Goal: Information Seeking & Learning: Learn about a topic

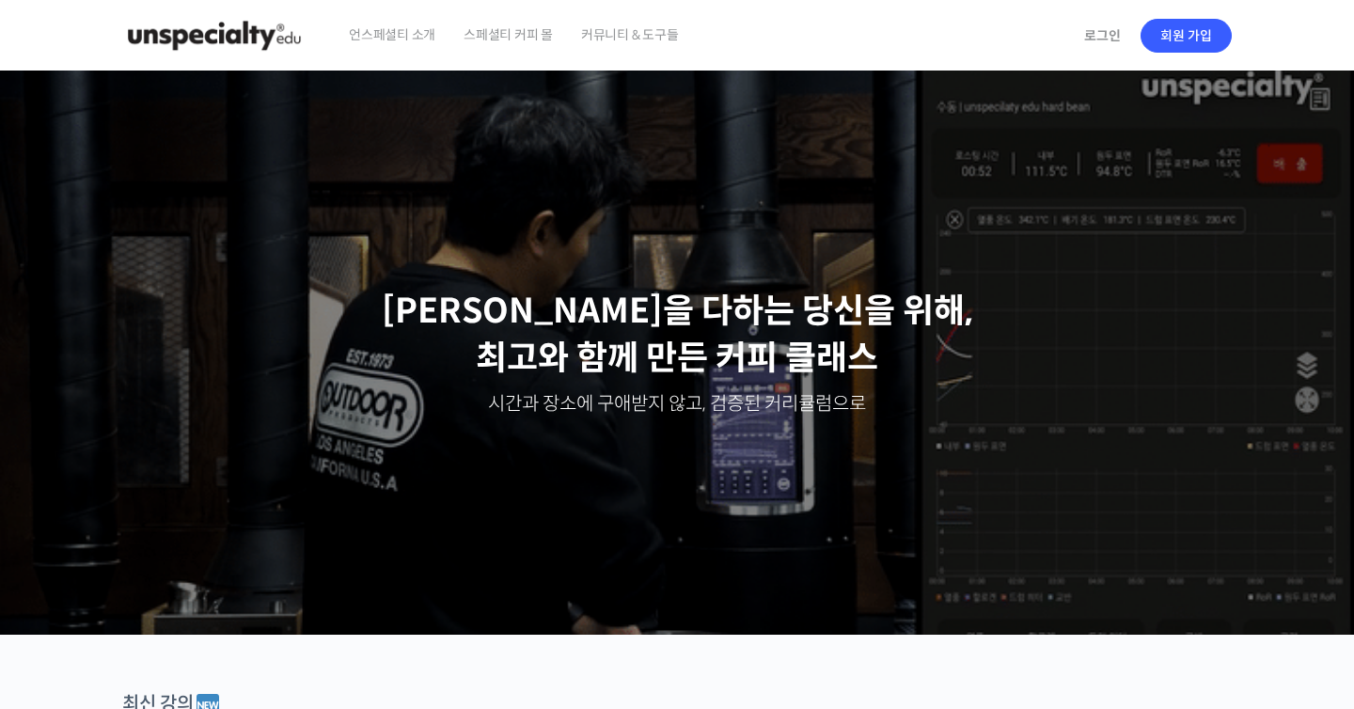
click at [503, 37] on span "스페셜티 커피 몰" at bounding box center [508, 34] width 89 height 71
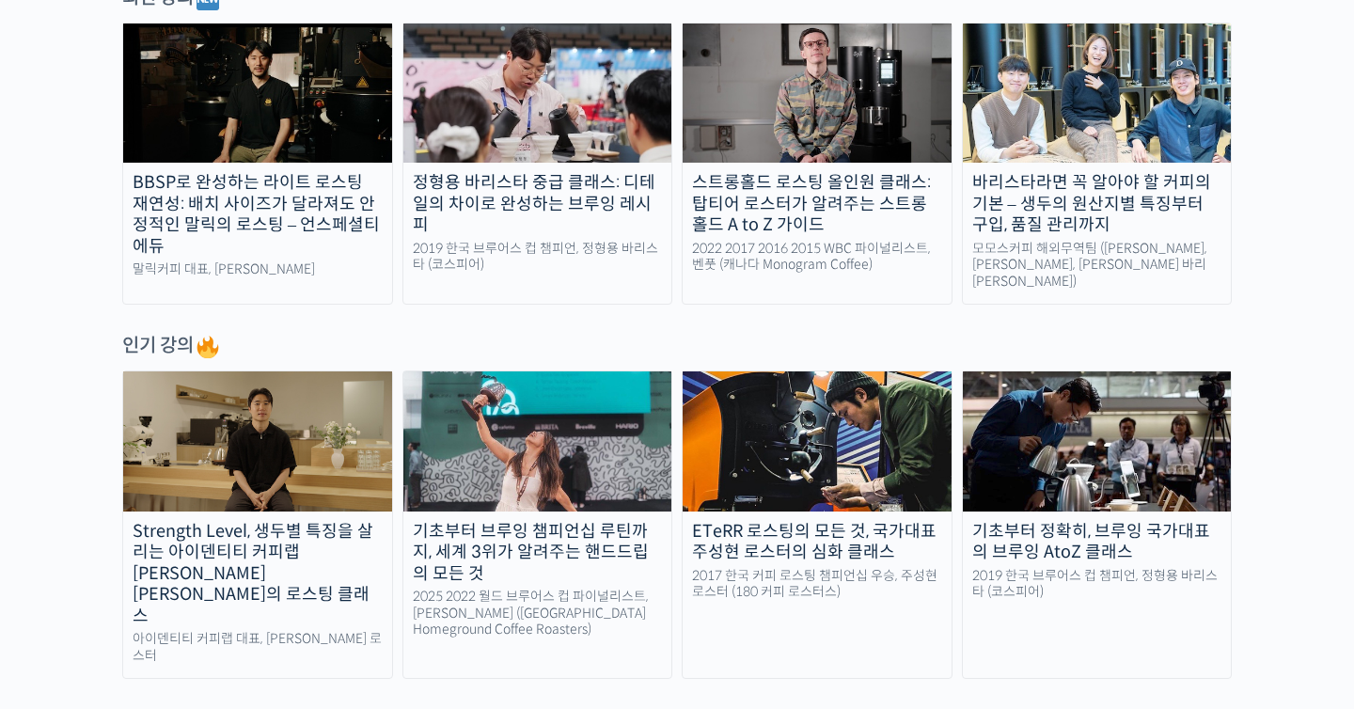
scroll to position [632, 0]
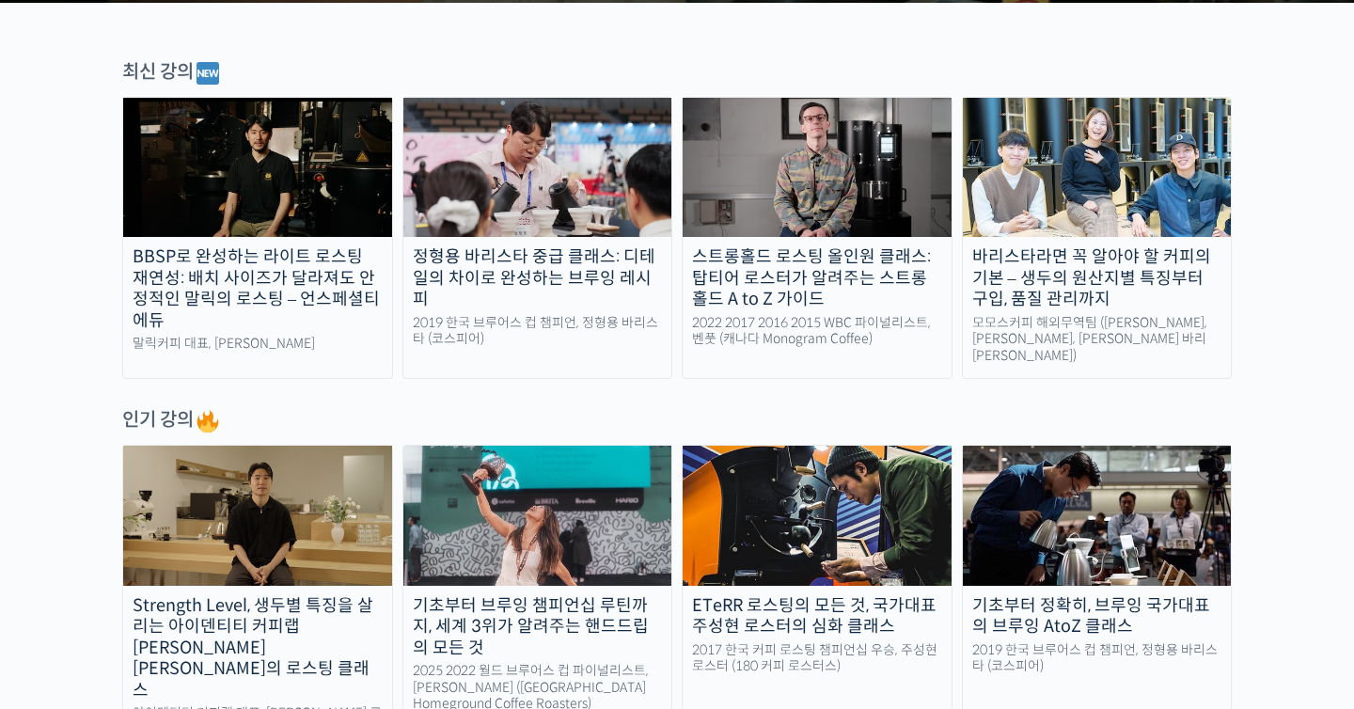
click at [563, 195] on img at bounding box center [537, 167] width 269 height 139
click at [270, 472] on img at bounding box center [257, 515] width 269 height 139
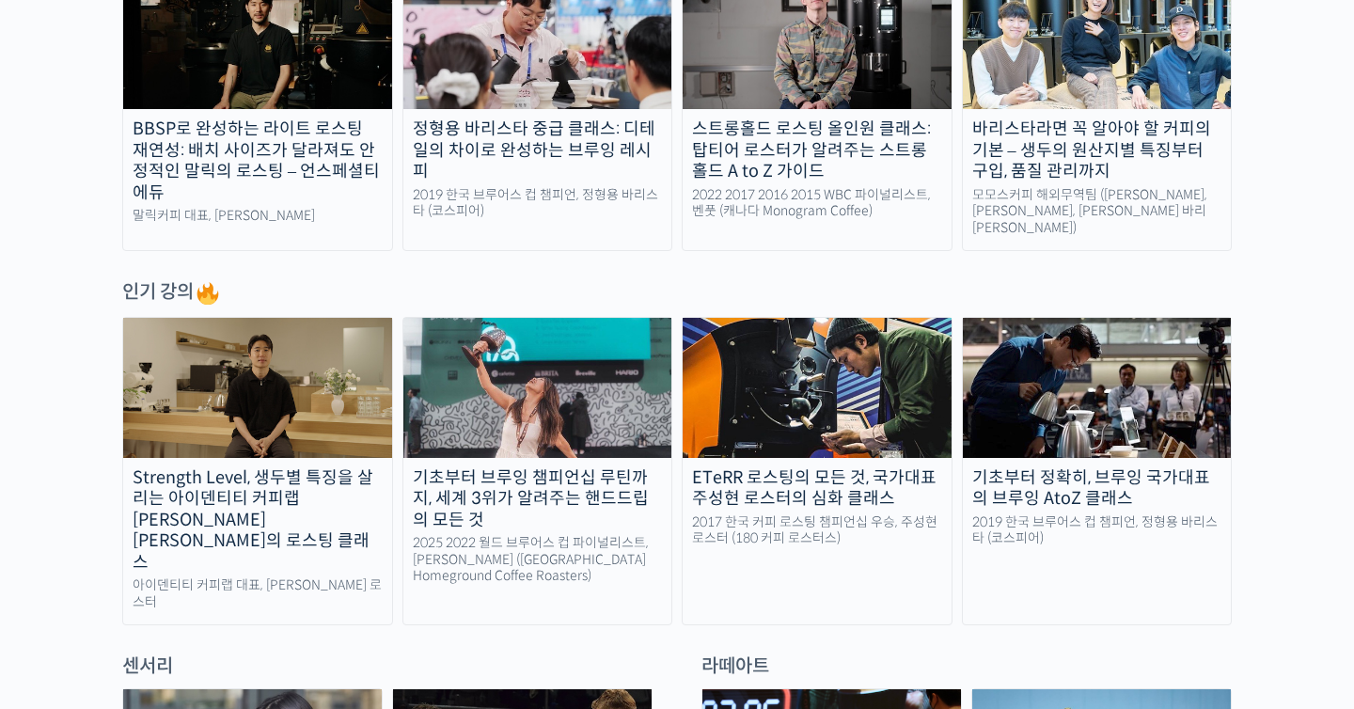
scroll to position [759, 0]
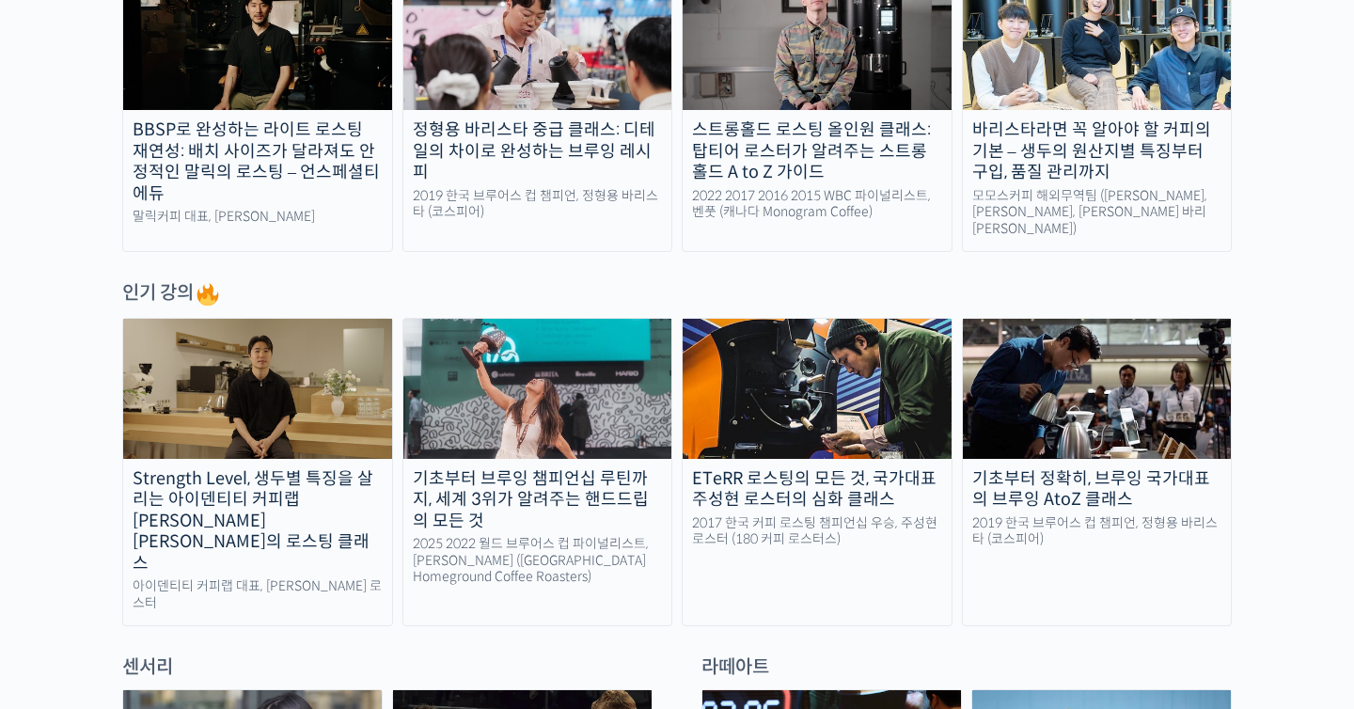
click at [1135, 410] on img at bounding box center [1097, 388] width 269 height 139
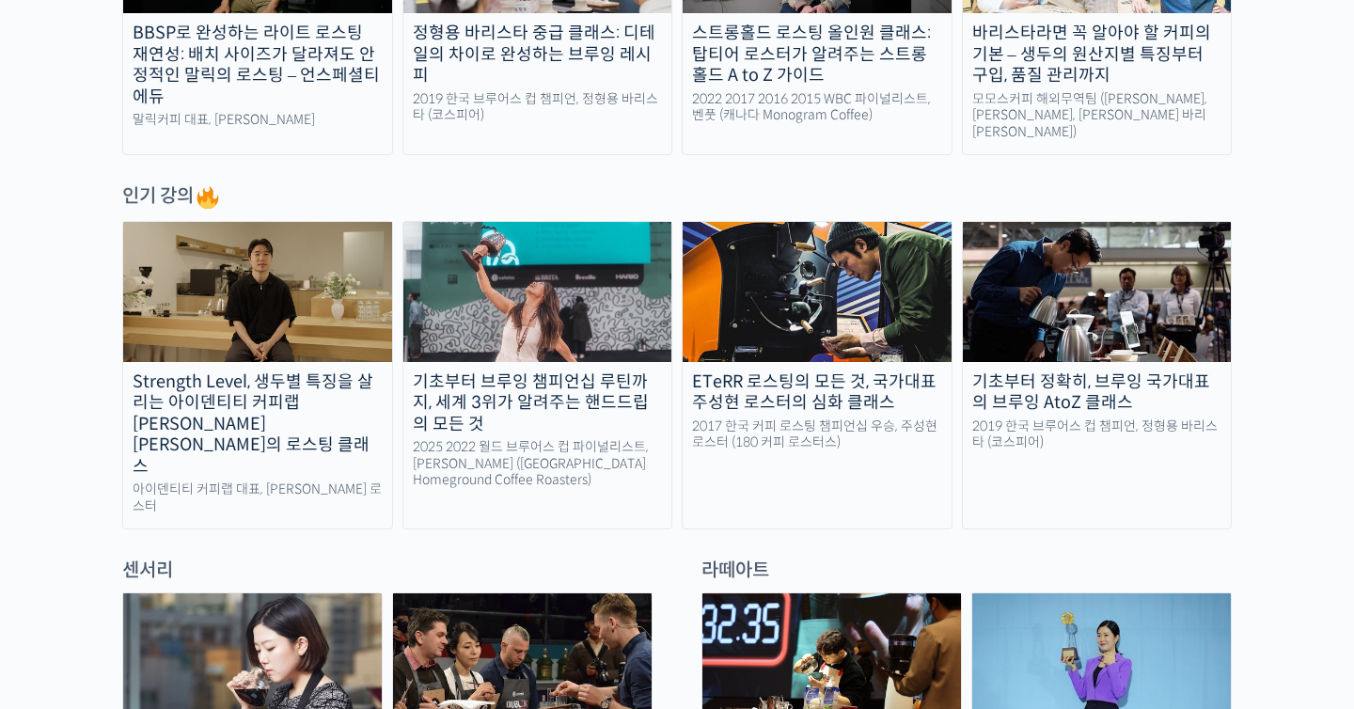
scroll to position [665, 0]
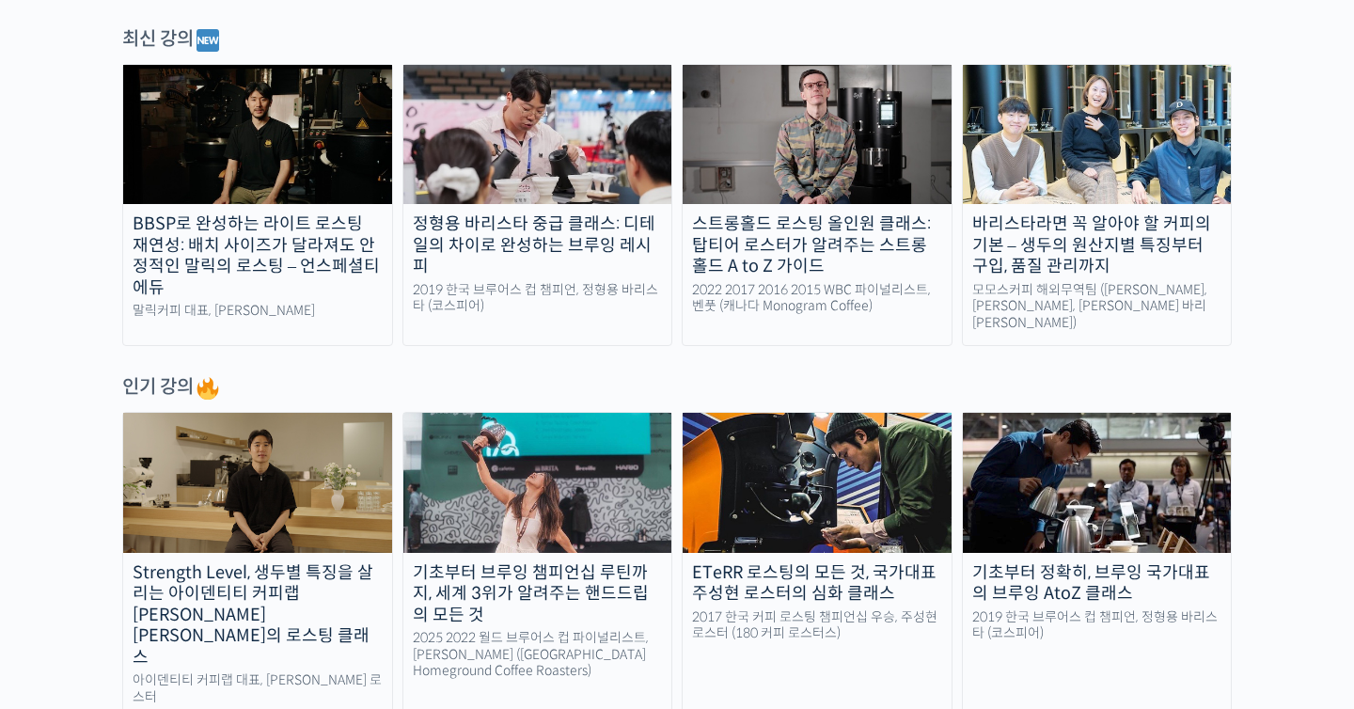
click at [499, 127] on img at bounding box center [537, 134] width 269 height 139
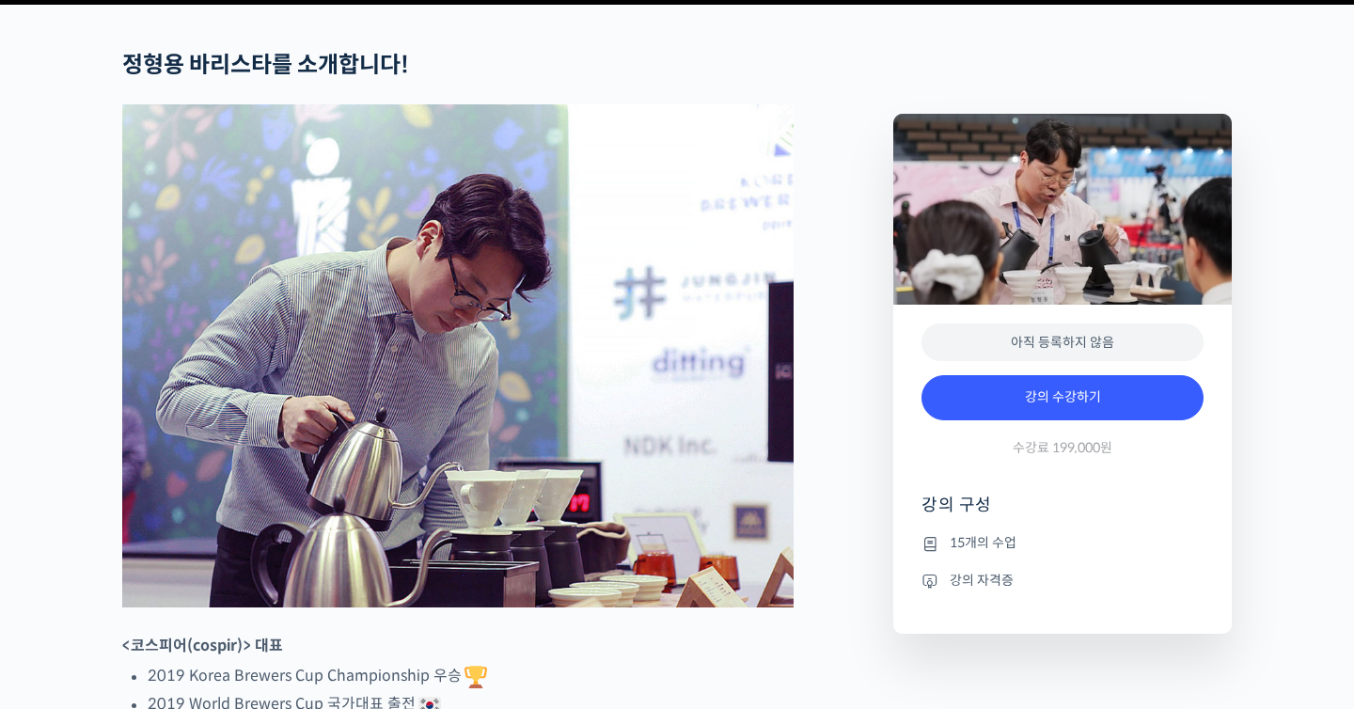
scroll to position [846, 0]
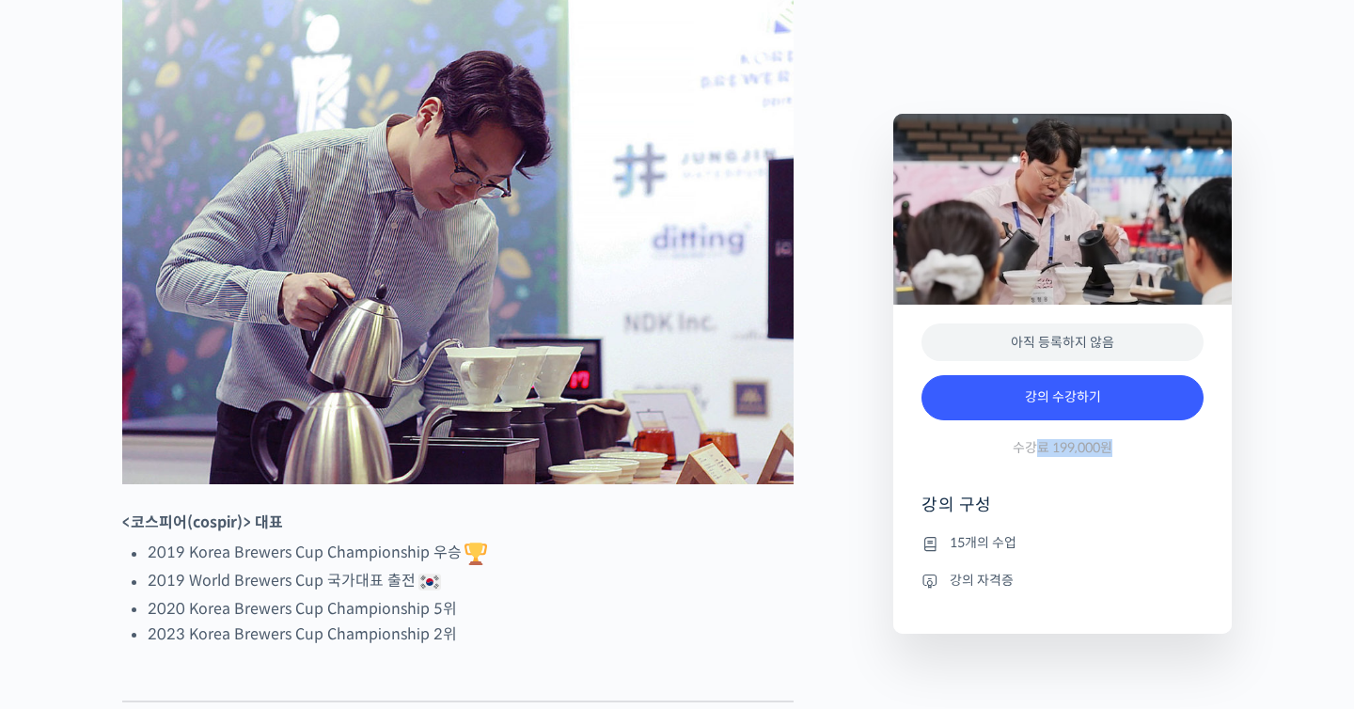
drag, startPoint x: 1037, startPoint y: 442, endPoint x: 1181, endPoint y: 442, distance: 143.9
click at [1170, 442] on div "강의 수강하기 수강료 199,000원" at bounding box center [1063, 420] width 282 height 109
click at [1181, 442] on div "강의 수강하기 수강료 199,000원" at bounding box center [1063, 420] width 282 height 109
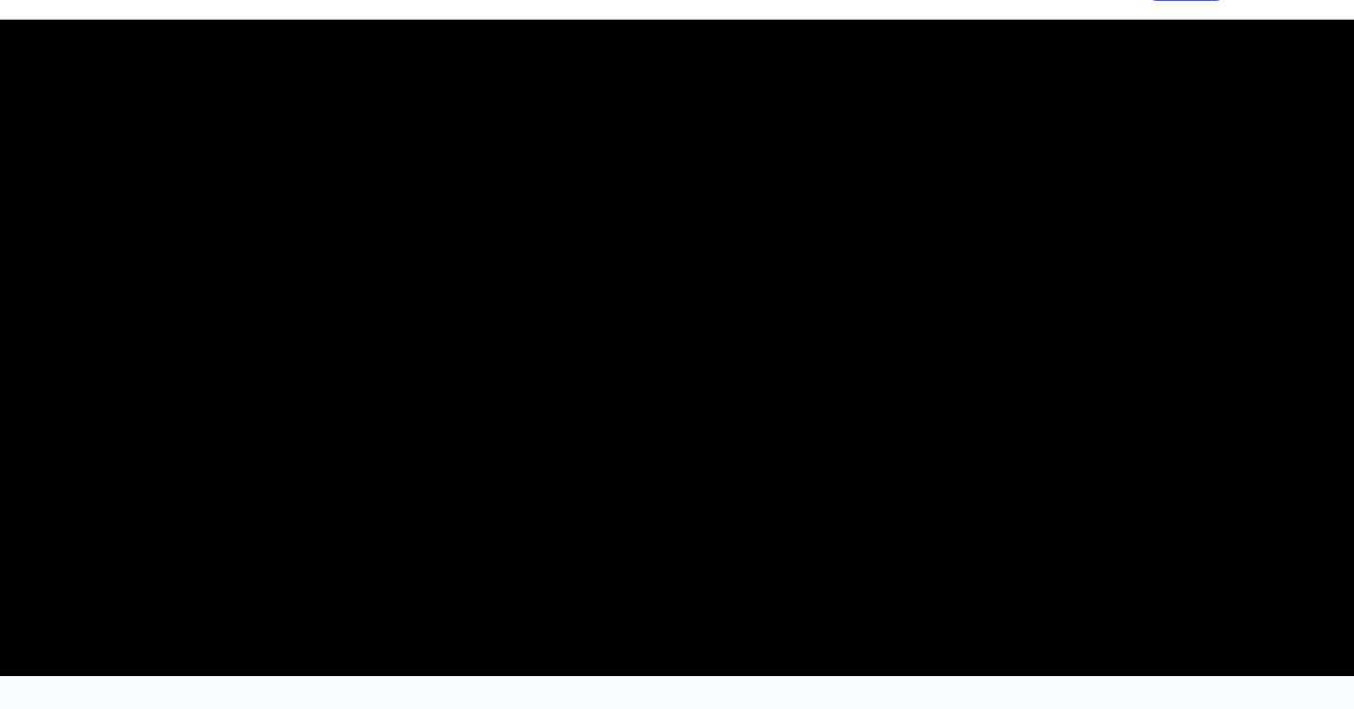
scroll to position [54, 0]
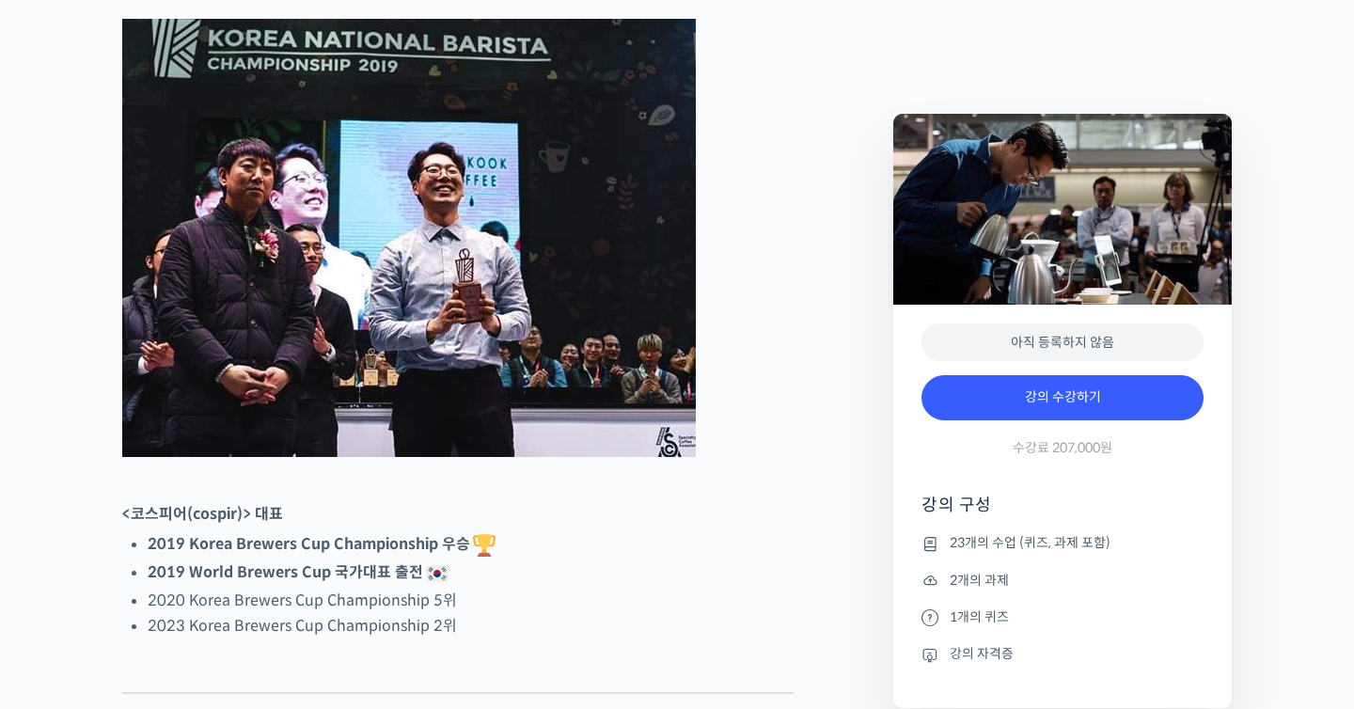
scroll to position [810, 0]
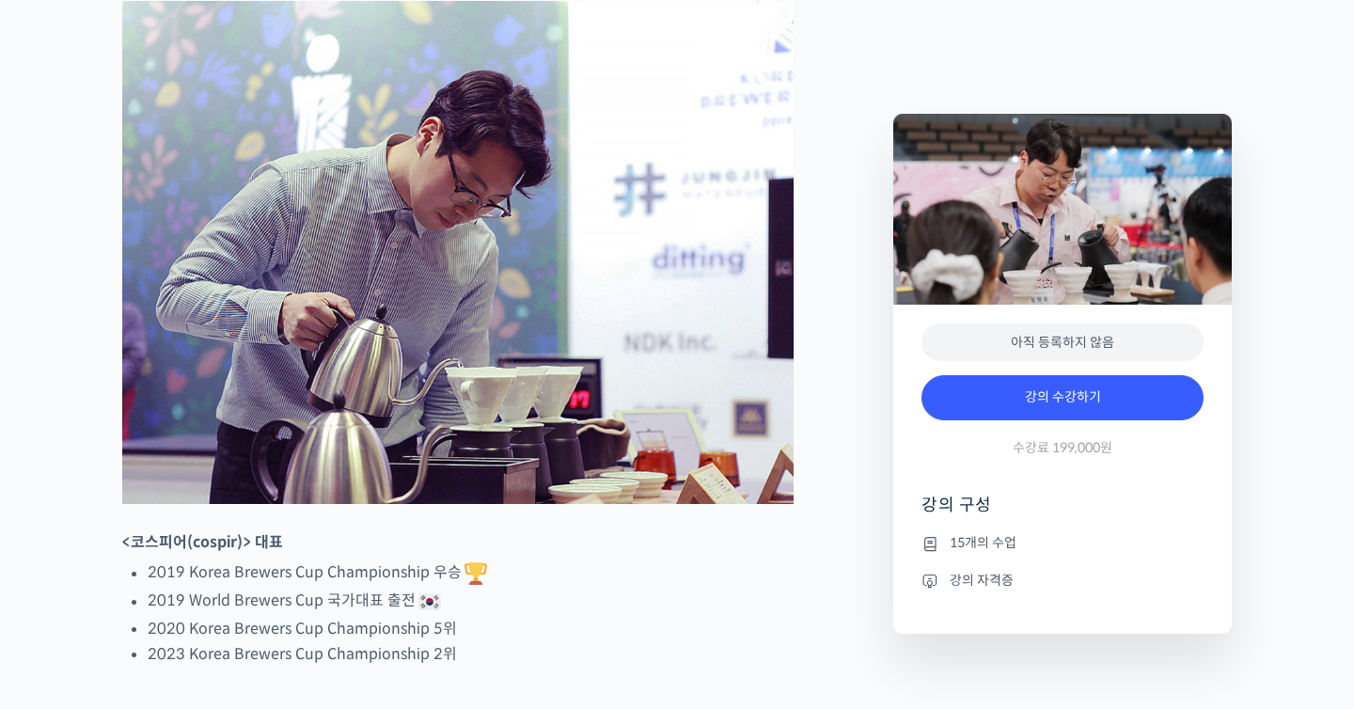
scroll to position [978, 0]
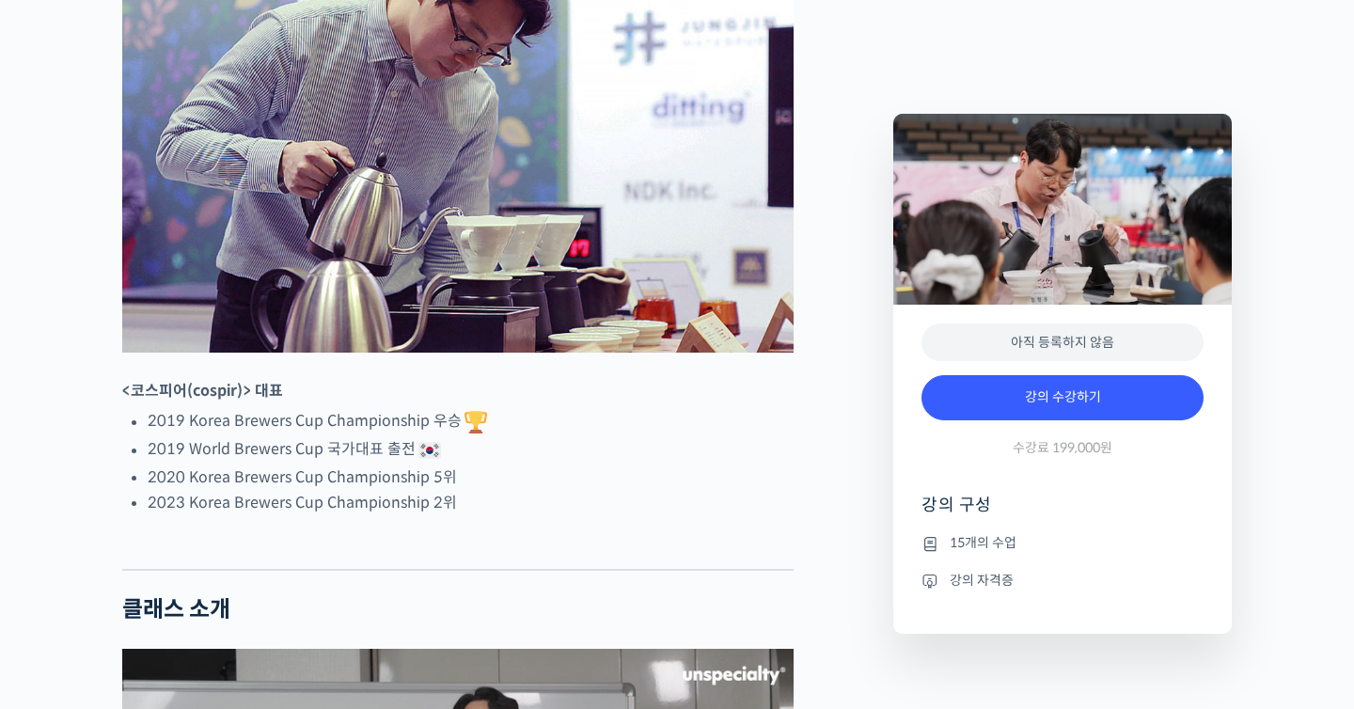
click at [1003, 534] on li "15개의 수업" at bounding box center [1063, 543] width 282 height 23
click at [1003, 546] on li "15개의 수업" at bounding box center [1063, 543] width 282 height 23
click at [1003, 580] on li "강의 자격증" at bounding box center [1063, 580] width 282 height 23
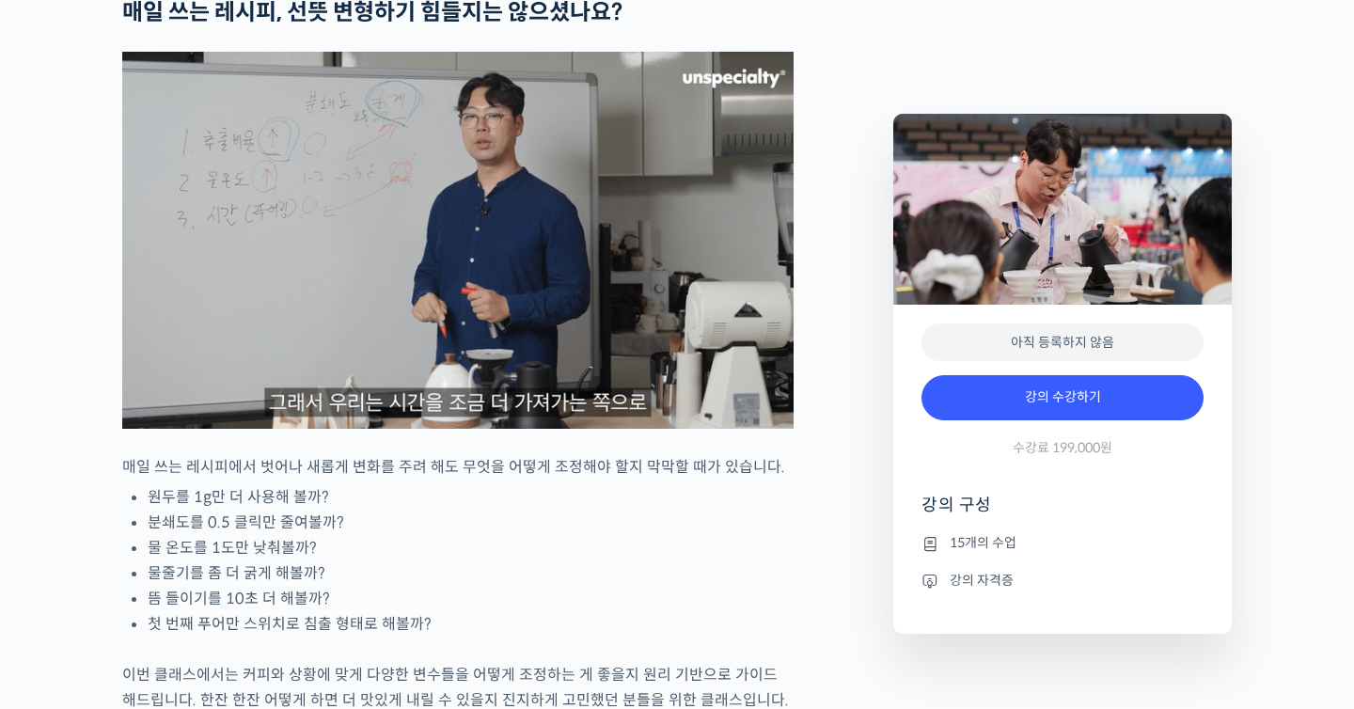
scroll to position [2342, 0]
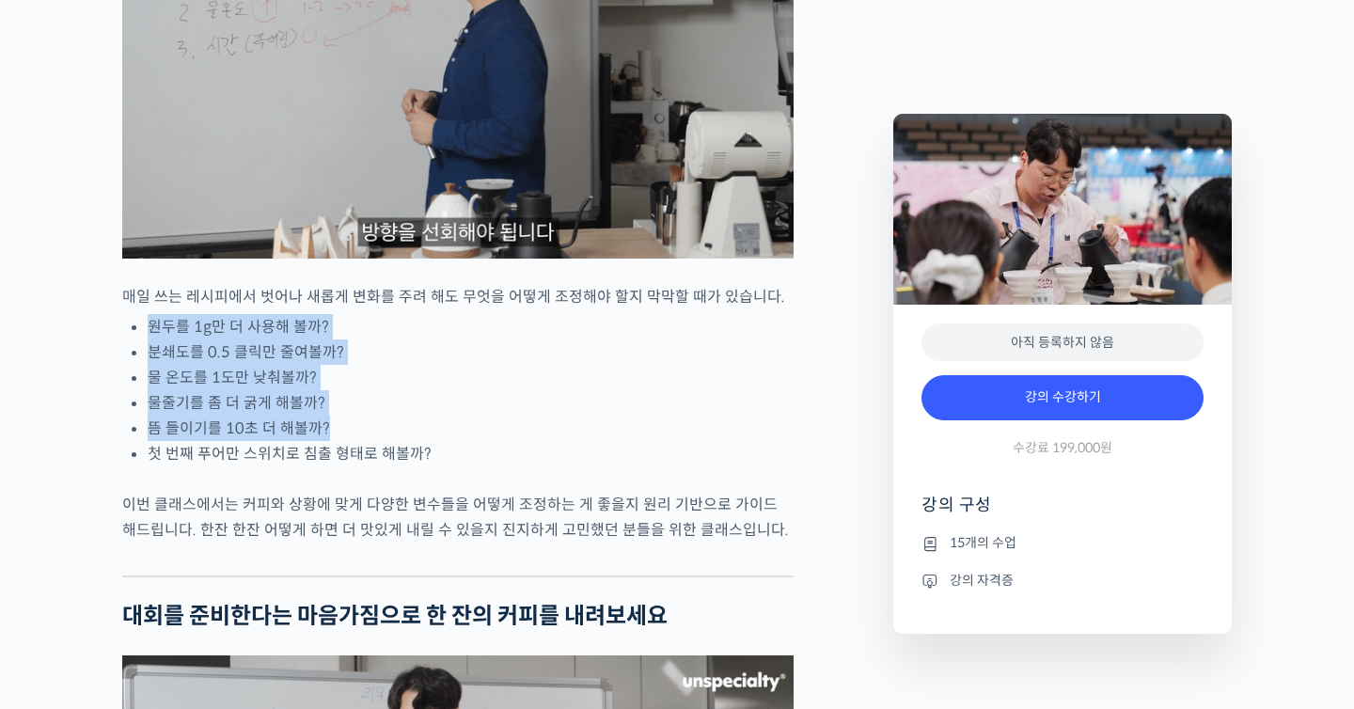
drag, startPoint x: 229, startPoint y: 380, endPoint x: 429, endPoint y: 506, distance: 235.9
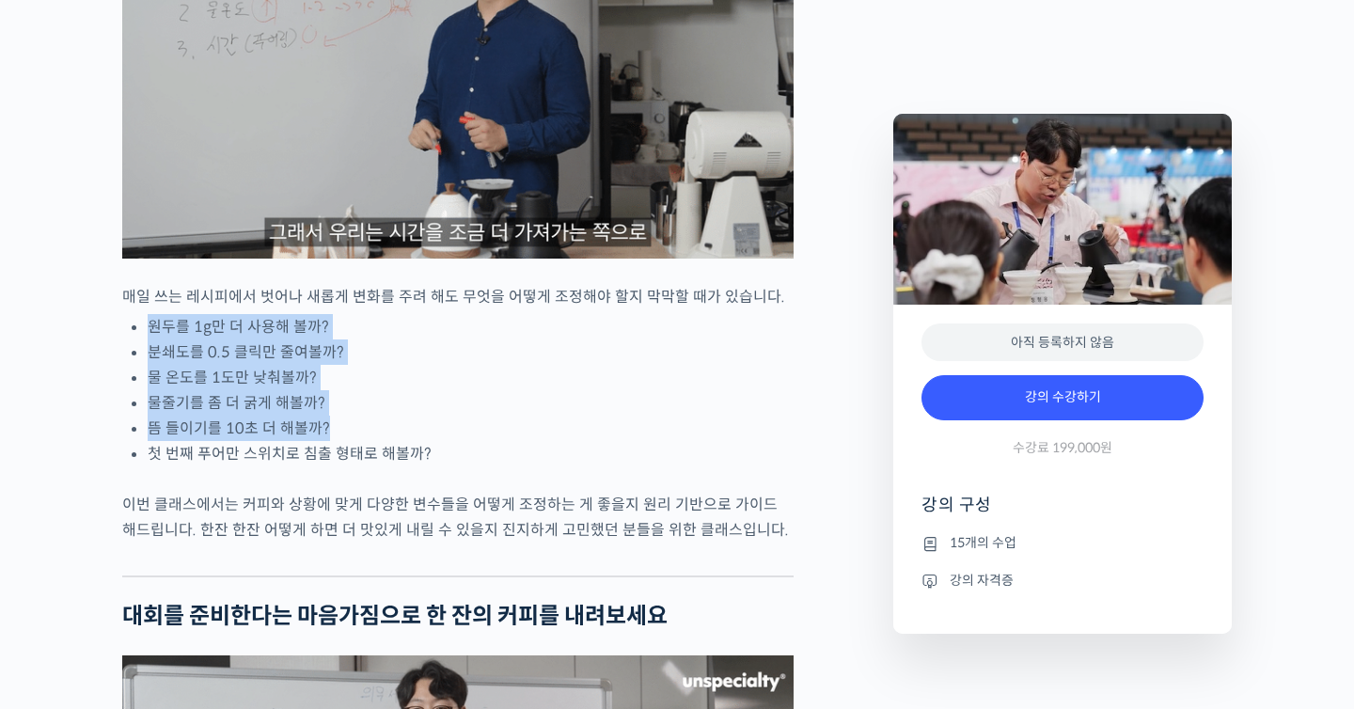
click at [429, 441] on li "뜸 들이기를 10초 더 해볼까?" at bounding box center [471, 428] width 646 height 25
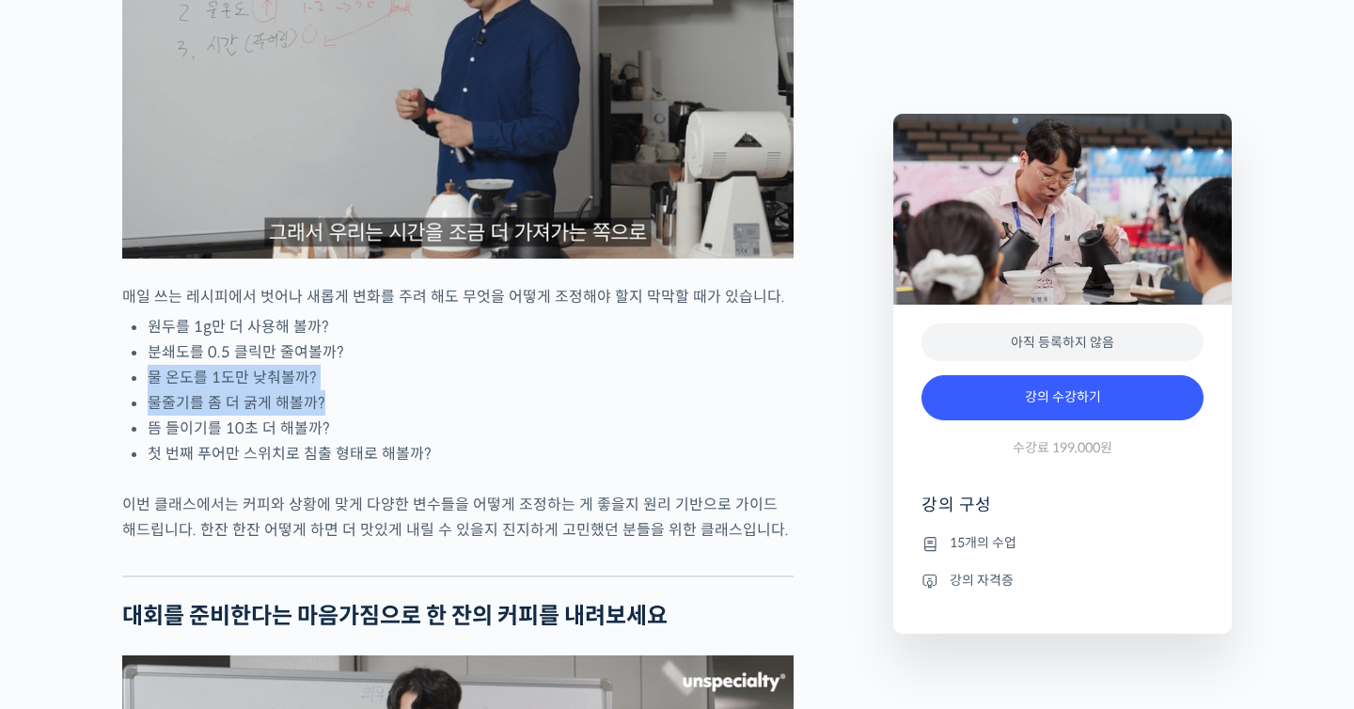
drag, startPoint x: 391, startPoint y: 435, endPoint x: 351, endPoint y: 419, distance: 43.5
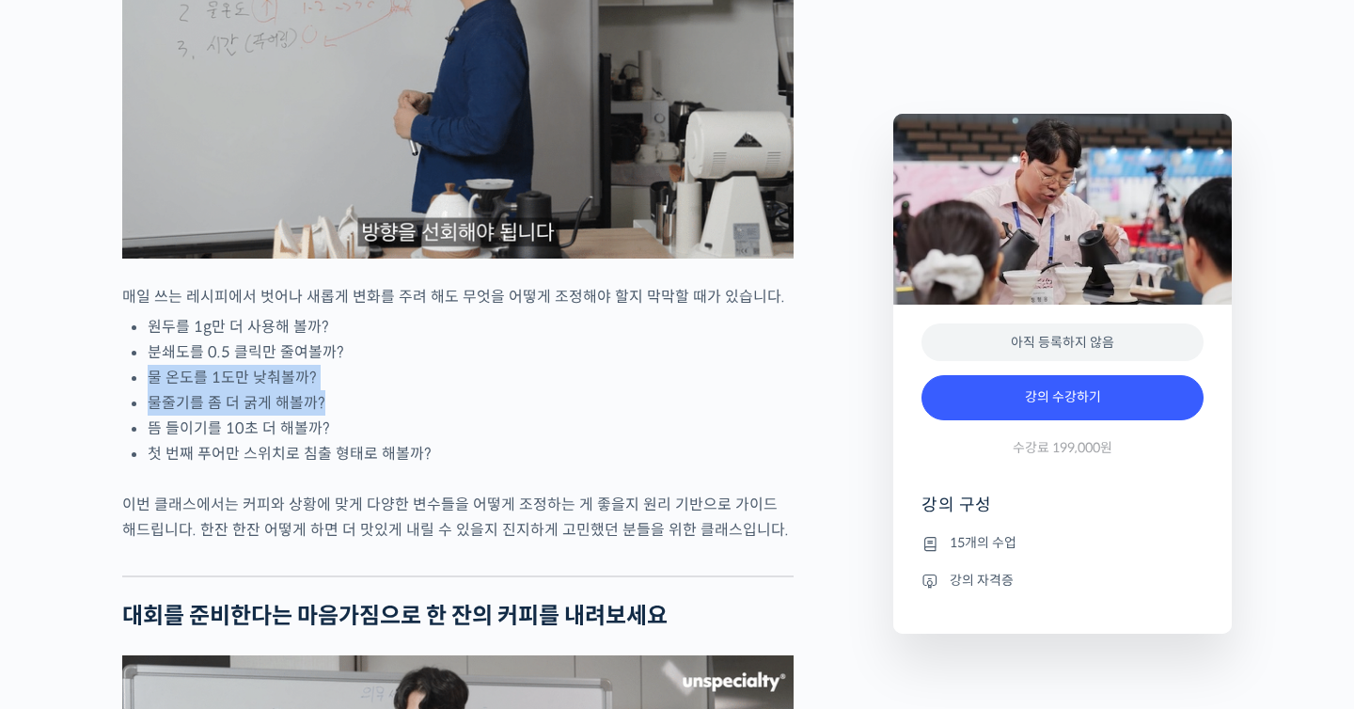
click at [351, 419] on ul "원두를 1g만 더 사용해 볼까? 분쇄도를 0.5 클릭만 줄여볼까? 물 온도를 1도만 낮춰볼까? 물줄기를 좀 더 굵게 해볼까? 뜸 들이기를 10…" at bounding box center [471, 390] width 646 height 152
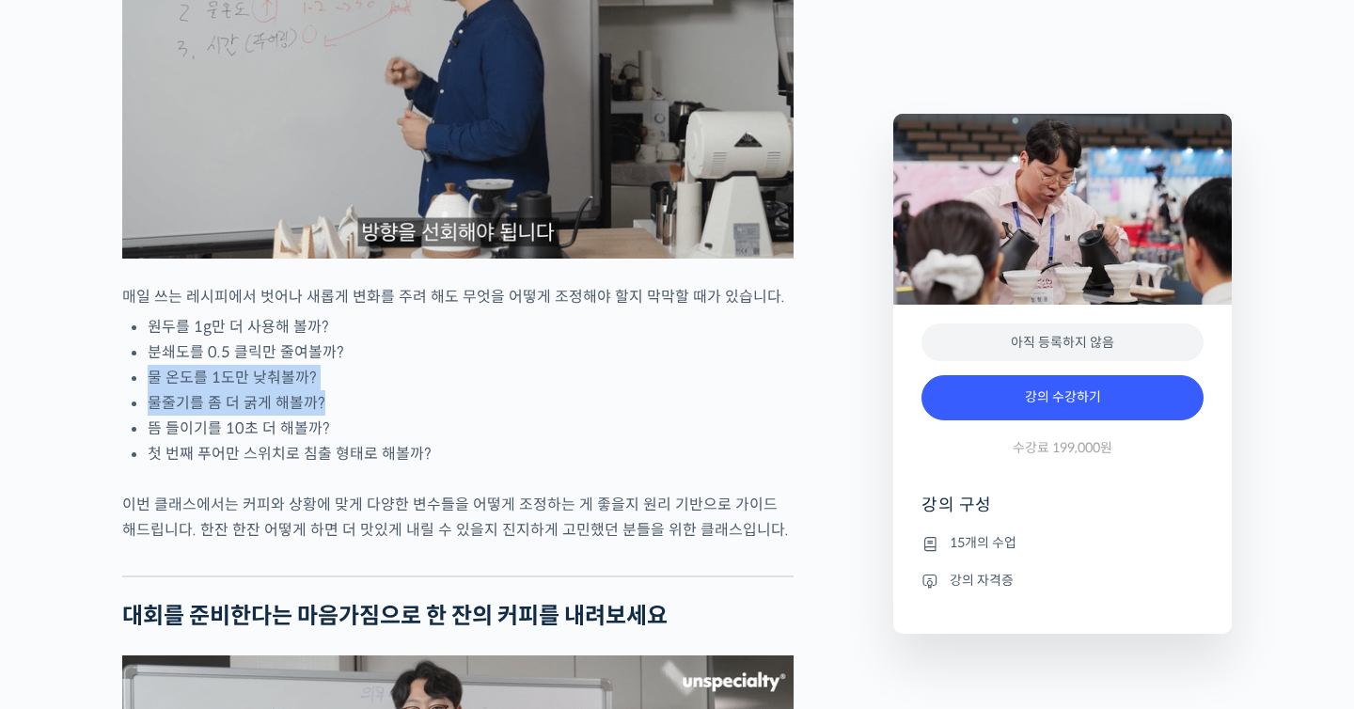
click at [340, 365] on li "분쇄도를 0.5 클릭만 줄여볼까?" at bounding box center [471, 352] width 646 height 25
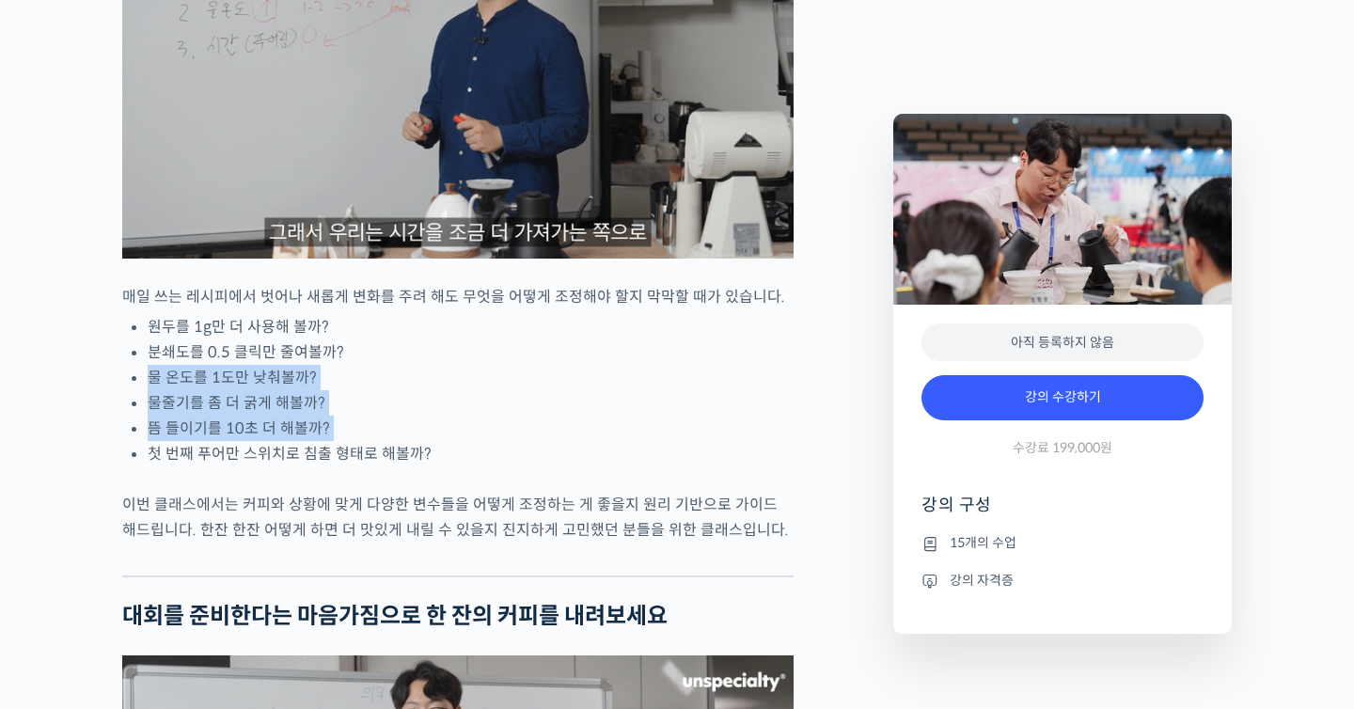
drag, startPoint x: 340, startPoint y: 417, endPoint x: 384, endPoint y: 528, distance: 119.5
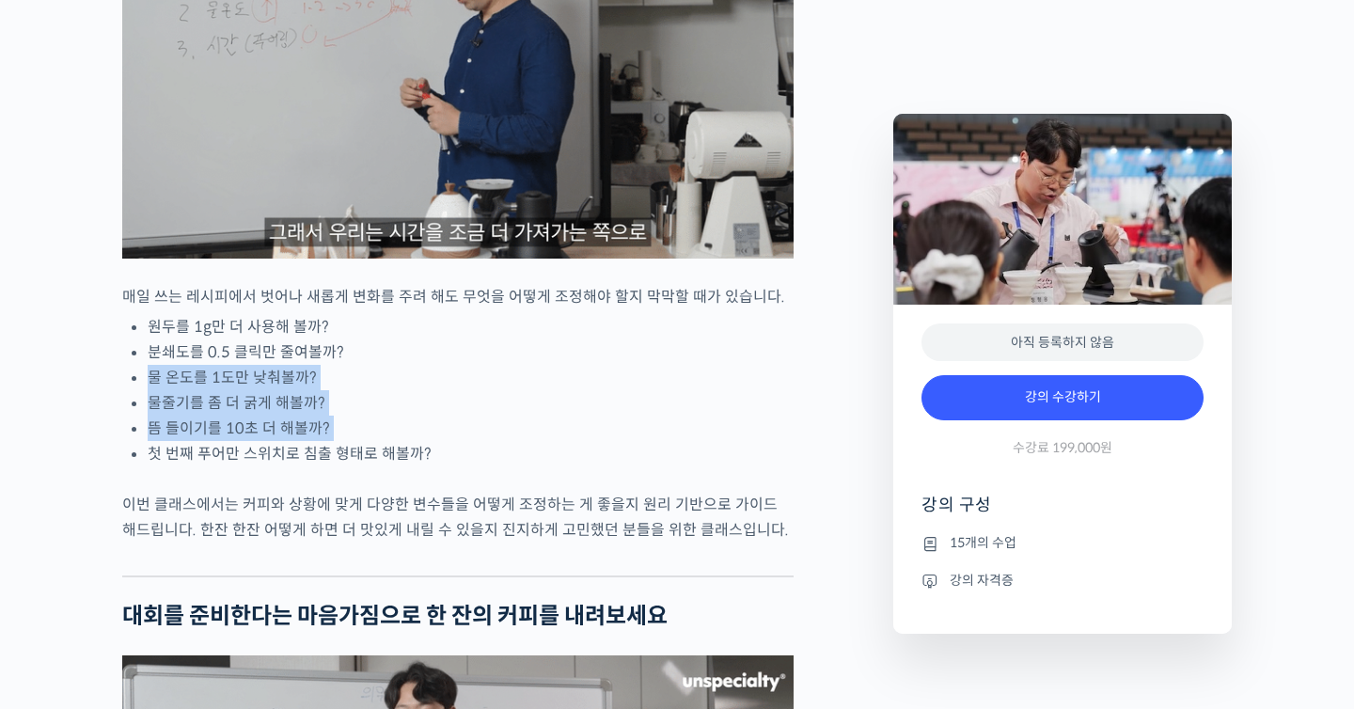
click at [383, 466] on ul "원두를 1g만 더 사용해 볼까? 분쇄도를 0.5 클릭만 줄여볼까? 물 온도를 1도만 낮춰볼까? 물줄기를 좀 더 굵게 해볼까? 뜸 들이기를 10…" at bounding box center [471, 390] width 646 height 152
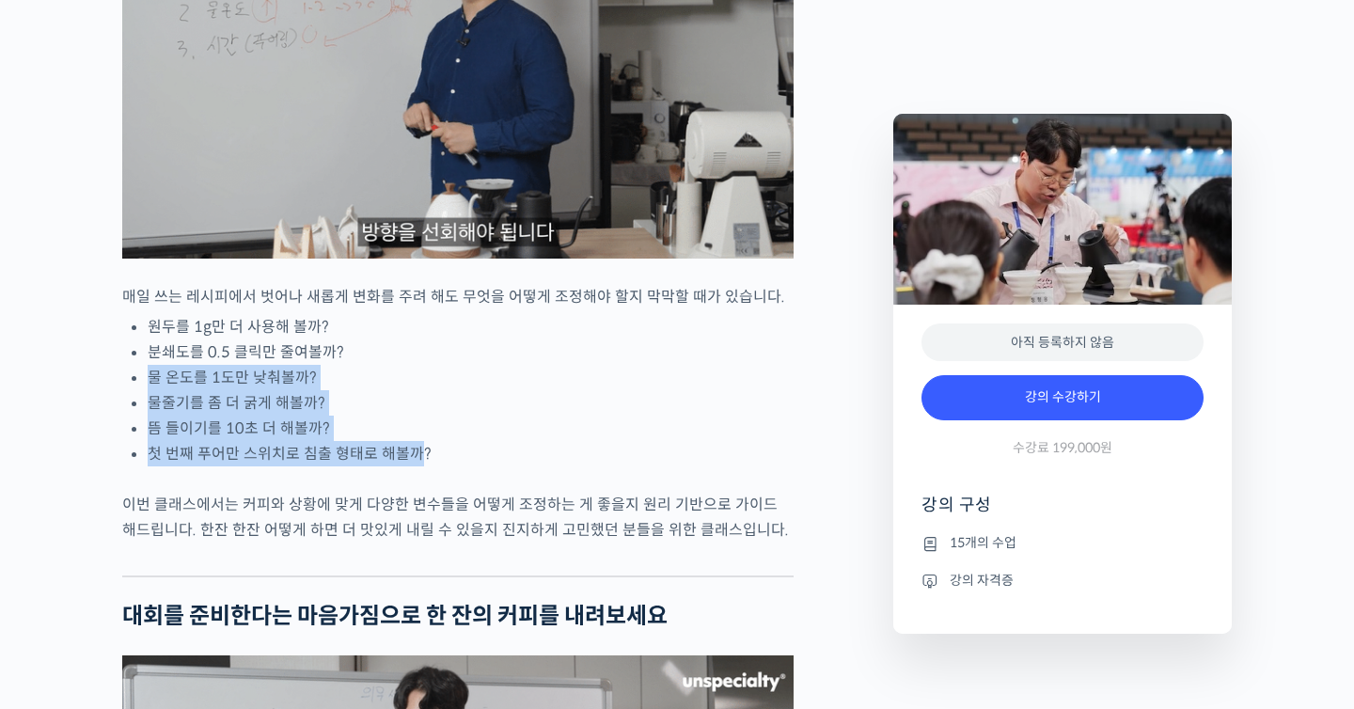
click at [384, 466] on li "첫 번째 푸어만 스위치로 침출 형태로 해볼까?" at bounding box center [471, 453] width 646 height 25
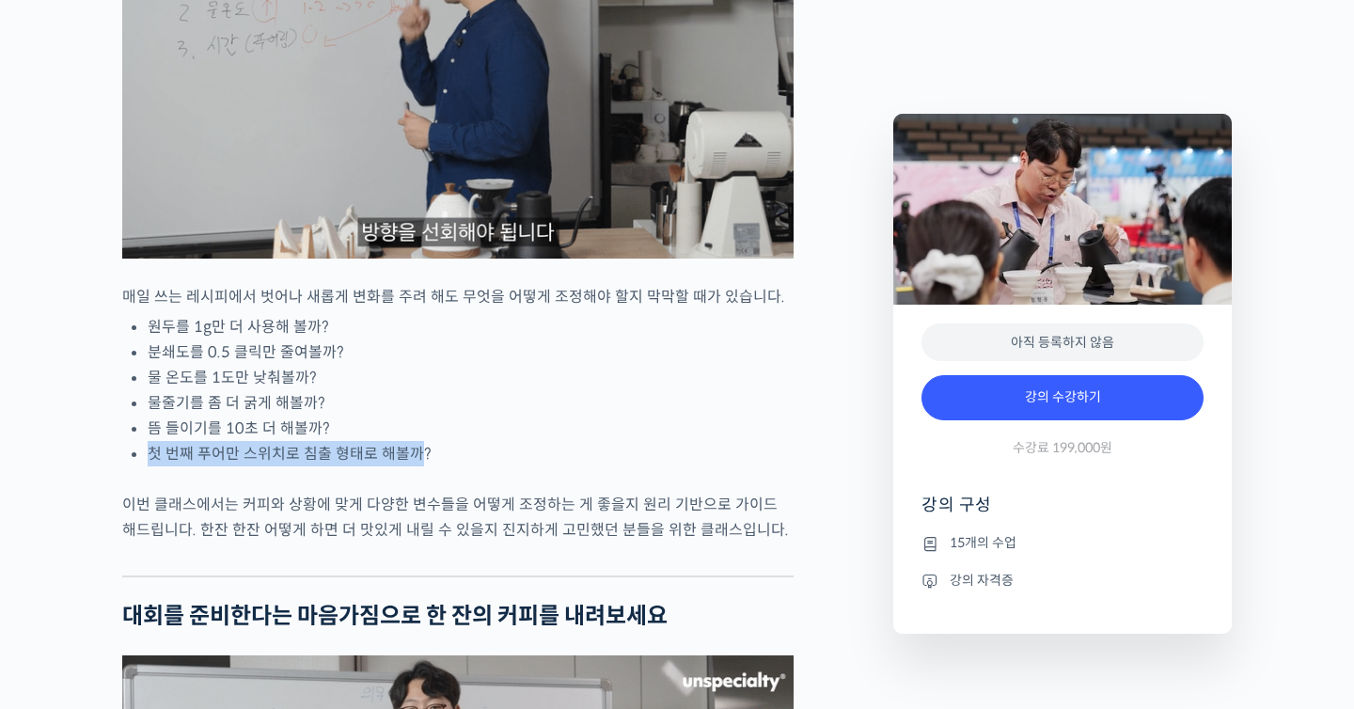
drag, startPoint x: 384, startPoint y: 528, endPoint x: 372, endPoint y: 471, distance: 57.7
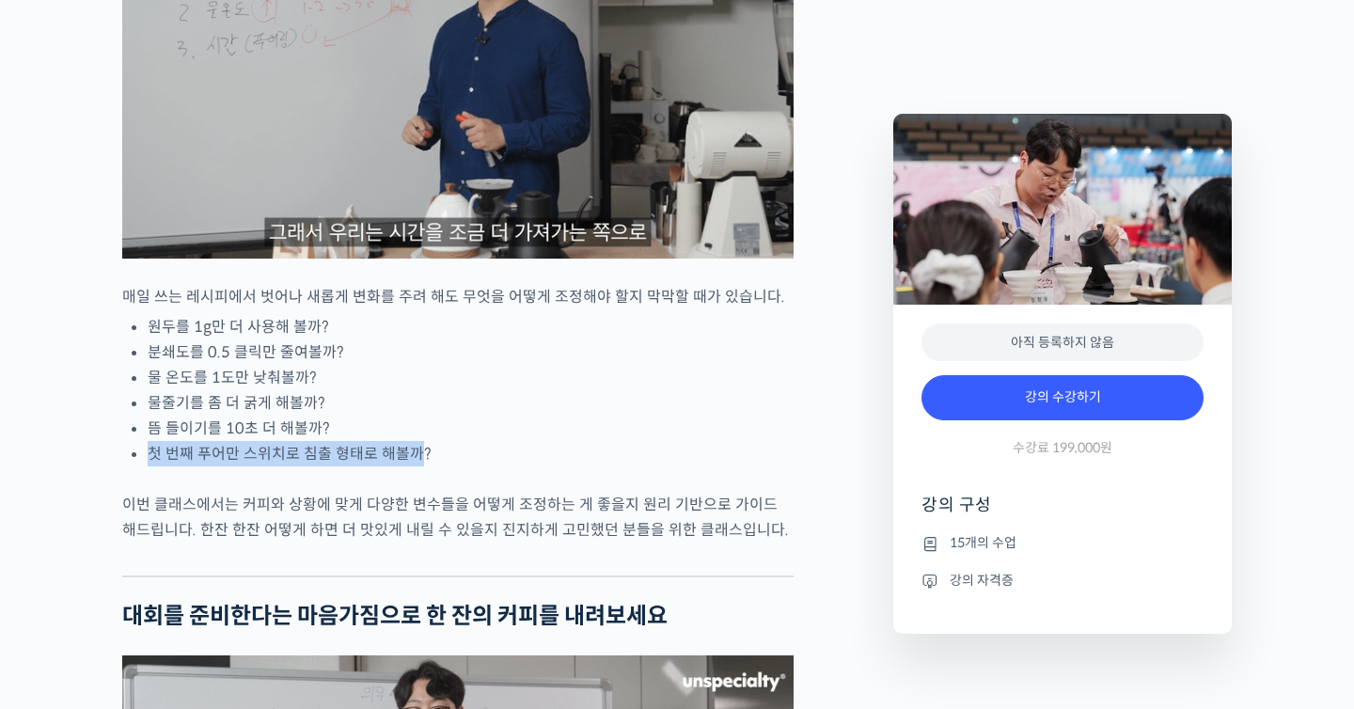
click at [372, 466] on ul "원두를 1g만 더 사용해 볼까? 분쇄도를 0.5 클릭만 줄여볼까? 물 온도를 1도만 낮춰볼까? 물줄기를 좀 더 굵게 해볼까? 뜸 들이기를 10…" at bounding box center [471, 390] width 646 height 152
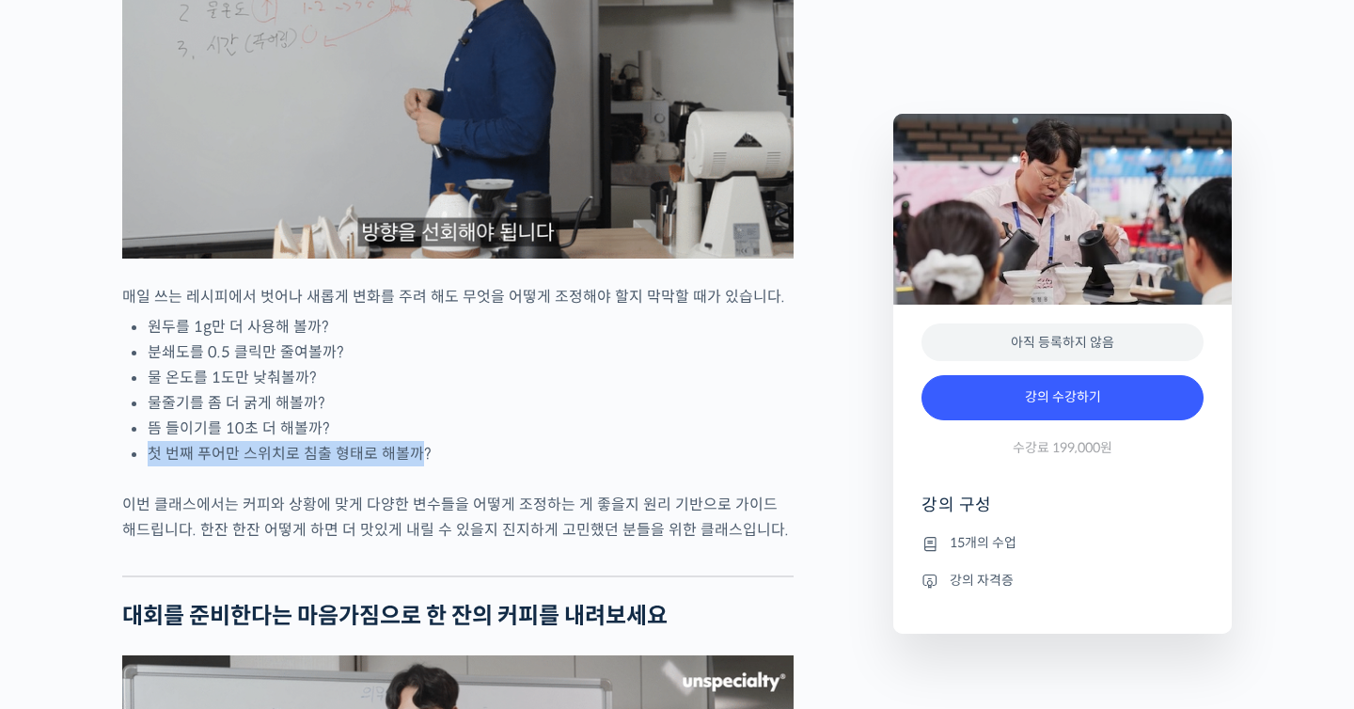
click at [372, 416] on li "물줄기를 좀 더 굵게 해볼까?" at bounding box center [471, 402] width 646 height 25
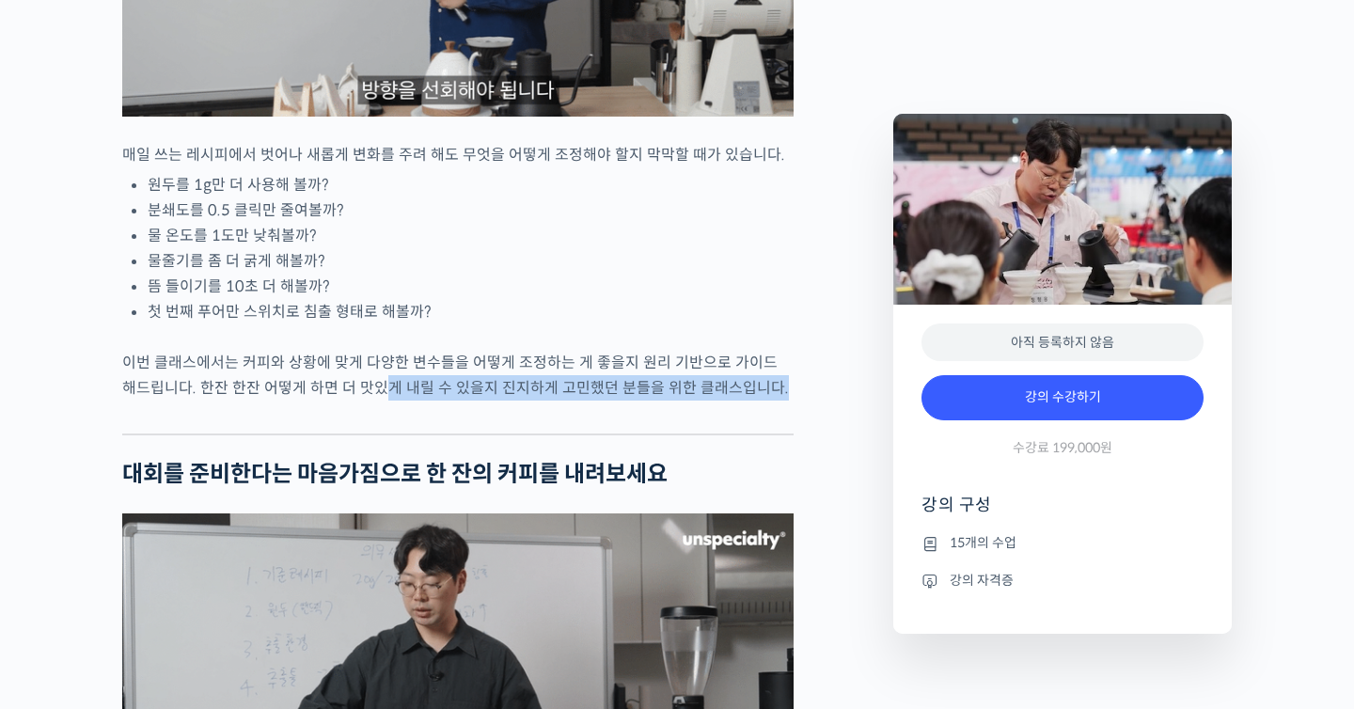
drag, startPoint x: 372, startPoint y: 471, endPoint x: 344, endPoint y: 447, distance: 36.6
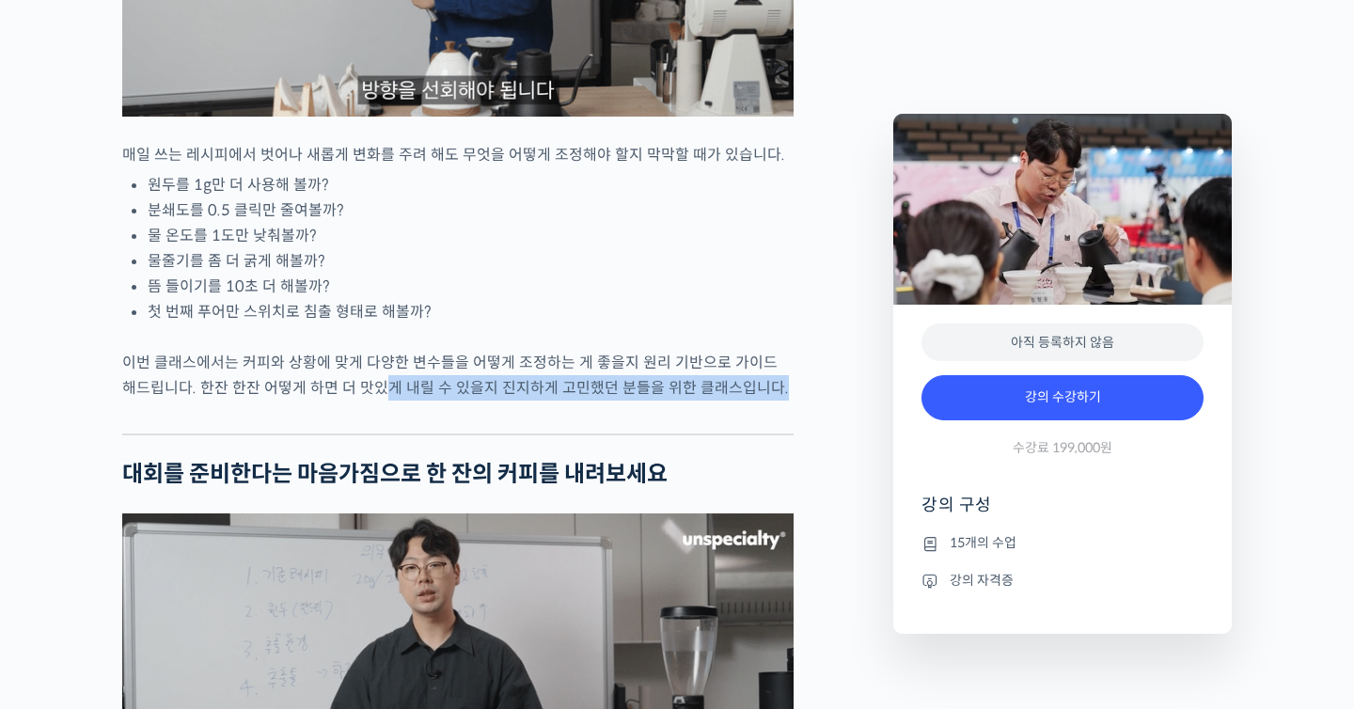
click at [344, 447] on div "정형용 바리스타를 소개합니다! <코스피어(cospir)> 대표 2019 Korea Brewers Cup Championship 우승 2019 …" at bounding box center [458, 669] width 672 height 4756
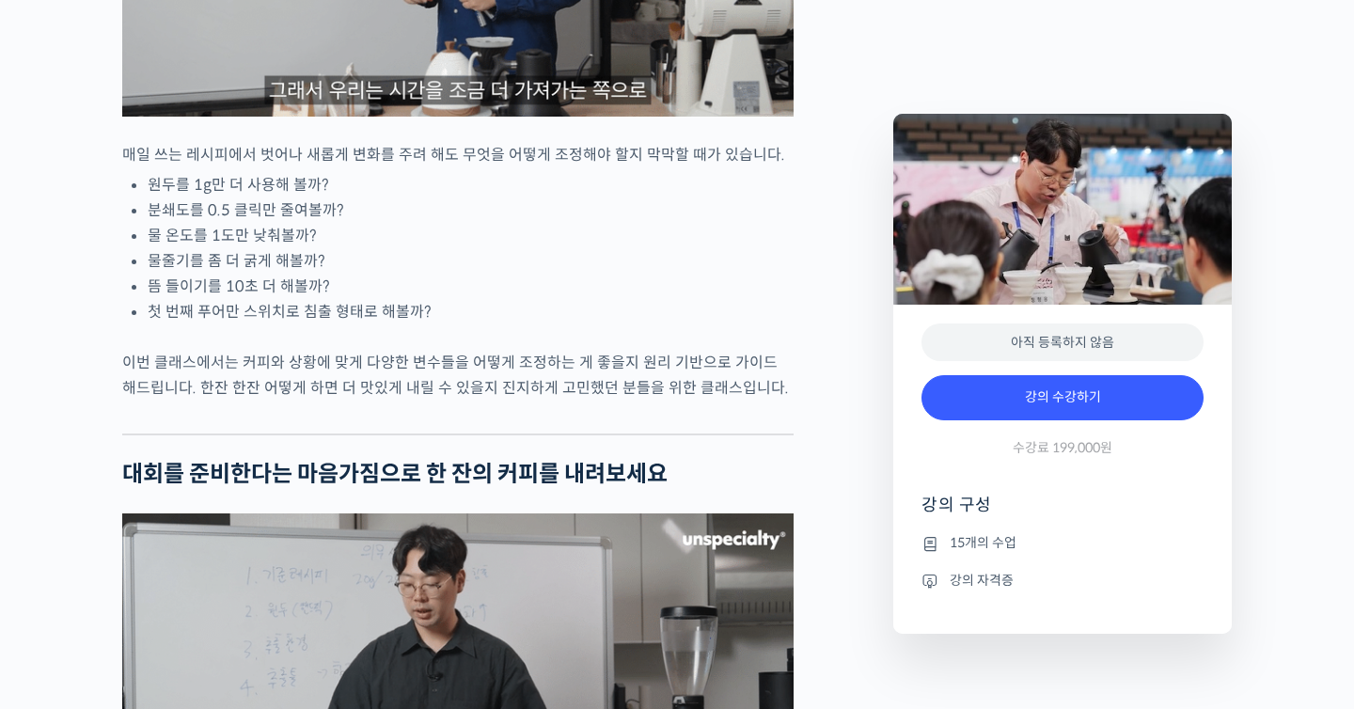
click at [343, 401] on p "이번 클래스에서는 커피와 상황에 맞게 다양한 변수들을 어떻게 조정하는 게 좋을지 원리 기반으로 가이드 해드립니다. 한잔 한잔 어떻게 하면 더 …" at bounding box center [458, 375] width 672 height 51
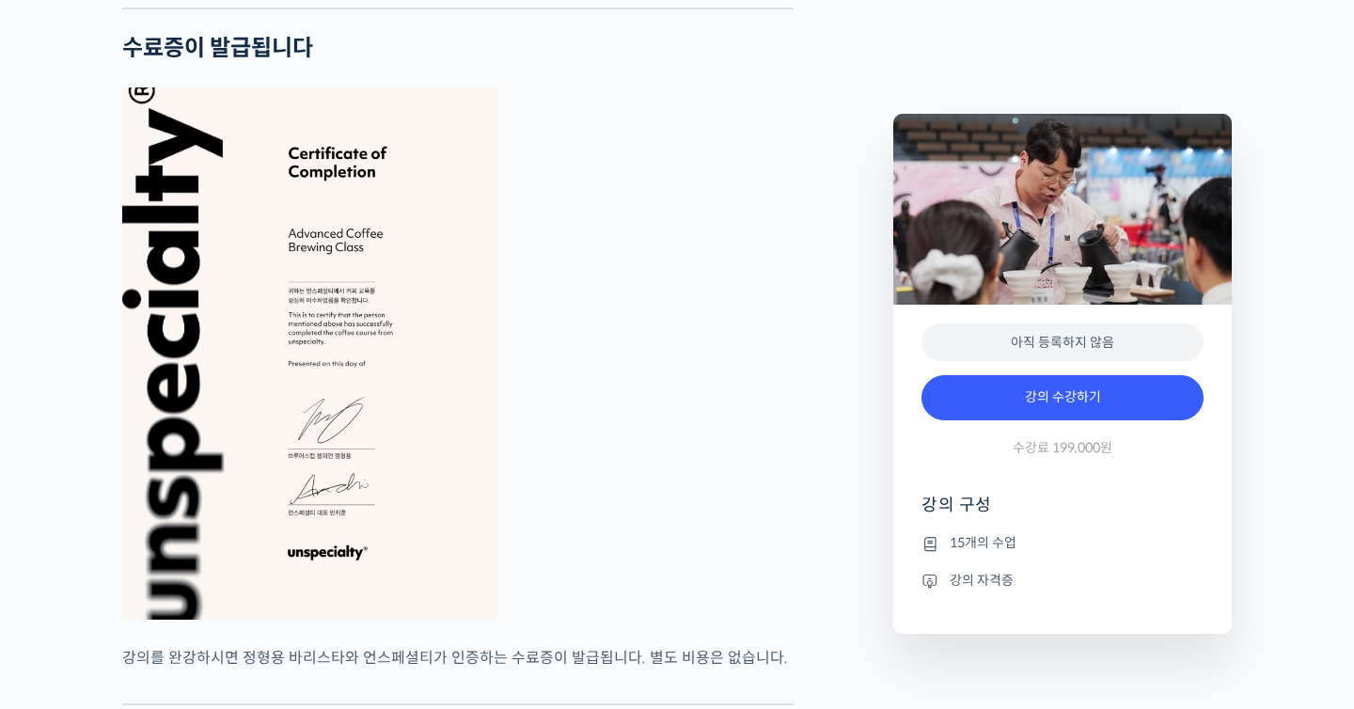
scroll to position [4590, 0]
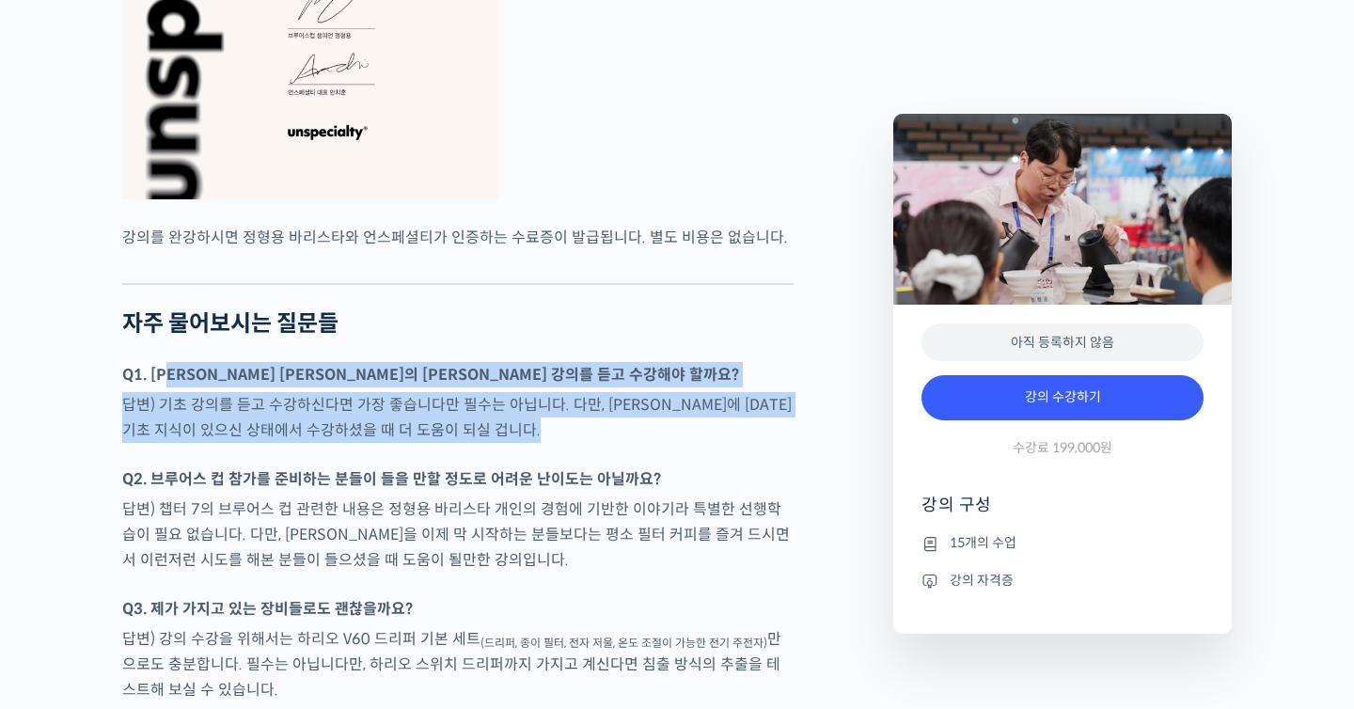
drag, startPoint x: 180, startPoint y: 419, endPoint x: 445, endPoint y: 497, distance: 276.2
click at [445, 466] on div at bounding box center [458, 457] width 672 height 19
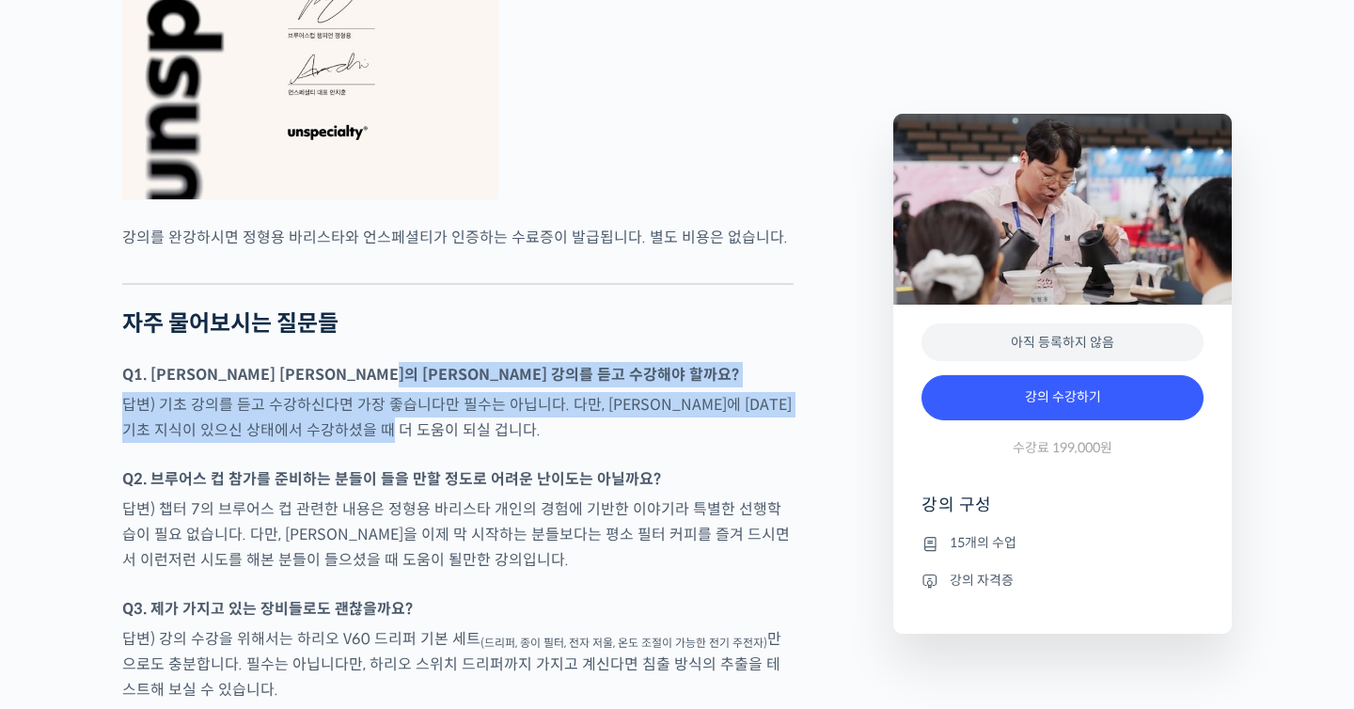
drag, startPoint x: 445, startPoint y: 451, endPoint x: 445, endPoint y: 413, distance: 38.6
click at [445, 385] on strong "Q1. 정형용 바리스타의 기초 강의를 듣고 수강해야 할까요?" at bounding box center [430, 375] width 617 height 20
drag, startPoint x: 445, startPoint y: 413, endPoint x: 445, endPoint y: 468, distance: 55.5
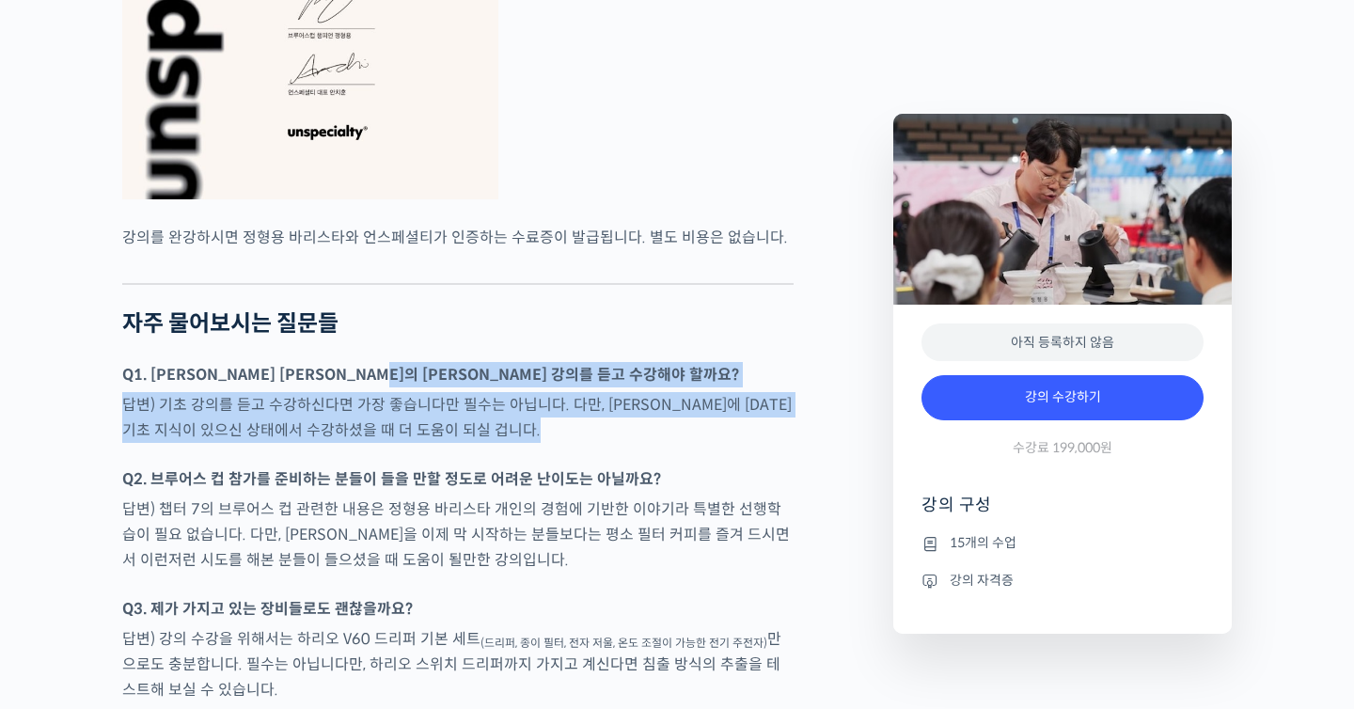
click at [445, 443] on p "답변) 기초 강의를 듣고 수강하신다면 가장 좋습니다만 필수는 아닙니다. 다만, 브루잉에 대한 기초 지식이 있으신 상태에서 수강하셨을 때 더 도…" at bounding box center [458, 417] width 672 height 51
drag, startPoint x: 445, startPoint y: 468, endPoint x: 445, endPoint y: 404, distance: 64.0
drag, startPoint x: 445, startPoint y: 403, endPoint x: 445, endPoint y: 479, distance: 75.2
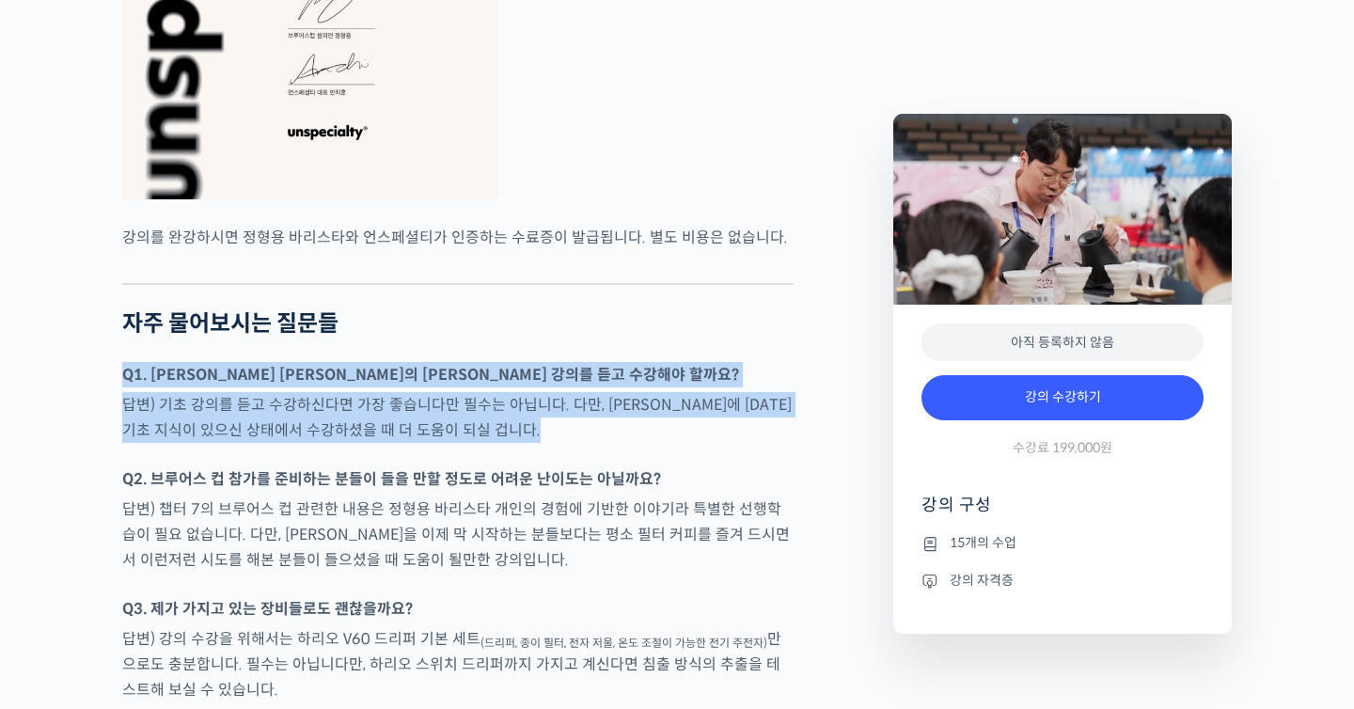
click at [445, 443] on p "답변) 기초 강의를 듣고 수강하신다면 가장 좋습니다만 필수는 아닙니다. 다만, [PERSON_NAME]에 [DATE] 기초 지식이 있으신 상태…" at bounding box center [458, 417] width 672 height 51
drag, startPoint x: 445, startPoint y: 479, endPoint x: 445, endPoint y: 387, distance: 92.2
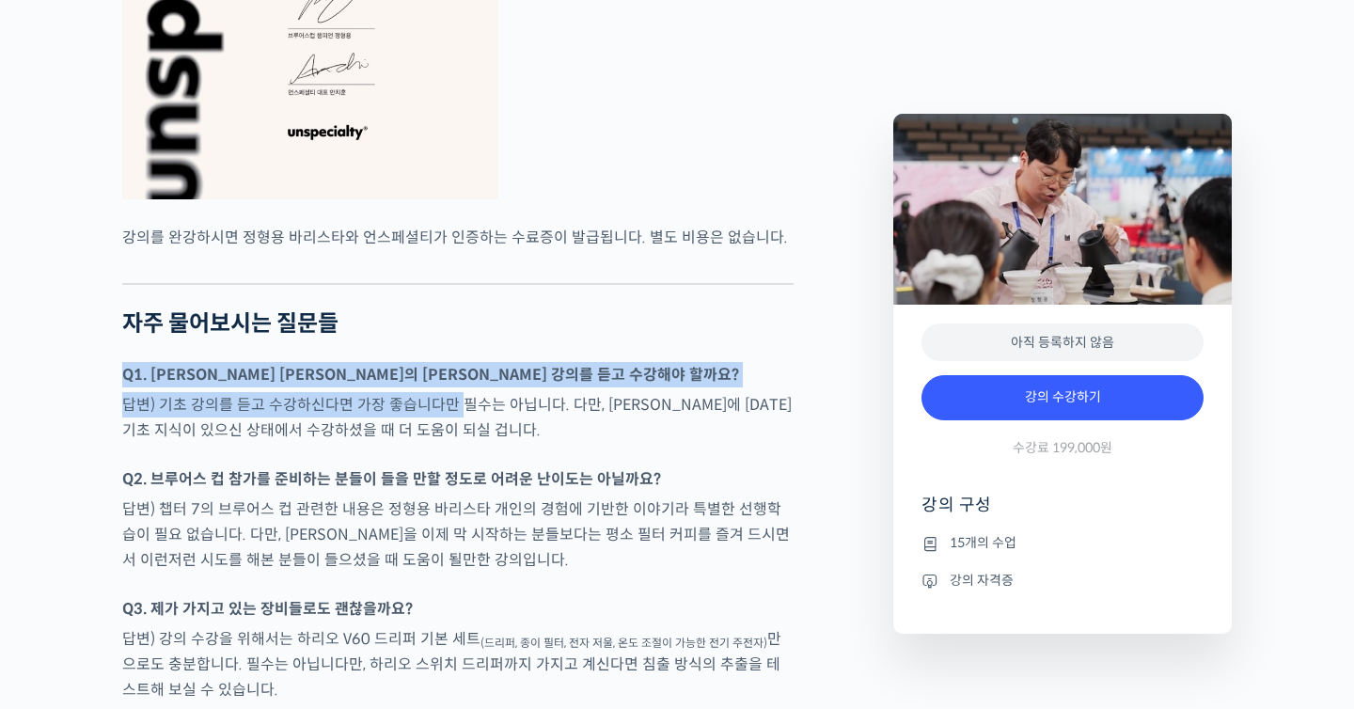
drag, startPoint x: 445, startPoint y: 387, endPoint x: 445, endPoint y: 467, distance: 80.9
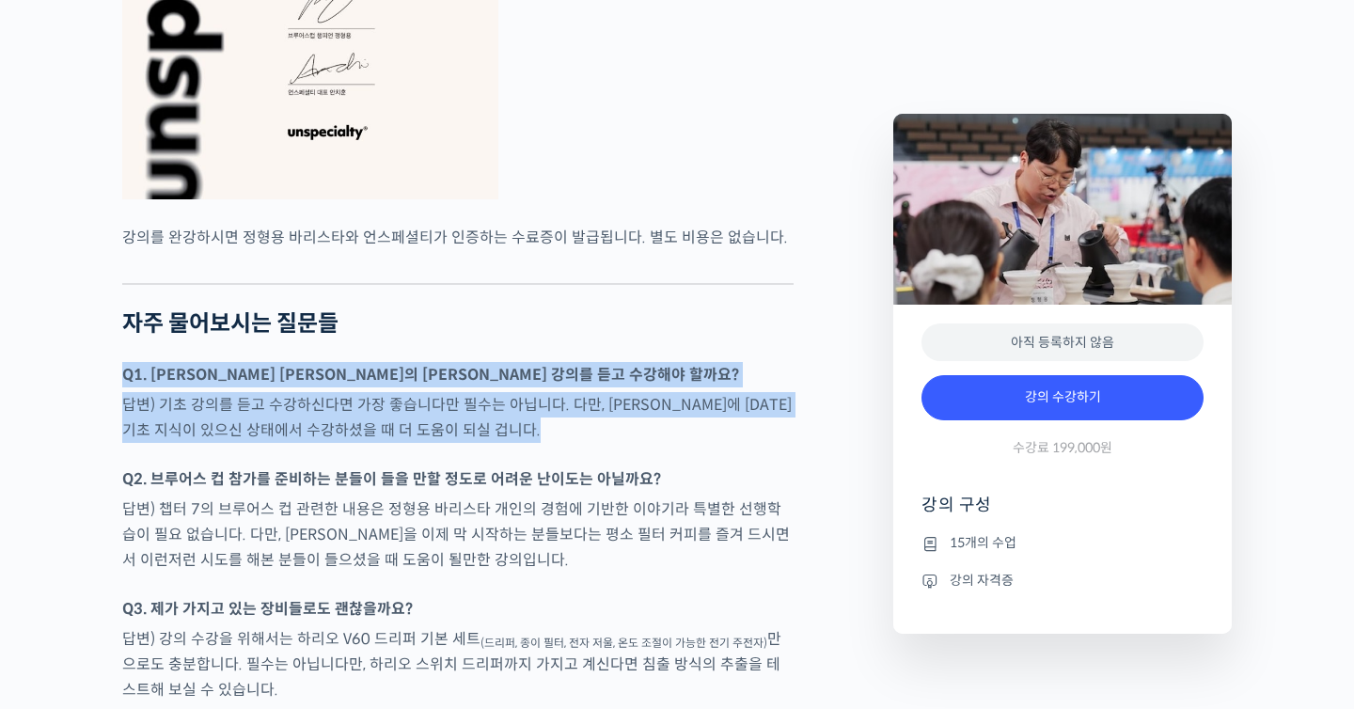
click at [445, 443] on p "답변) 기초 강의를 듣고 수강하신다면 가장 좋습니다만 필수는 아닙니다. 다만, [PERSON_NAME]에 [DATE] 기초 지식이 있으신 상태…" at bounding box center [458, 417] width 672 height 51
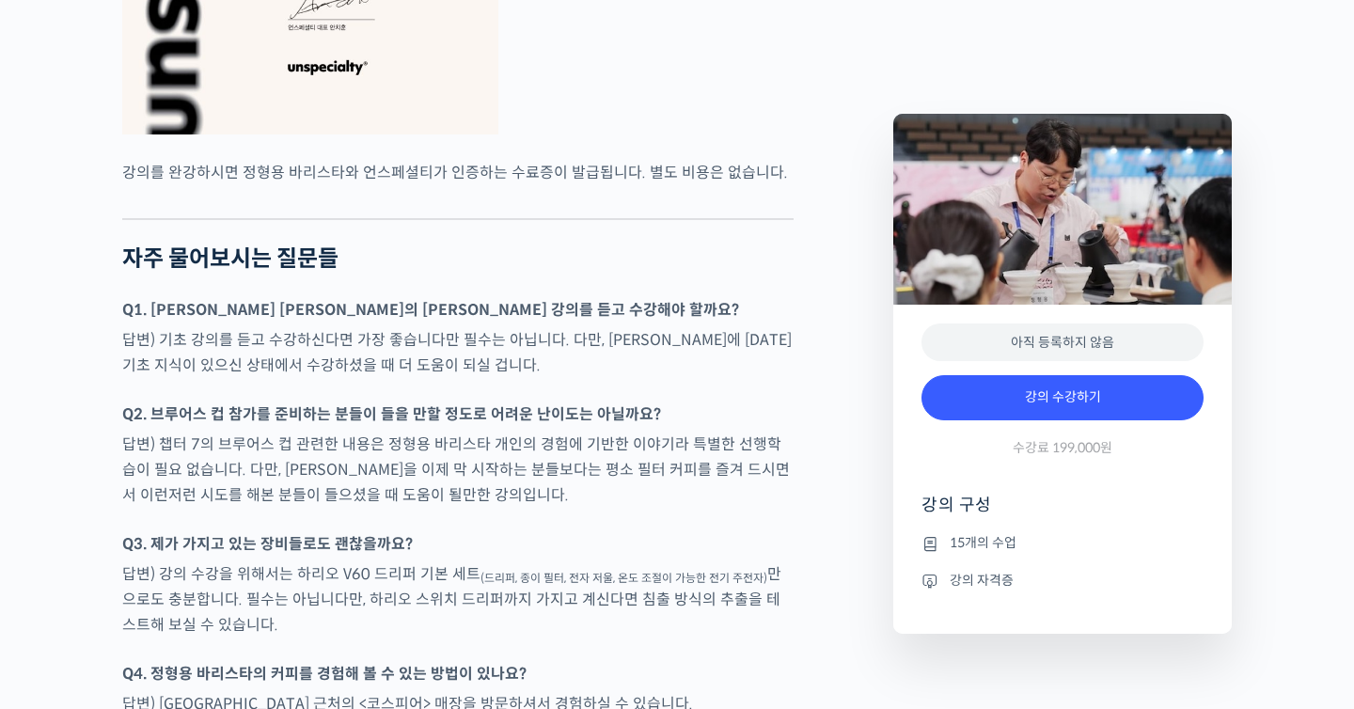
scroll to position [4664, 0]
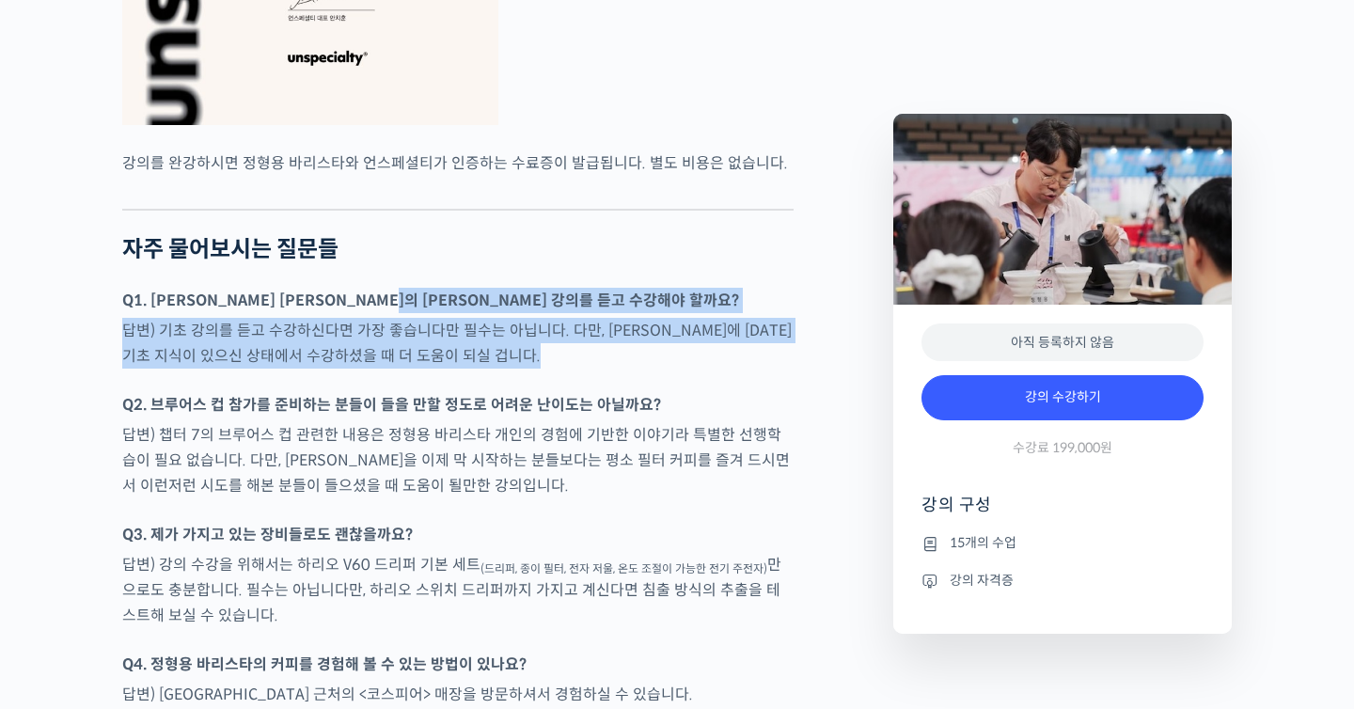
drag, startPoint x: 449, startPoint y: 426, endPoint x: 449, endPoint y: 338, distance: 88.4
click at [449, 310] on strong "Q1. [PERSON_NAME] [PERSON_NAME]의 [PERSON_NAME] 강의를 듣고 수강해야 할까요?" at bounding box center [430, 301] width 617 height 20
drag, startPoint x: 449, startPoint y: 338, endPoint x: 449, endPoint y: 414, distance: 76.2
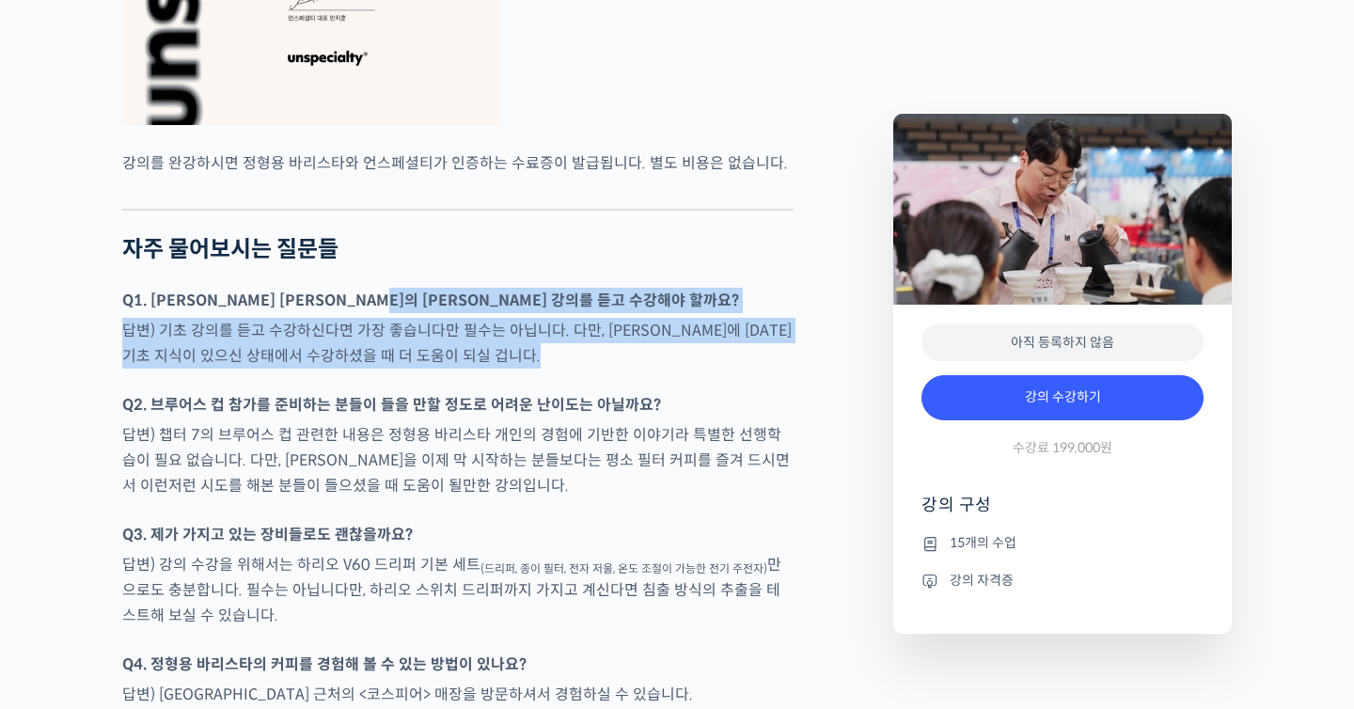
click at [449, 392] on div at bounding box center [458, 382] width 672 height 19
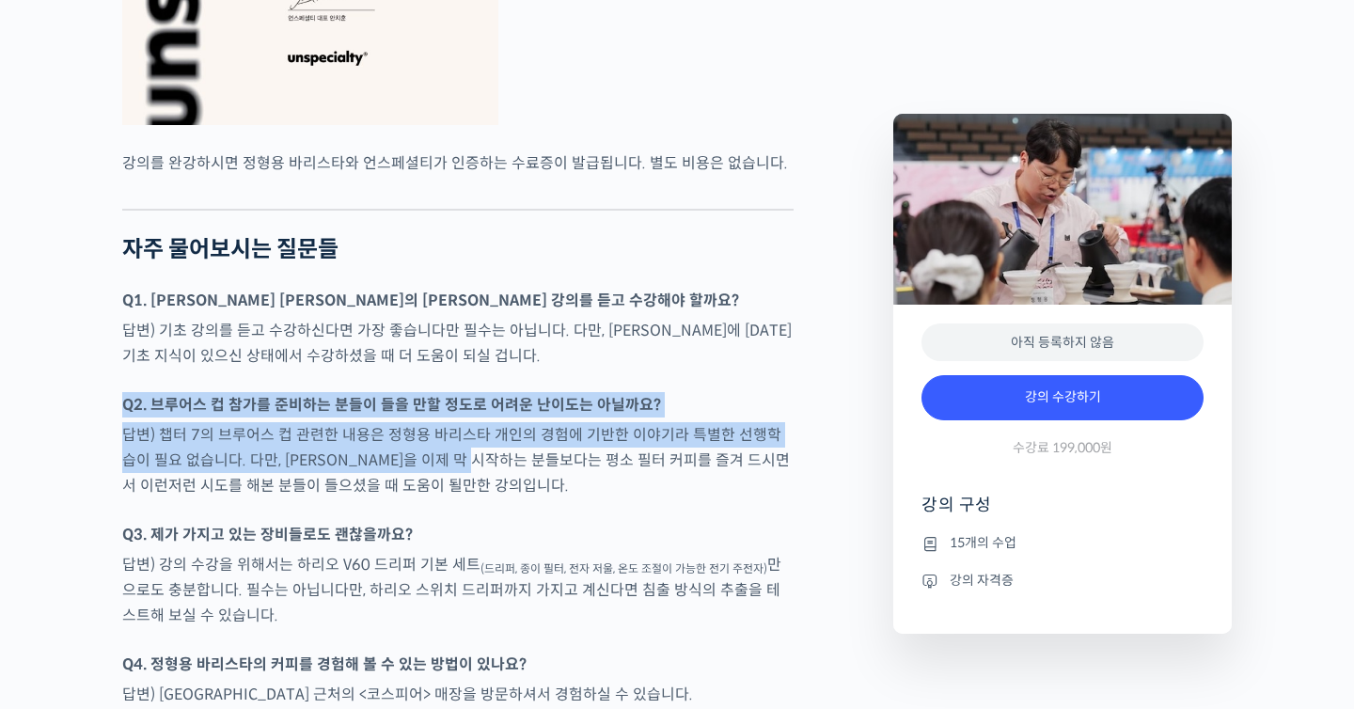
drag, startPoint x: 449, startPoint y: 419, endPoint x: 449, endPoint y: 509, distance: 90.3
click at [449, 498] on p "답변) 챕터 7의 브루어스 컵 관련한 내용은 정형용 바리스타 개인의 경험에 기반한 이야기라 특별한 선행학습이 필요 없습니다. 다만, [PERS…" at bounding box center [458, 460] width 672 height 76
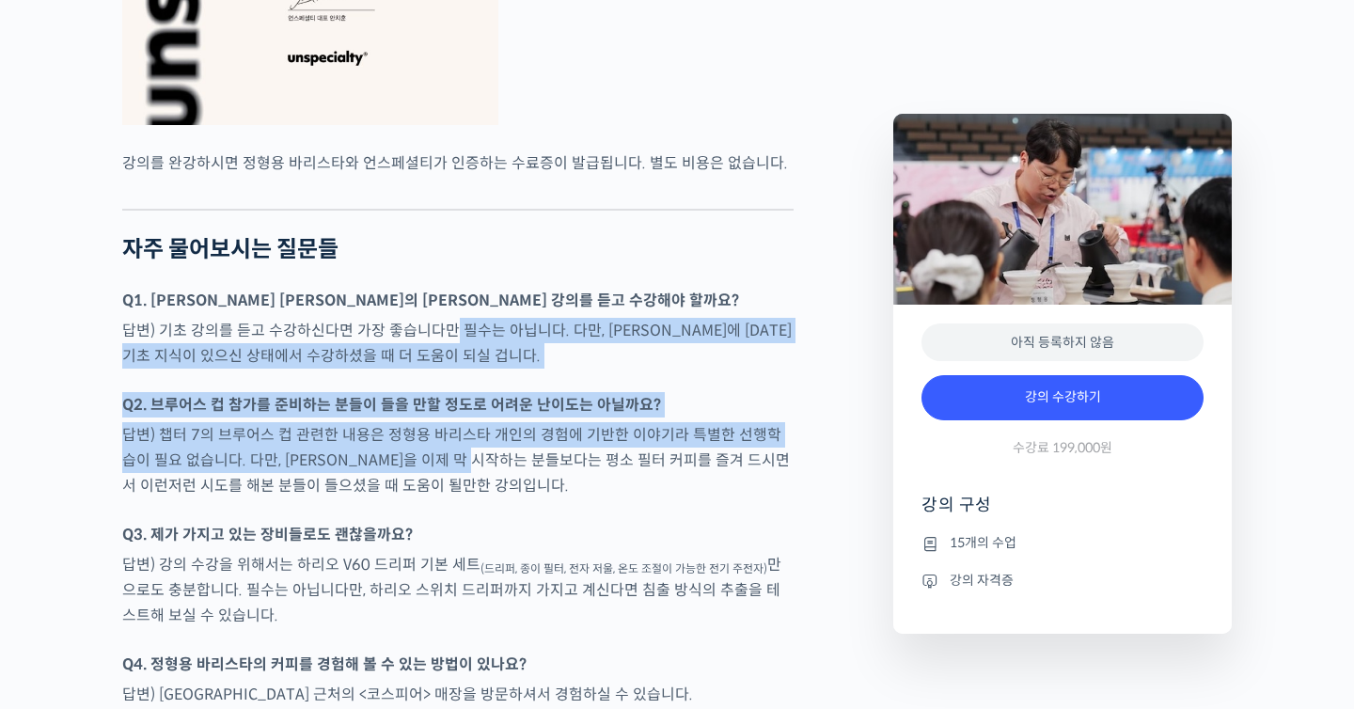
drag, startPoint x: 449, startPoint y: 509, endPoint x: 446, endPoint y: 377, distance: 131.7
click at [447, 369] on p "답변) 기초 강의를 듣고 수강하신다면 가장 좋습니다만 필수는 아닙니다. 다만, [PERSON_NAME]에 [DATE] 기초 지식이 있으신 상태…" at bounding box center [458, 343] width 672 height 51
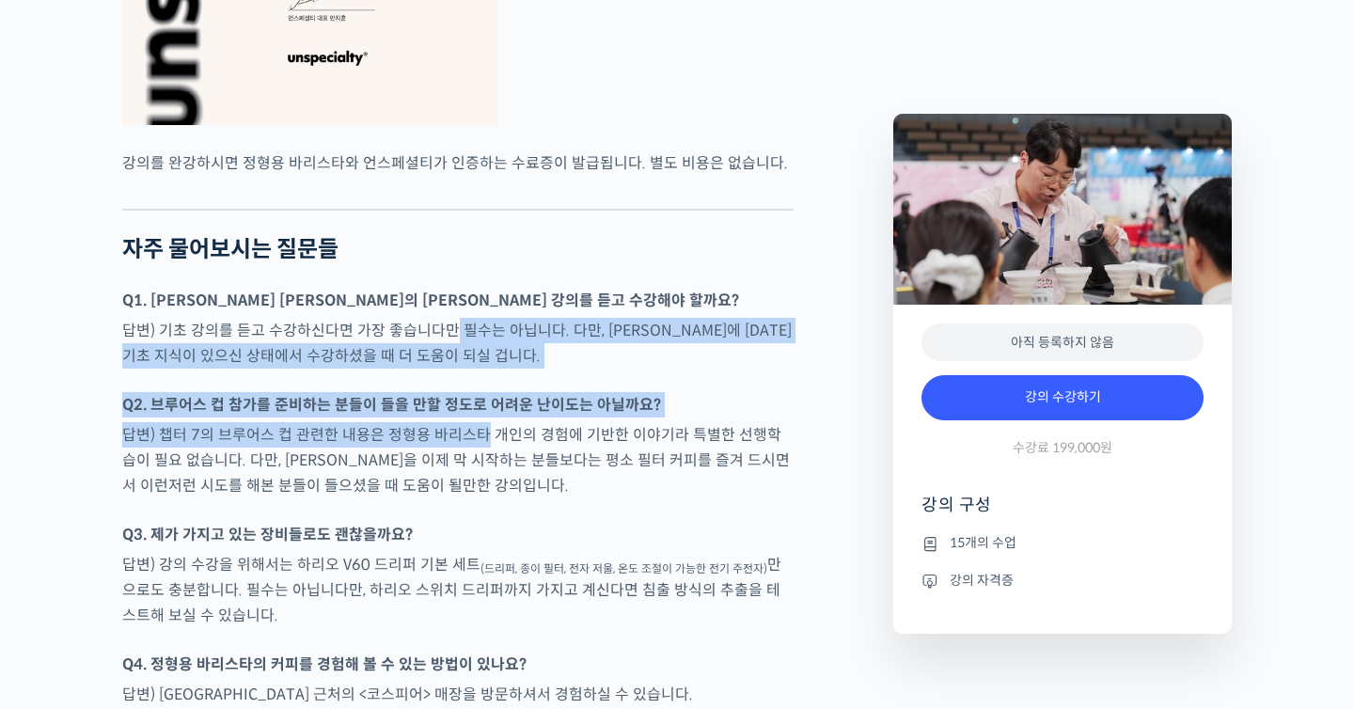
drag, startPoint x: 447, startPoint y: 377, endPoint x: 452, endPoint y: 514, distance: 136.5
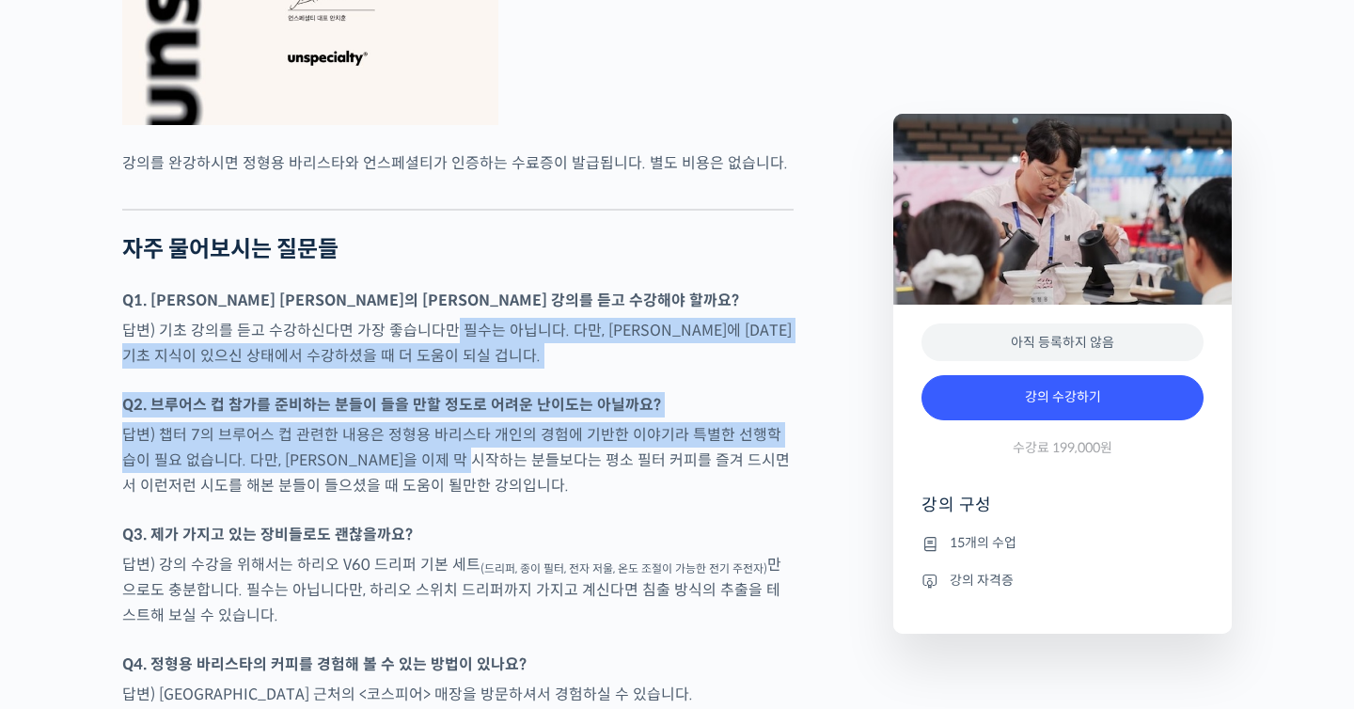
click at [452, 498] on p "답변) 챕터 7의 브루어스 컵 관련한 내용은 정형용 바리스타 개인의 경험에 기반한 이야기라 특별한 선행학습이 필요 없습니다. 다만, [PERS…" at bounding box center [458, 460] width 672 height 76
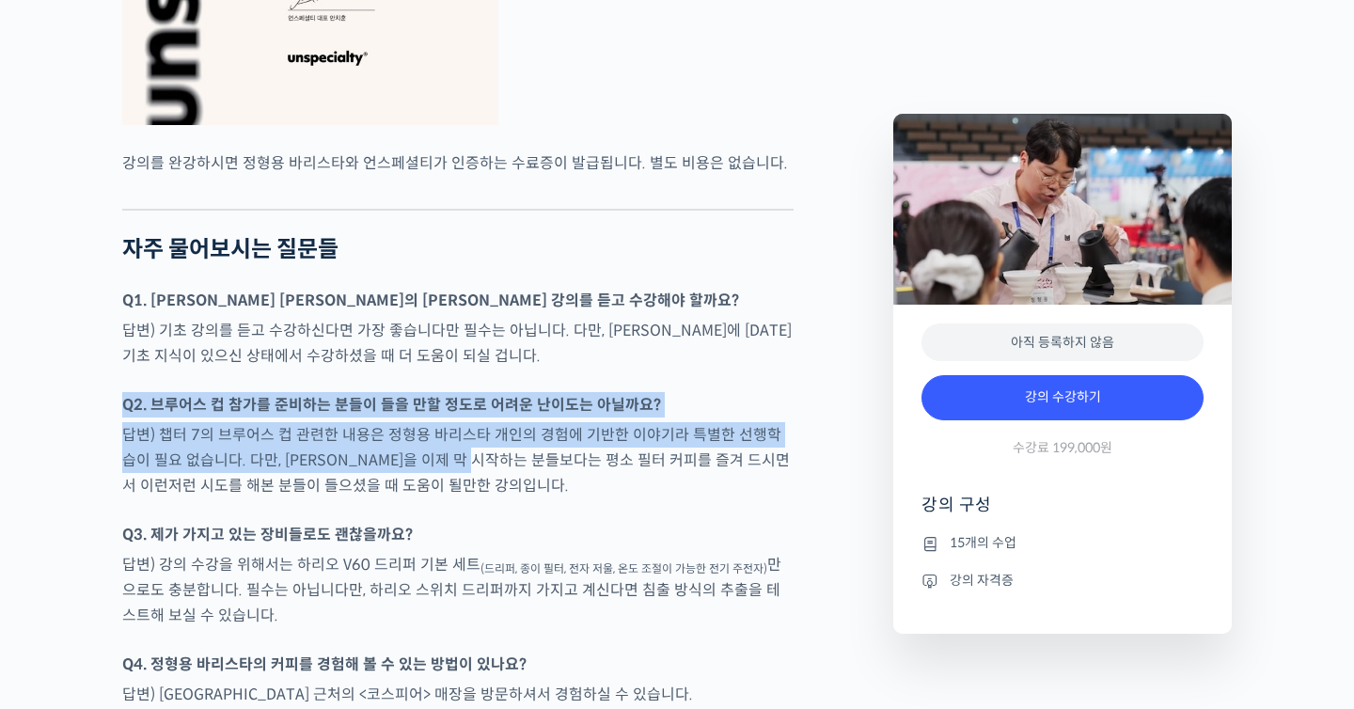
drag, startPoint x: 452, startPoint y: 514, endPoint x: 452, endPoint y: 374, distance: 139.2
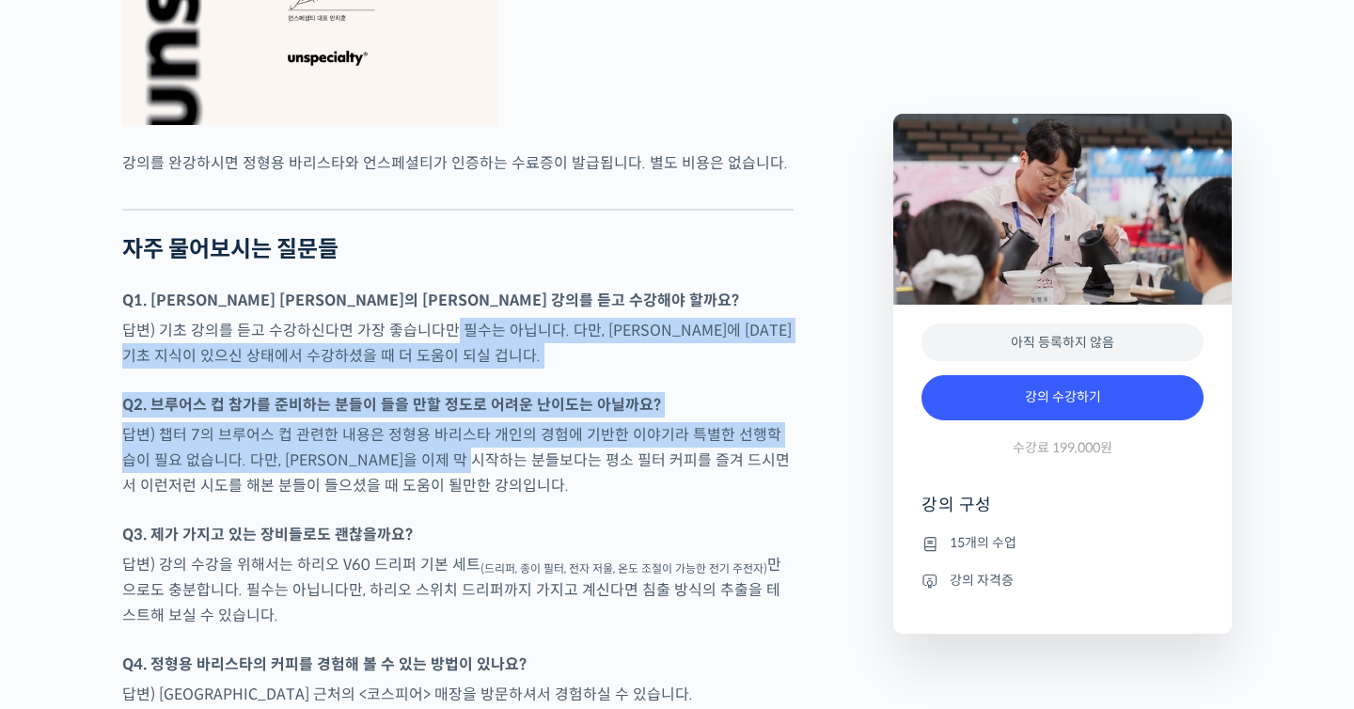
click at [452, 369] on p "답변) 기초 강의를 듣고 수강하신다면 가장 좋습니다만 필수는 아닙니다. 다만, [PERSON_NAME]에 [DATE] 기초 지식이 있으신 상태…" at bounding box center [458, 343] width 672 height 51
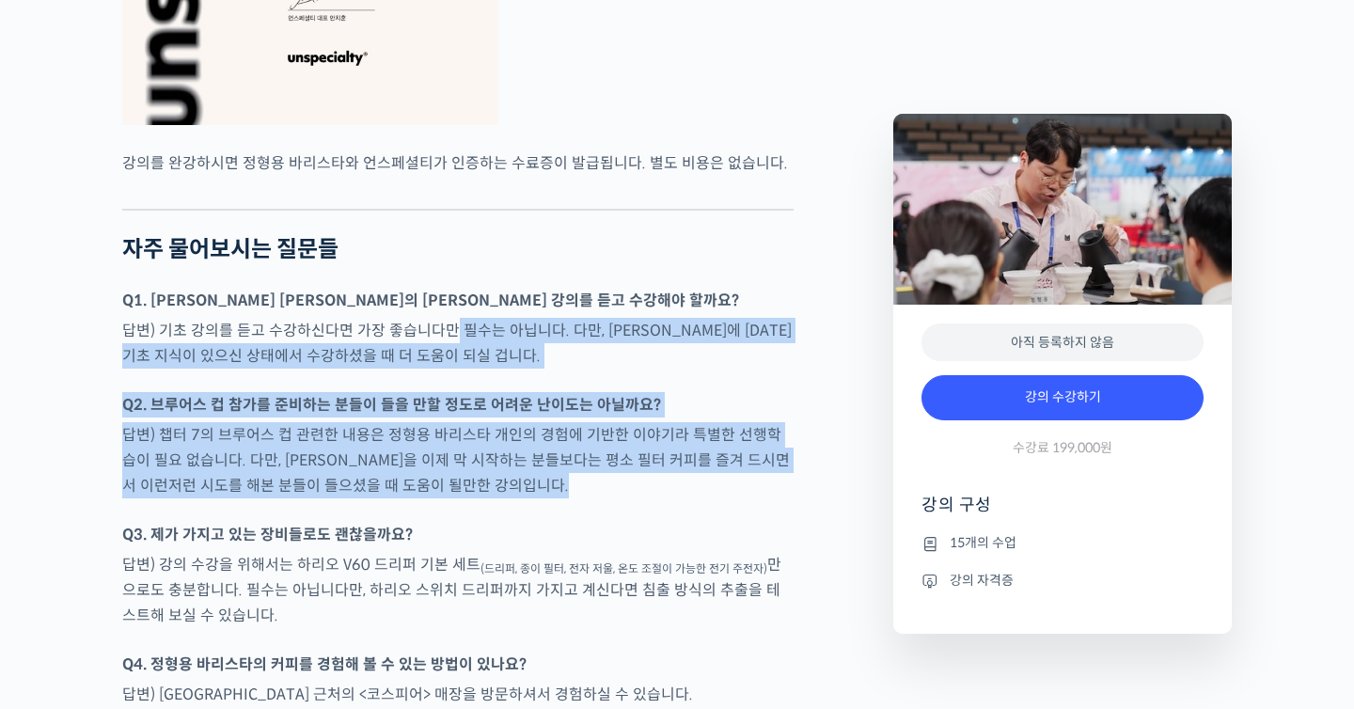
drag, startPoint x: 452, startPoint y: 374, endPoint x: 457, endPoint y: 560, distance: 185.3
click at [457, 522] on div at bounding box center [458, 512] width 672 height 19
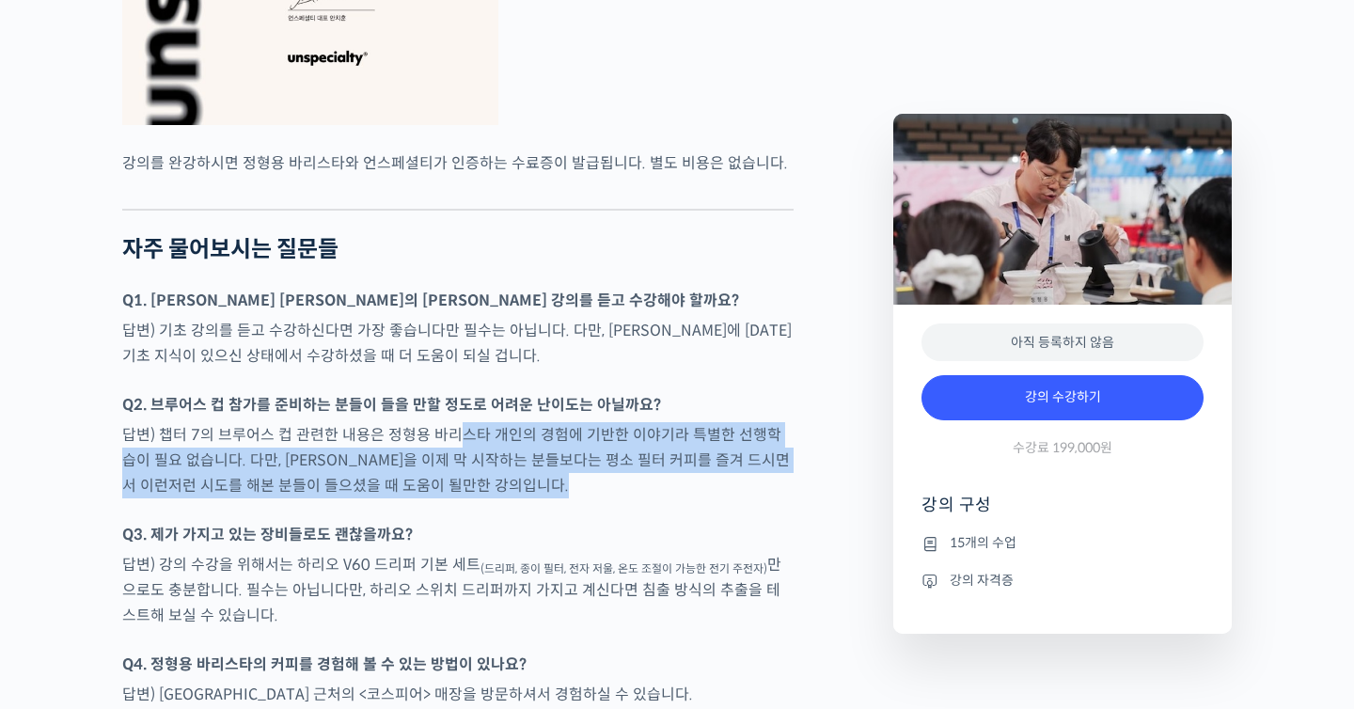
drag, startPoint x: 455, startPoint y: 448, endPoint x: 455, endPoint y: 407, distance: 40.4
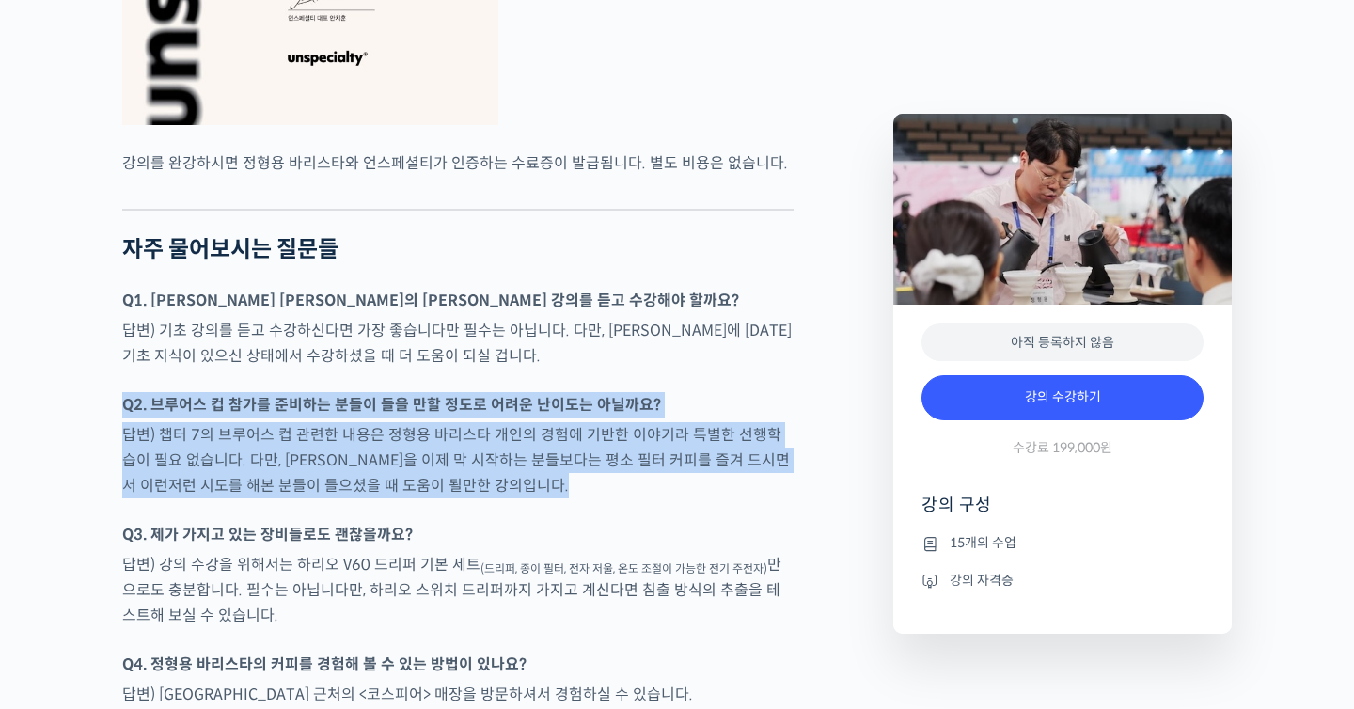
click at [455, 369] on p "답변) 기초 강의를 듣고 수강하신다면 가장 좋습니다만 필수는 아닙니다. 다만, [PERSON_NAME]에 [DATE] 기초 지식이 있으신 상태…" at bounding box center [458, 343] width 672 height 51
drag, startPoint x: 455, startPoint y: 407, endPoint x: 455, endPoint y: 524, distance: 116.6
click at [455, 498] on p "답변) 챕터 7의 브루어스 컵 관련한 내용은 정형용 바리스타 개인의 경험에 기반한 이야기라 특별한 선행학습이 필요 없습니다. 다만, [PERS…" at bounding box center [458, 460] width 672 height 76
drag, startPoint x: 455, startPoint y: 524, endPoint x: 455, endPoint y: 396, distance: 127.9
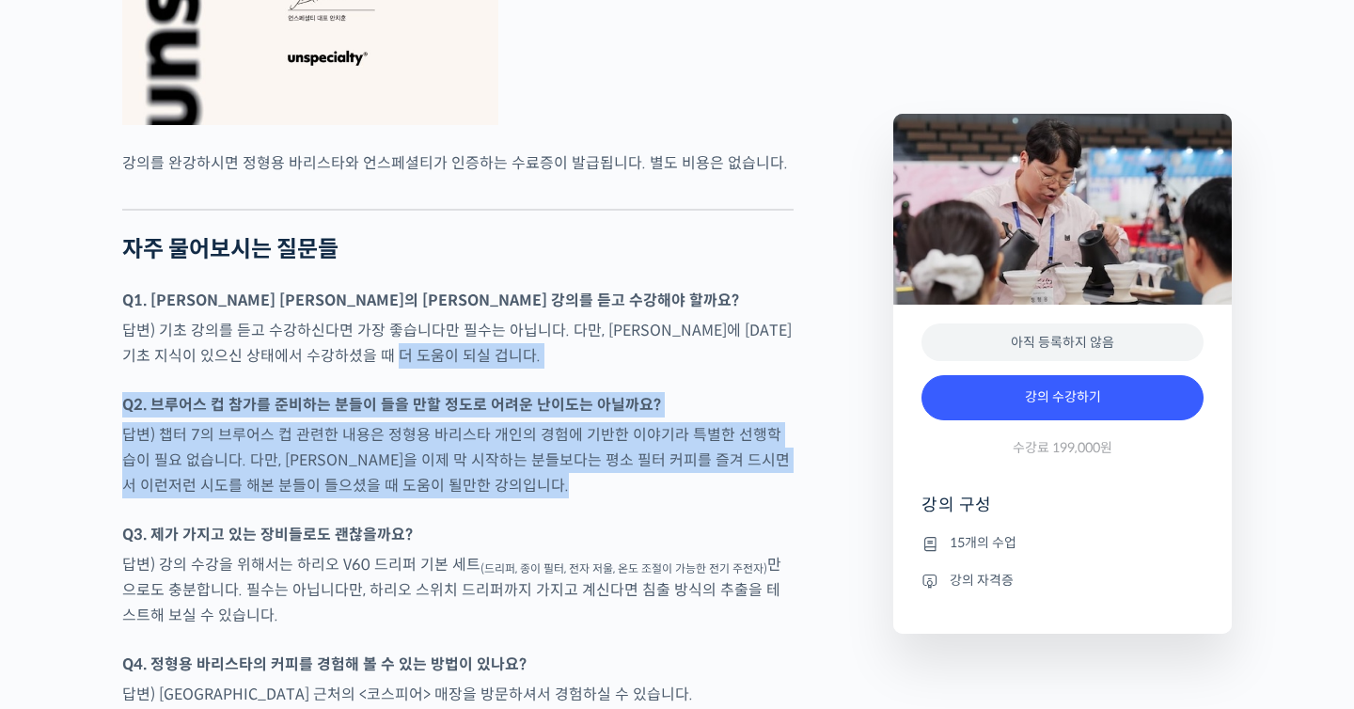
click at [455, 369] on p "답변) 기초 강의를 듣고 수강하신다면 가장 좋습니다만 필수는 아닙니다. 다만, [PERSON_NAME]에 [DATE] 기초 지식이 있으신 상태…" at bounding box center [458, 343] width 672 height 51
drag, startPoint x: 455, startPoint y: 396, endPoint x: 486, endPoint y: 553, distance: 160.1
click at [486, 522] on div at bounding box center [458, 512] width 672 height 19
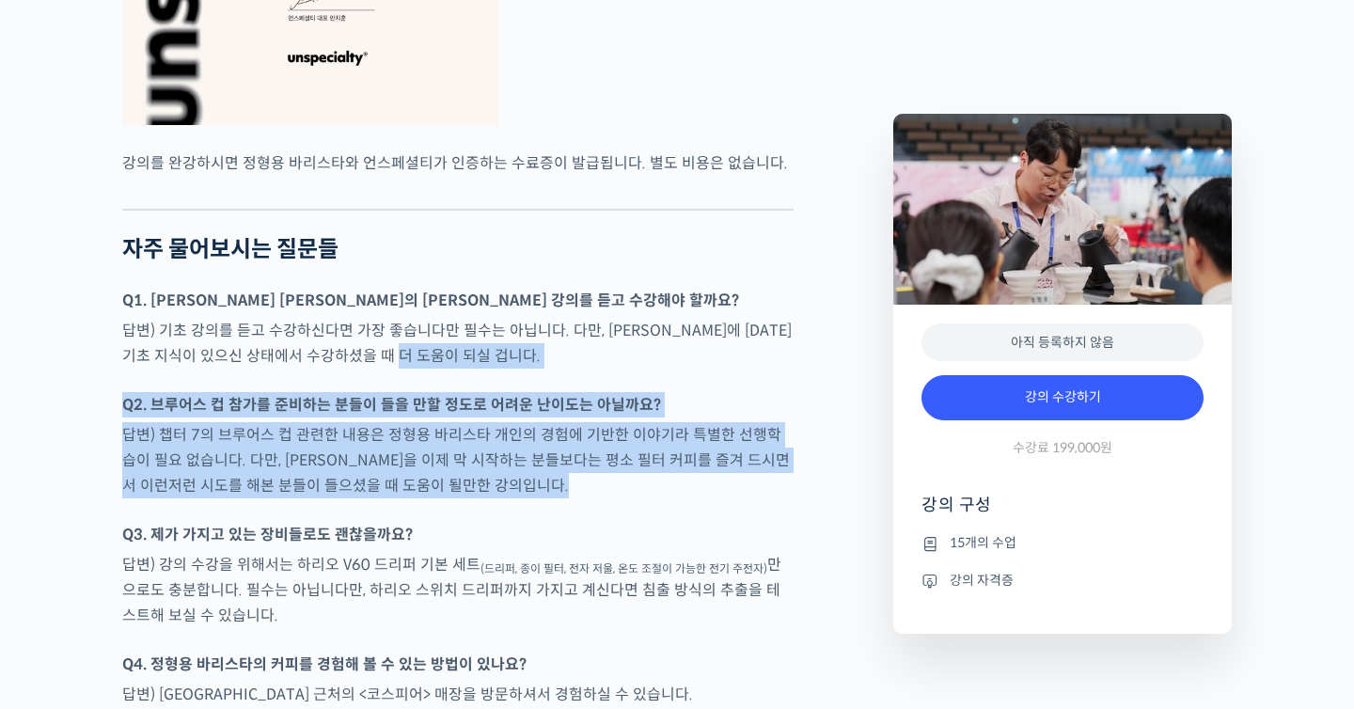
drag, startPoint x: 486, startPoint y: 553, endPoint x: 486, endPoint y: 358, distance: 194.7
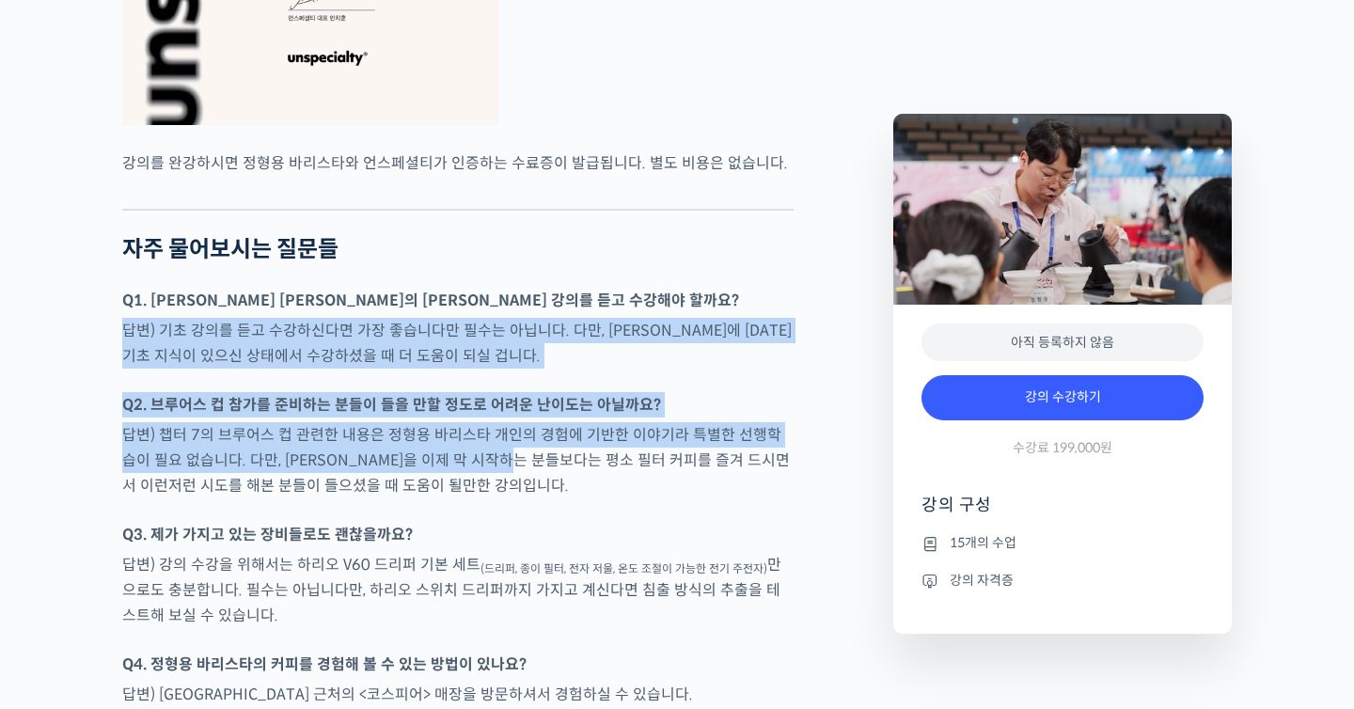
drag, startPoint x: 486, startPoint y: 358, endPoint x: 486, endPoint y: 509, distance: 150.5
click at [486, 498] on p "답변) 챕터 7의 브루어스 컵 관련한 내용은 정형용 바리스타 개인의 경험에 기반한 이야기라 특별한 선행학습이 필요 없습니다. 다만, [PERS…" at bounding box center [458, 460] width 672 height 76
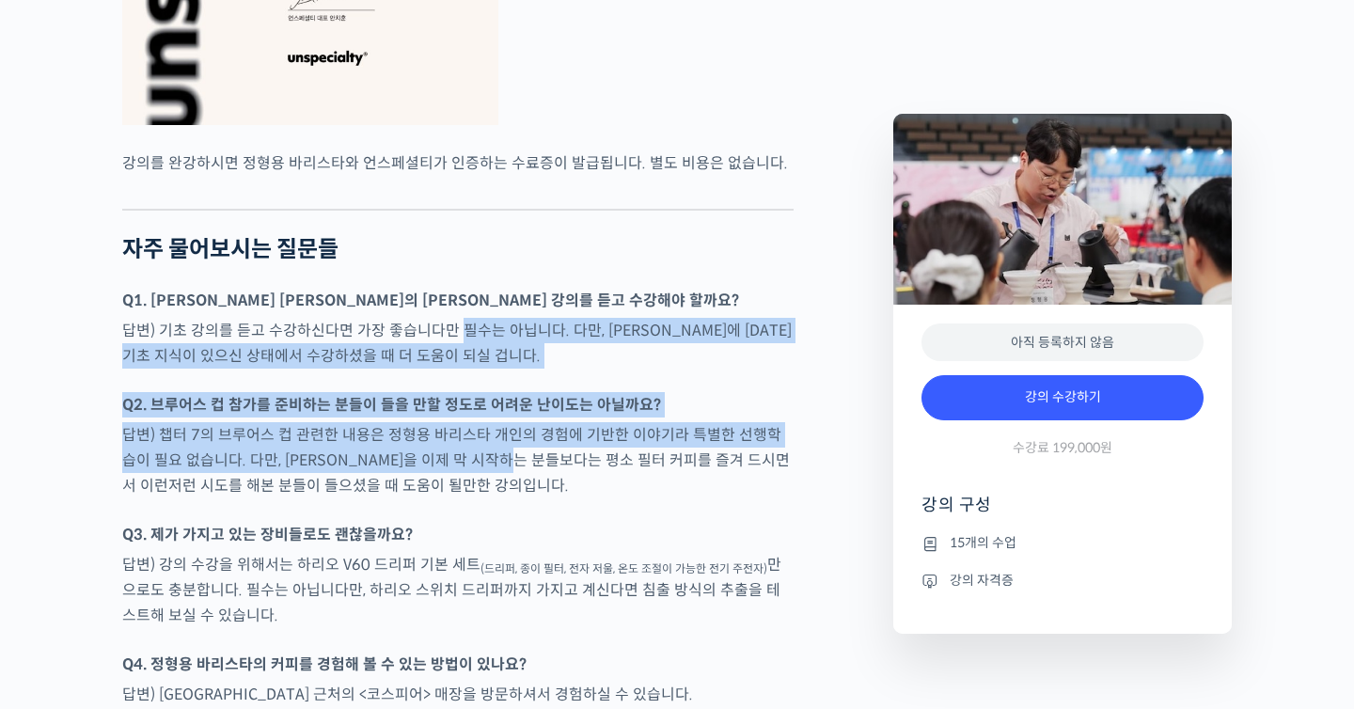
drag, startPoint x: 486, startPoint y: 509, endPoint x: 486, endPoint y: 345, distance: 163.7
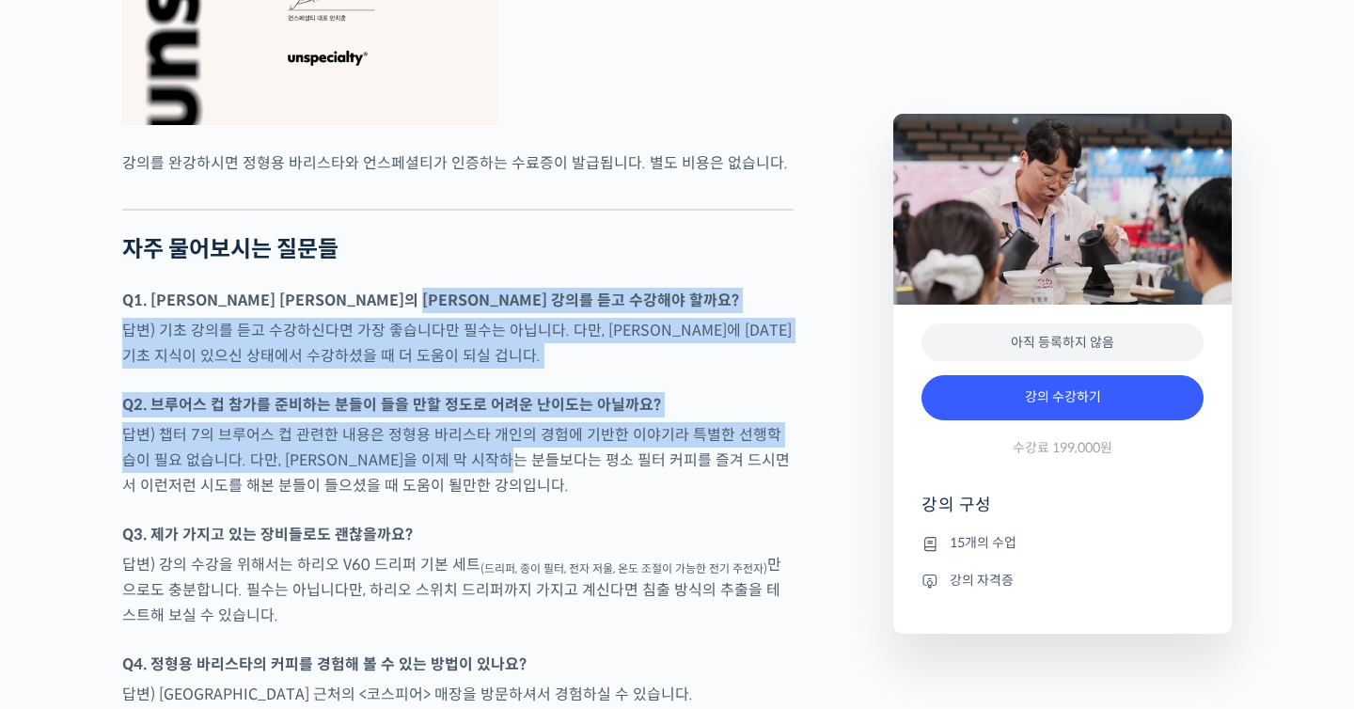
click at [486, 313] on p "Q1. [PERSON_NAME] [PERSON_NAME]의 [PERSON_NAME] 강의를 듣고 수강해야 할까요?" at bounding box center [458, 300] width 672 height 25
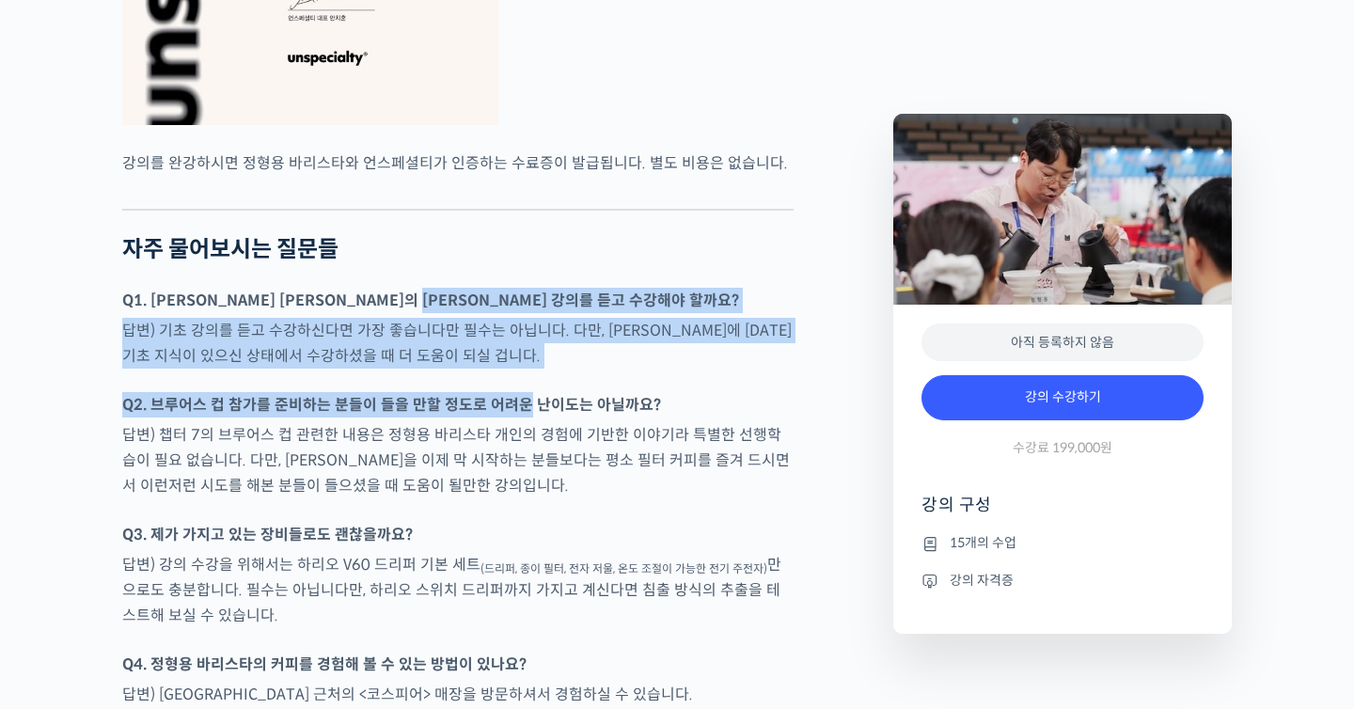
drag, startPoint x: 486, startPoint y: 339, endPoint x: 487, endPoint y: 484, distance: 145.8
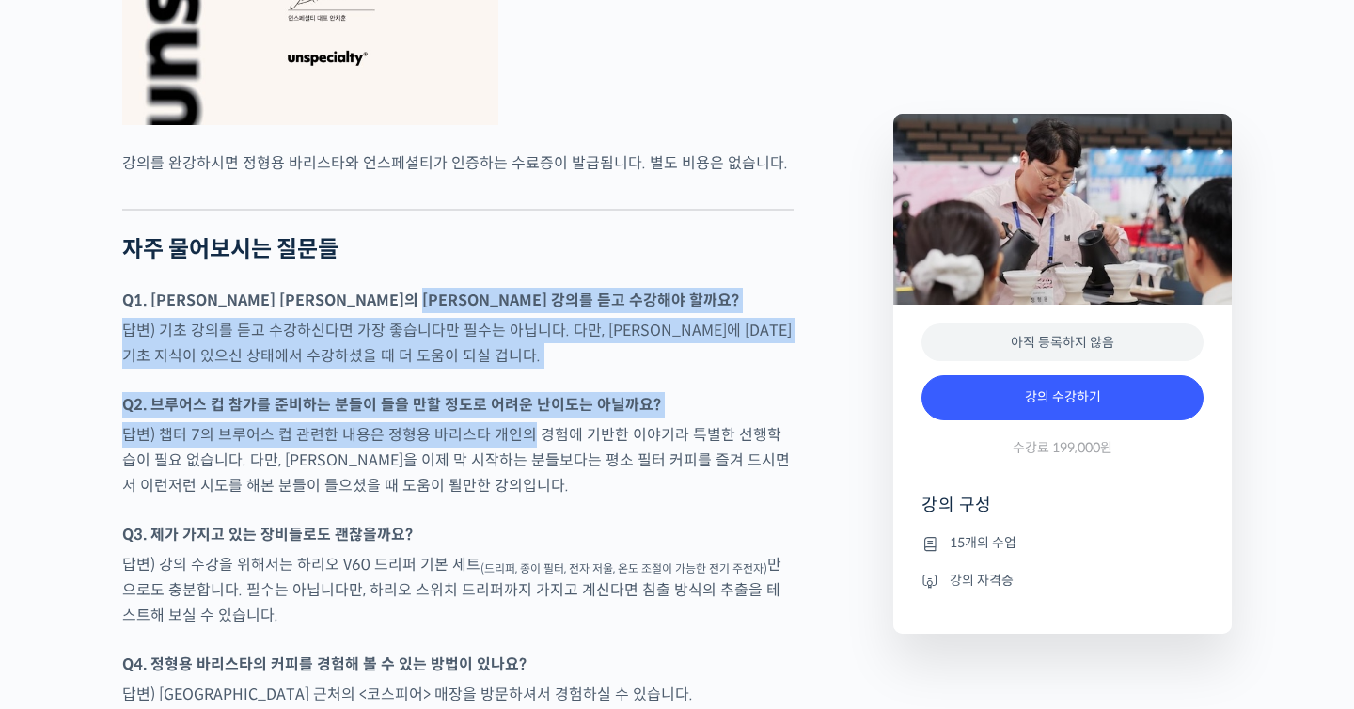
click at [487, 484] on p "답변) 챕터 7의 브루어스 컵 관련한 내용은 정형용 바리스타 개인의 경험에 기반한 이야기라 특별한 선행학습이 필요 없습니다. 다만, [PERS…" at bounding box center [458, 460] width 672 height 76
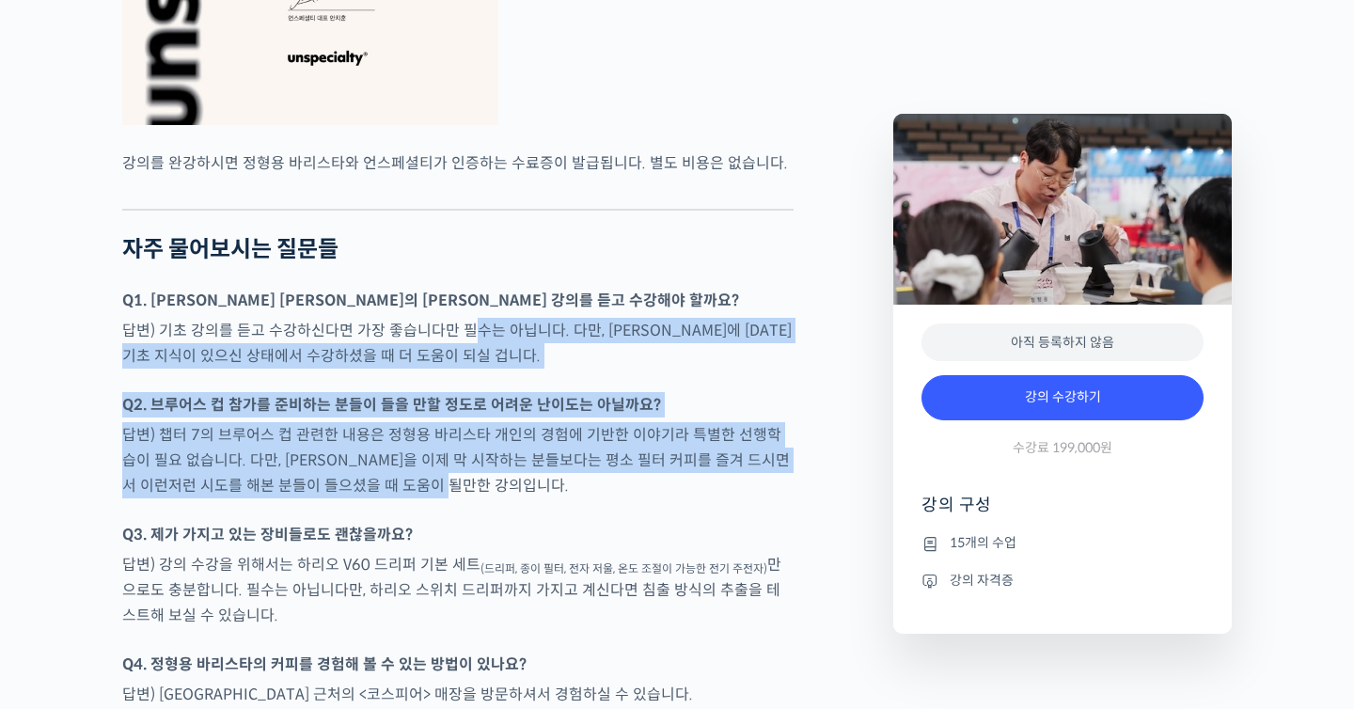
drag, startPoint x: 488, startPoint y: 532, endPoint x: 467, endPoint y: 359, distance: 174.3
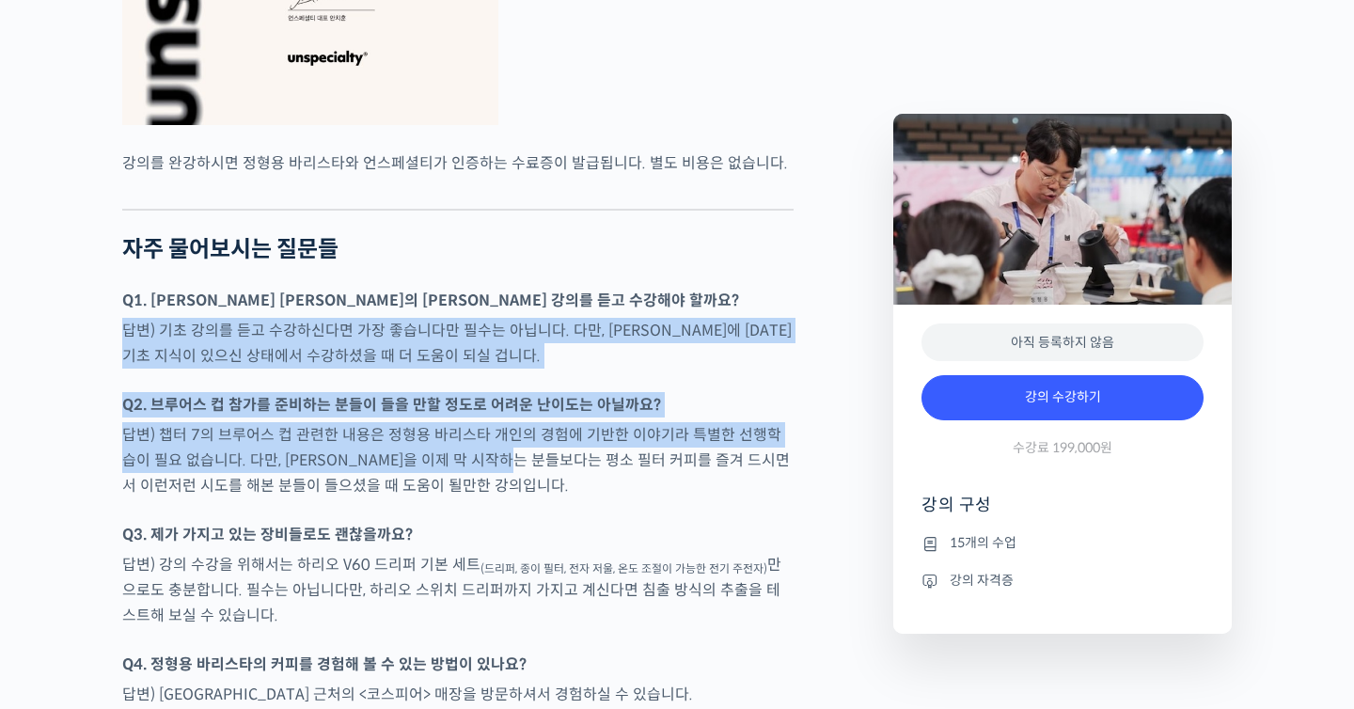
drag, startPoint x: 467, startPoint y: 359, endPoint x: 502, endPoint y: 545, distance: 188.5
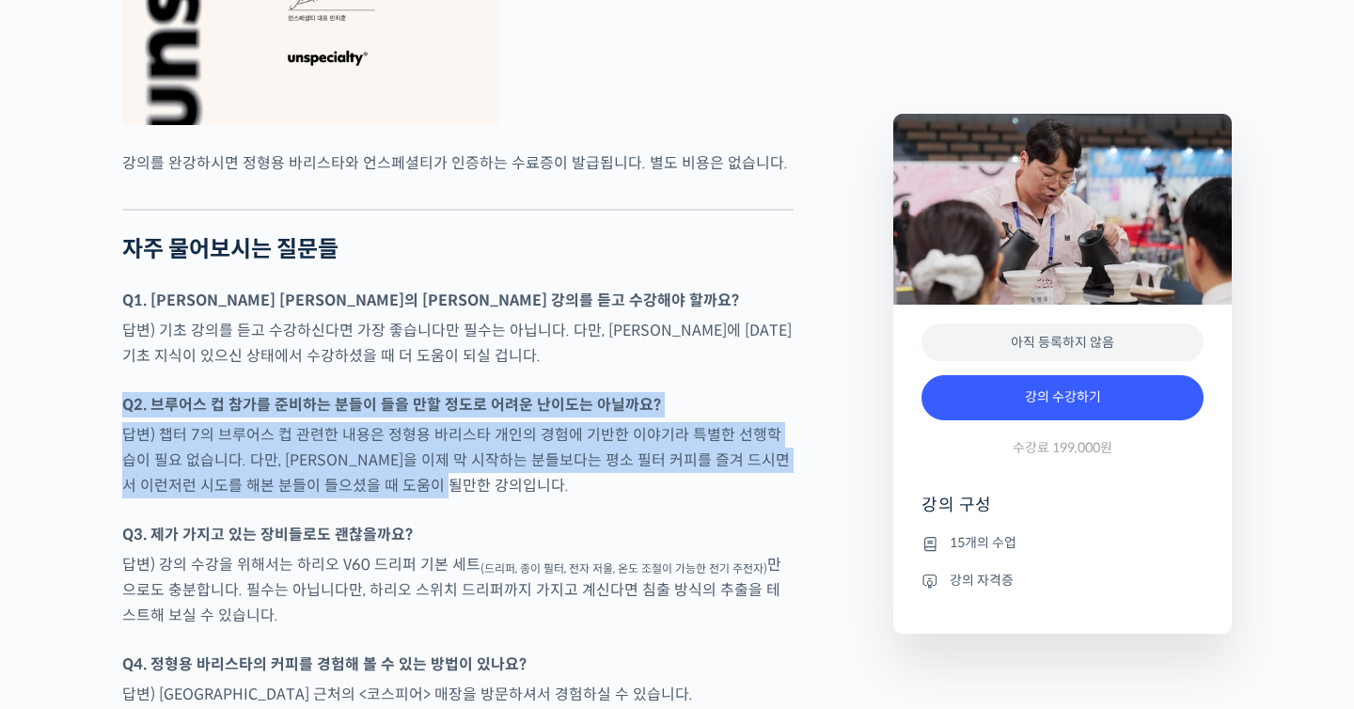
drag, startPoint x: 501, startPoint y: 484, endPoint x: 501, endPoint y: 372, distance: 111.9
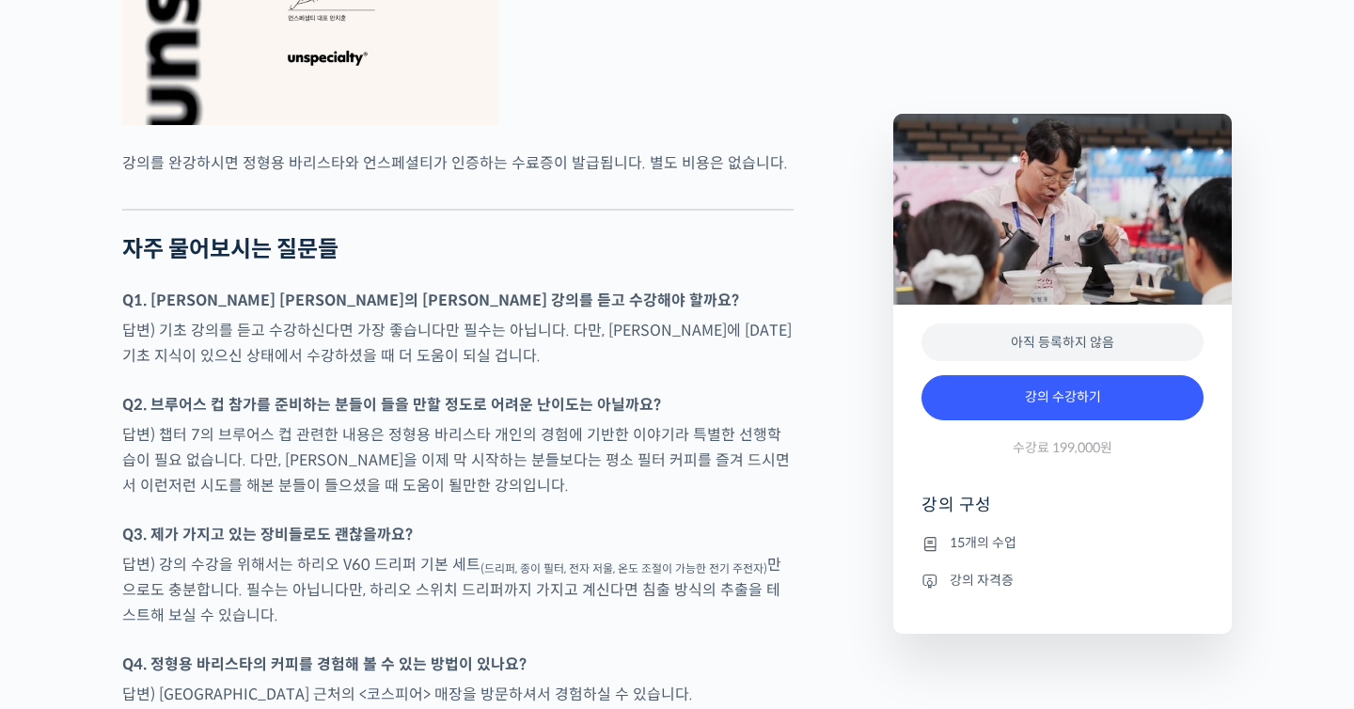
click at [501, 369] on p "답변) 기초 강의를 듣고 수강하신다면 가장 좋습니다만 필수는 아닙니다. 다만, [PERSON_NAME]에 [DATE] 기초 지식이 있으신 상태…" at bounding box center [458, 343] width 672 height 51
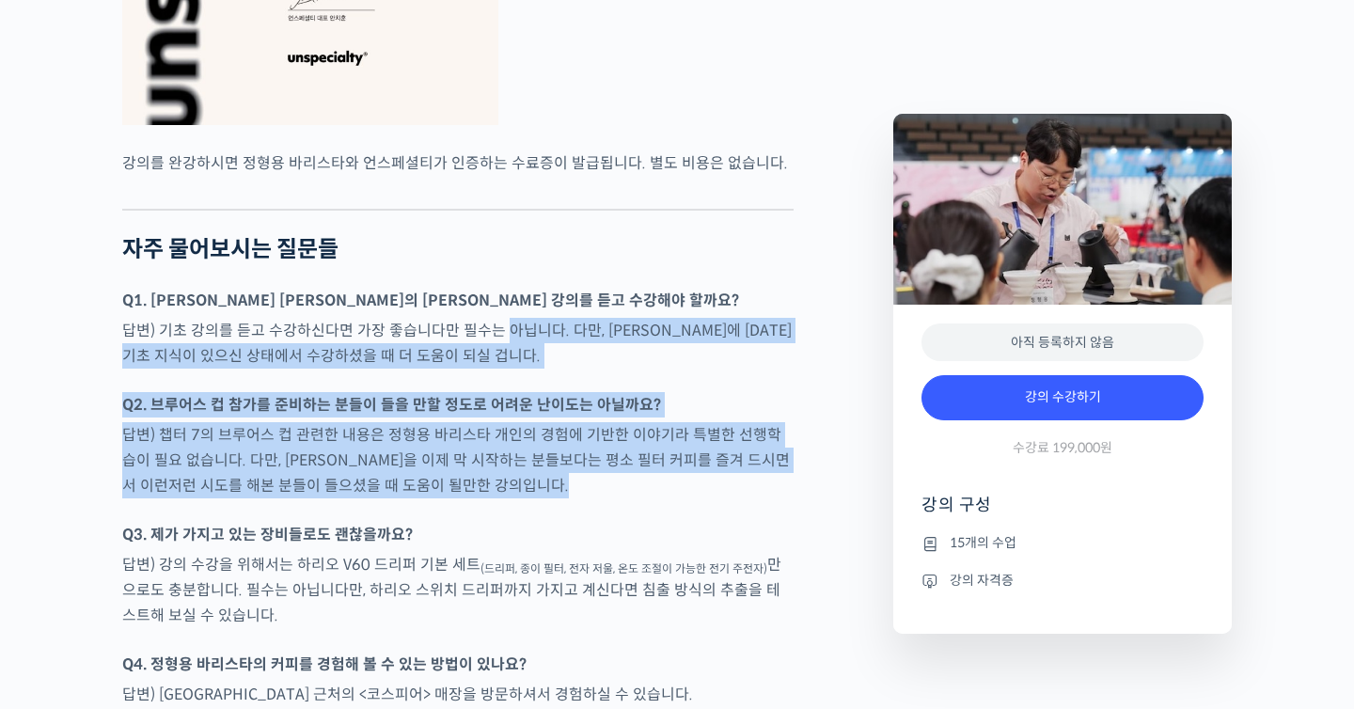
drag
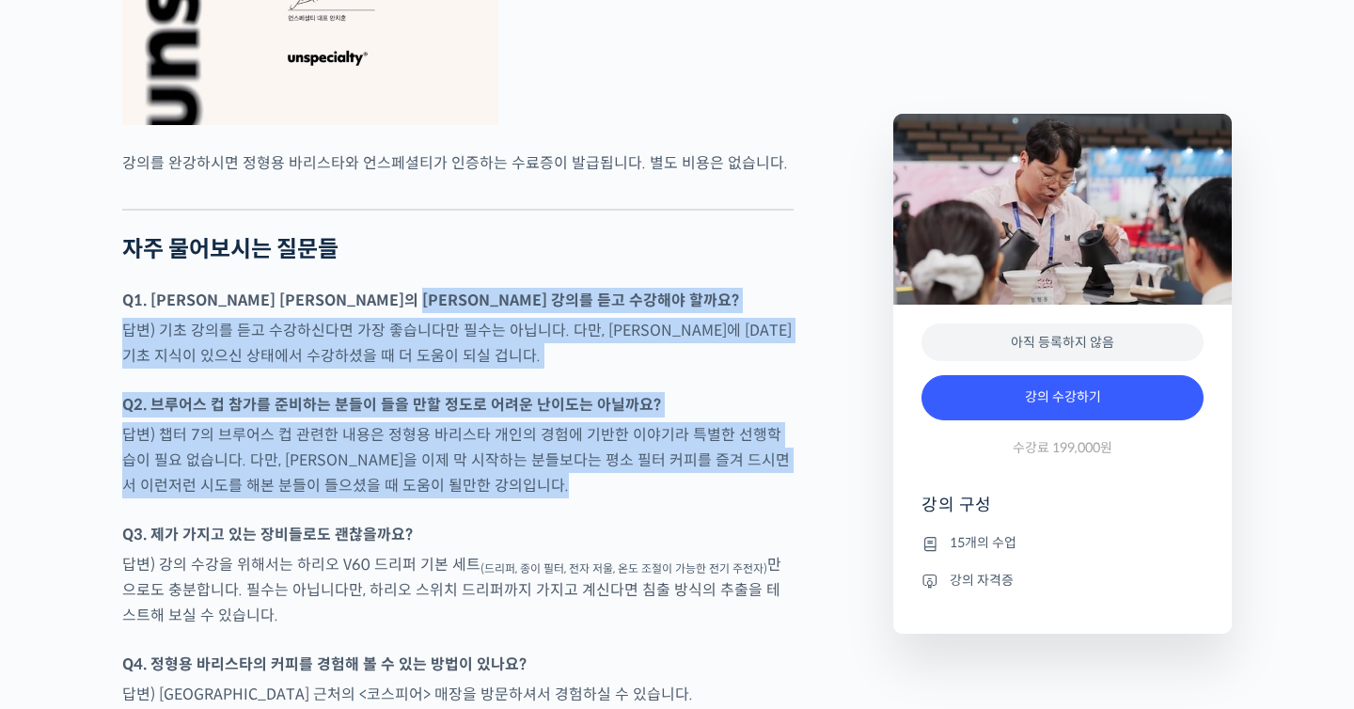
click at [501, 313] on p "Q1. [PERSON_NAME] [PERSON_NAME]의 [PERSON_NAME] 강의를 듣고 수강해야 할까요?" at bounding box center [458, 300] width 672 height 25
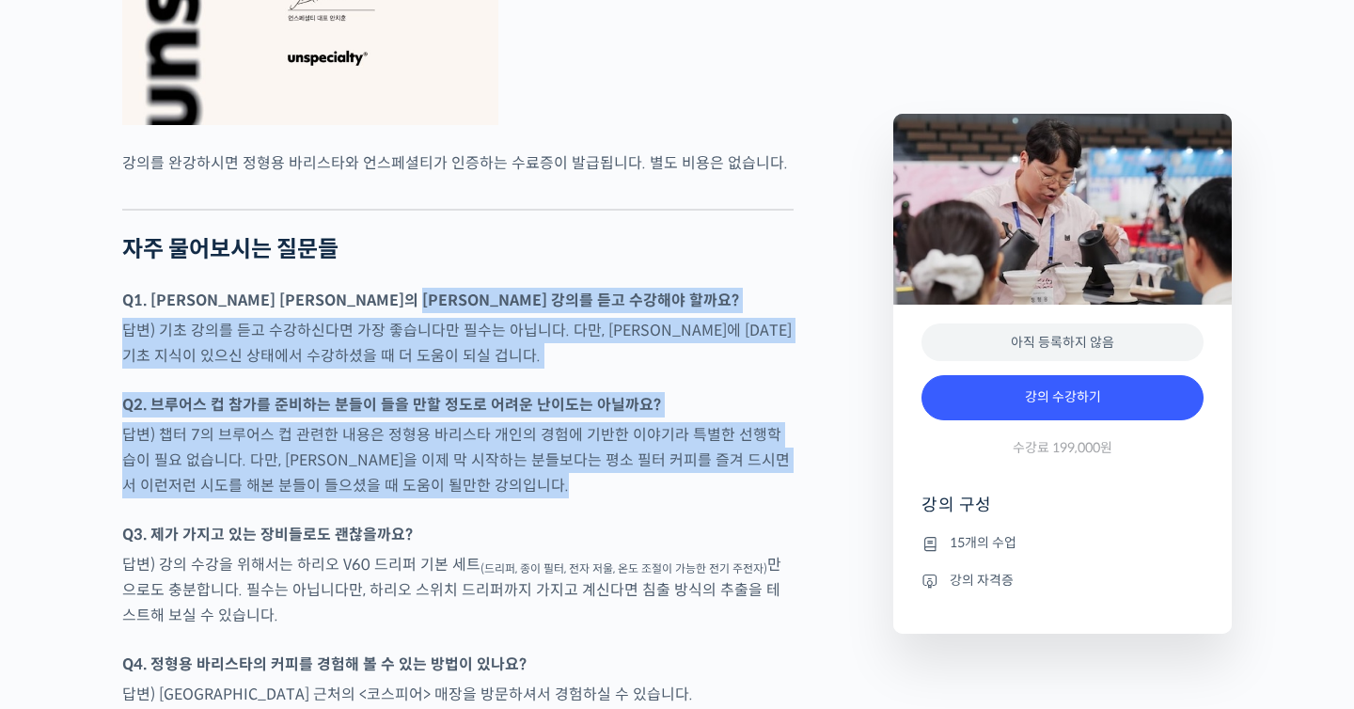
click at [506, 522] on div at bounding box center [458, 512] width 672 height 19
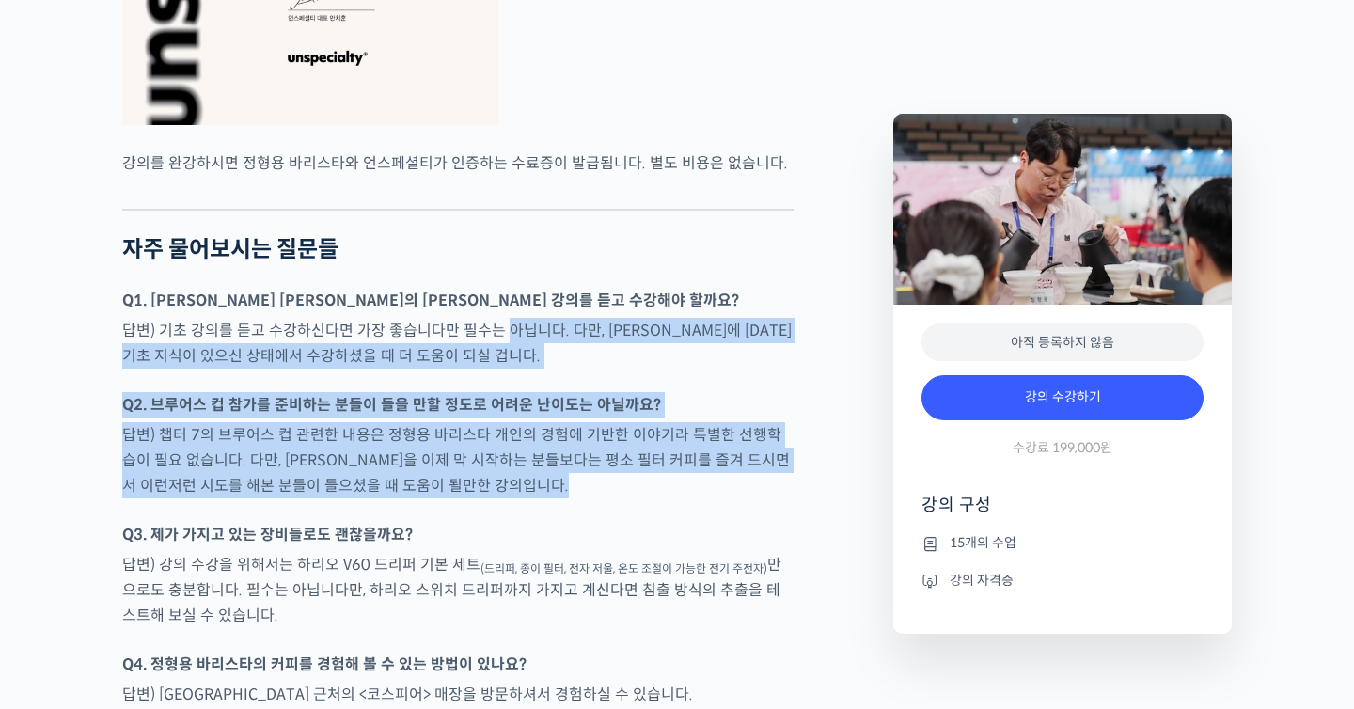
click at [506, 369] on p "답변) 기초 강의를 듣고 수강하신다면 가장 좋습니다만 필수는 아닙니다. 다만, [PERSON_NAME]에 [DATE] 기초 지식이 있으신 상태…" at bounding box center [458, 343] width 672 height 51
click at [516, 547] on p "Q3. 제가 가지고 있는 장비들로도 괜찮을까요?" at bounding box center [458, 534] width 672 height 25
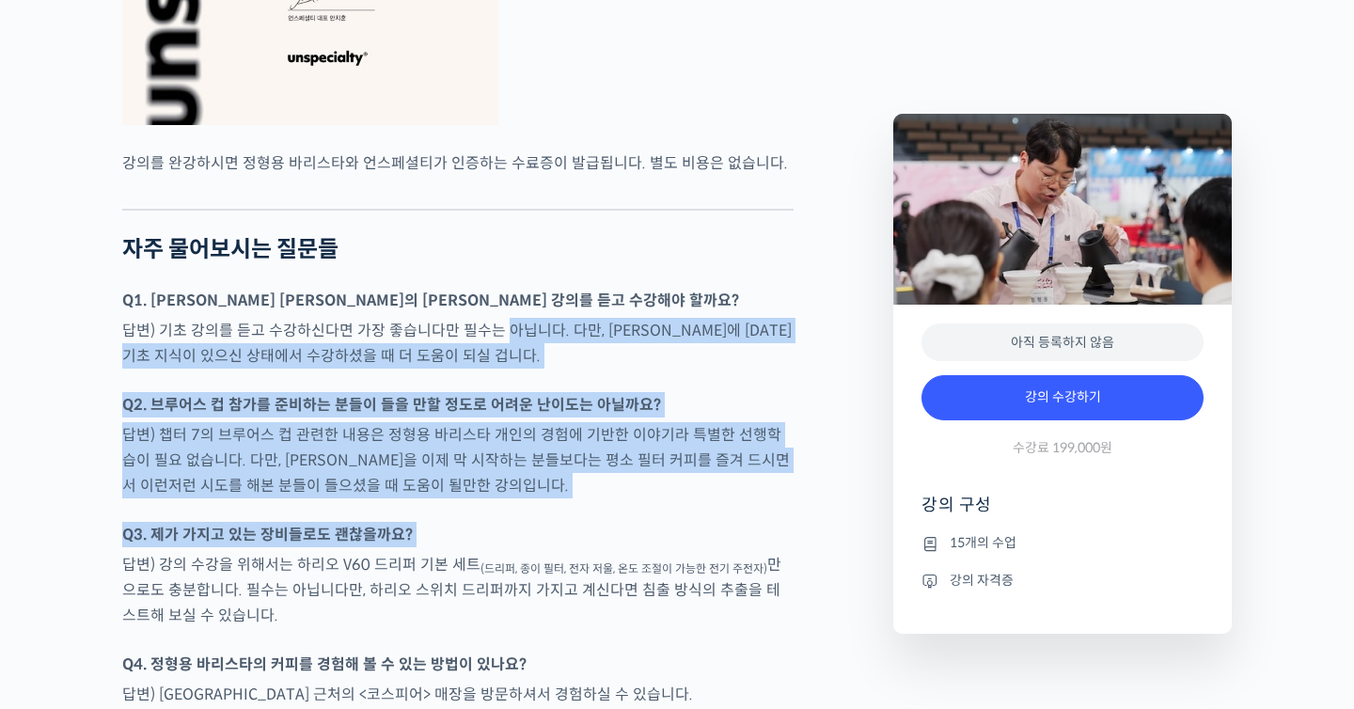
click at [516, 369] on p "답변) 기초 강의를 듣고 수강하신다면 가장 좋습니다만 필수는 아닙니다. 다만, [PERSON_NAME]에 [DATE] 기초 지식이 있으신 상태…" at bounding box center [458, 343] width 672 height 51
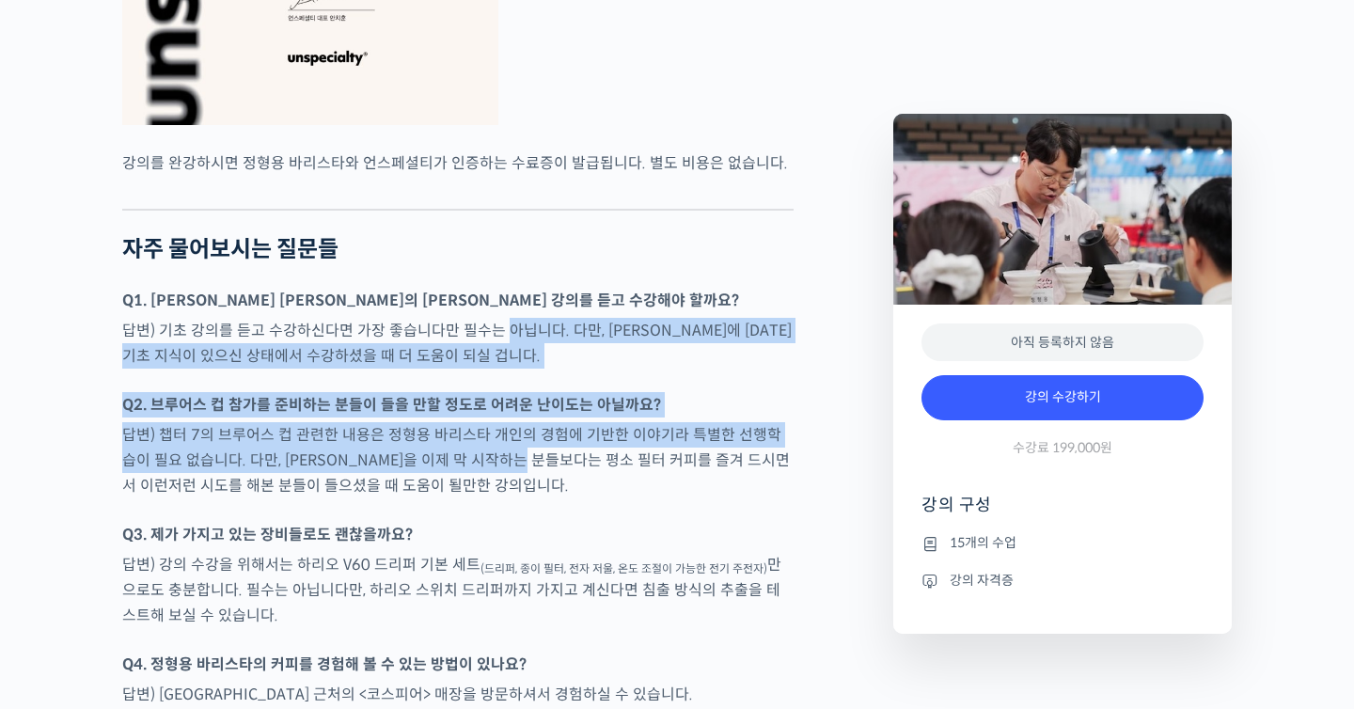
click at [516, 498] on p "답변) 챕터 7의 브루어스 컵 관련한 내용은 정형용 바리스타 개인의 경험에 기반한 이야기라 특별한 선행학습이 필요 없습니다. 다만, [PERS…" at bounding box center [458, 460] width 672 height 76
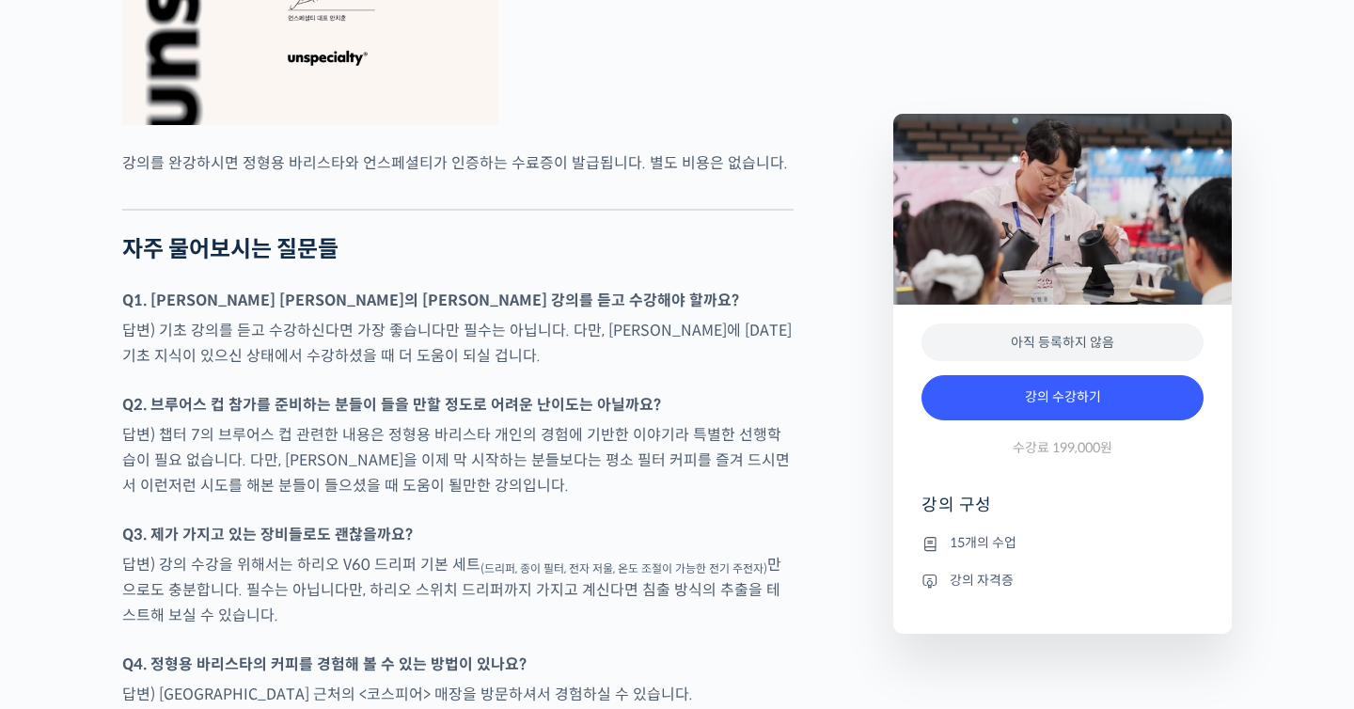
click at [516, 369] on p "답변) 기초 강의를 듣고 수강하신다면 가장 좋습니다만 필수는 아닙니다. 다만, [PERSON_NAME]에 [DATE] 기초 지식이 있으신 상태…" at bounding box center [458, 343] width 672 height 51
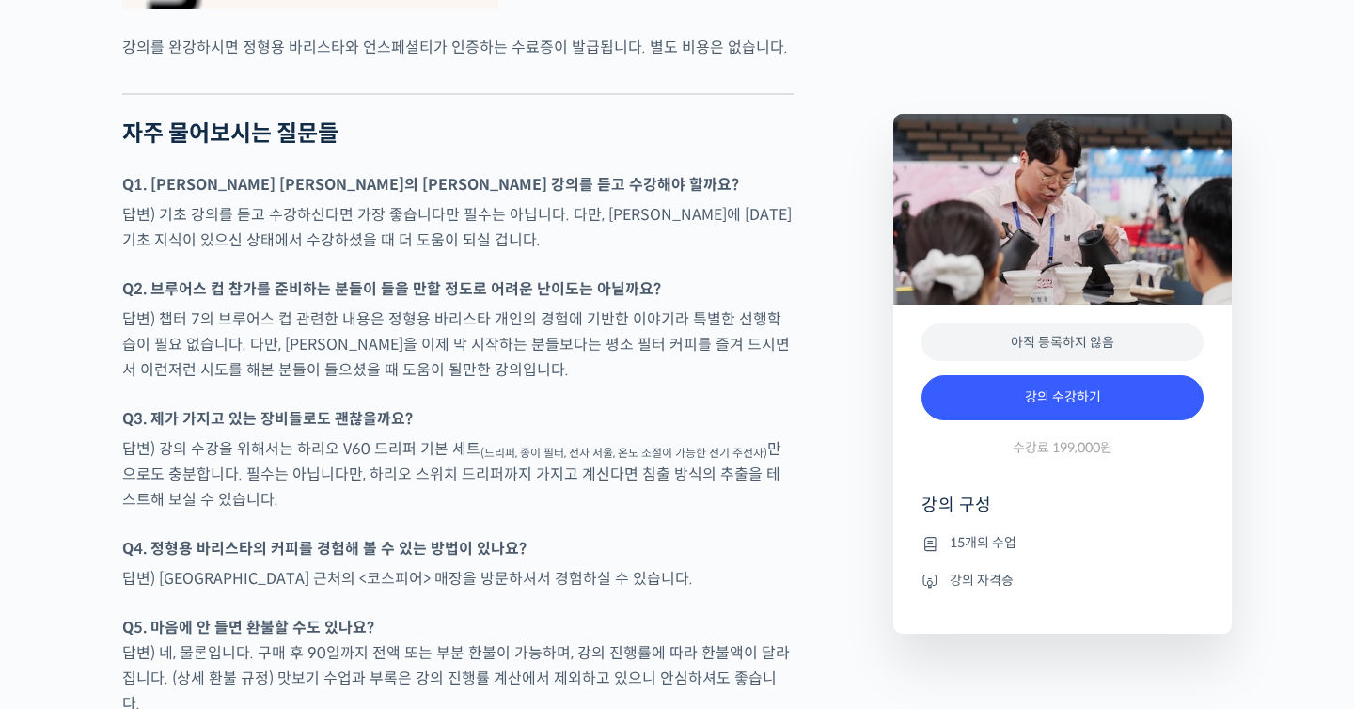
scroll to position [4793, 0]
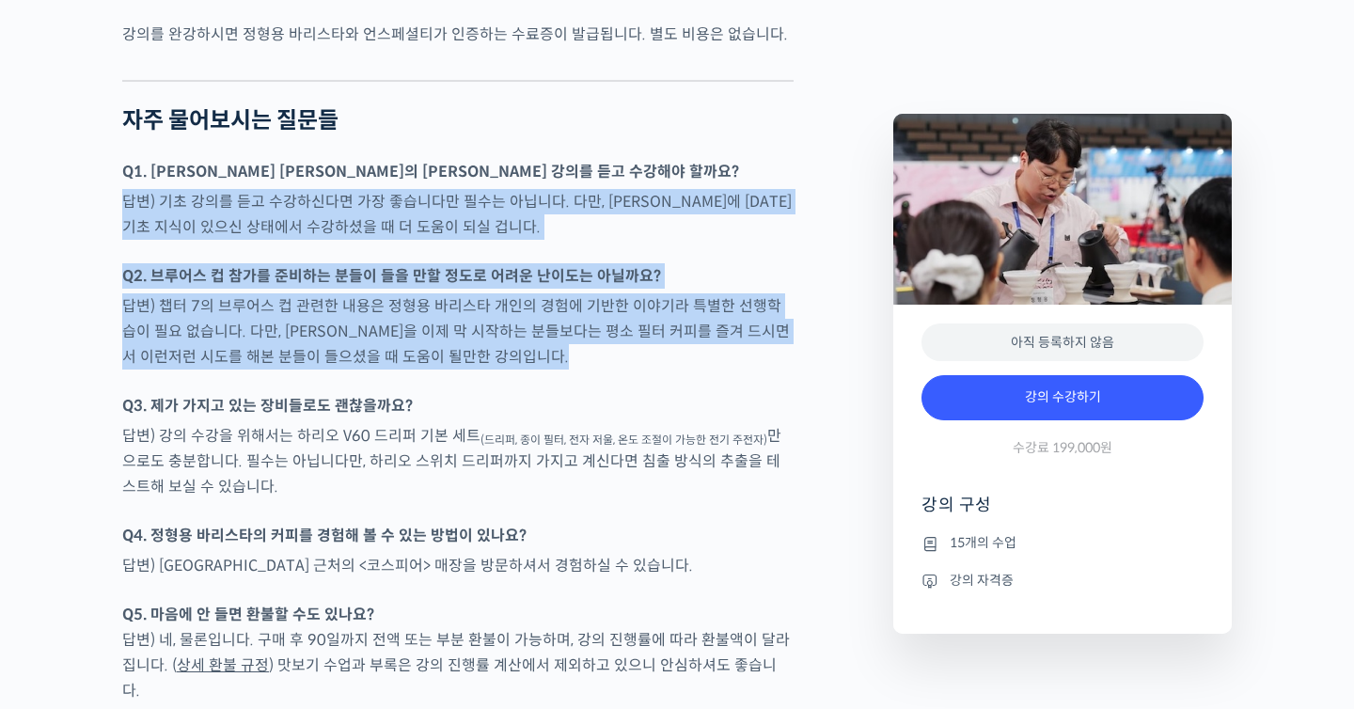
click at [525, 419] on p "Q3. 제가 가지고 있는 장비들로도 괜찮을까요?" at bounding box center [458, 405] width 672 height 25
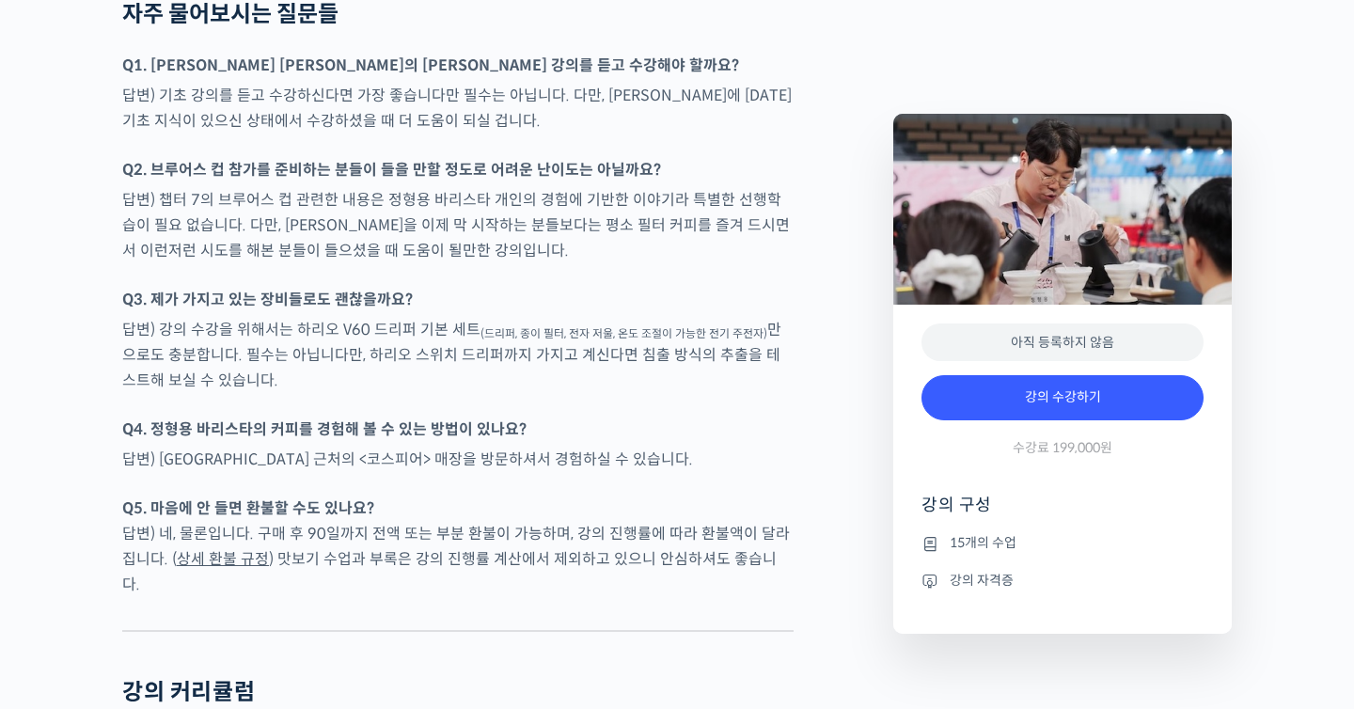
scroll to position [4921, 0]
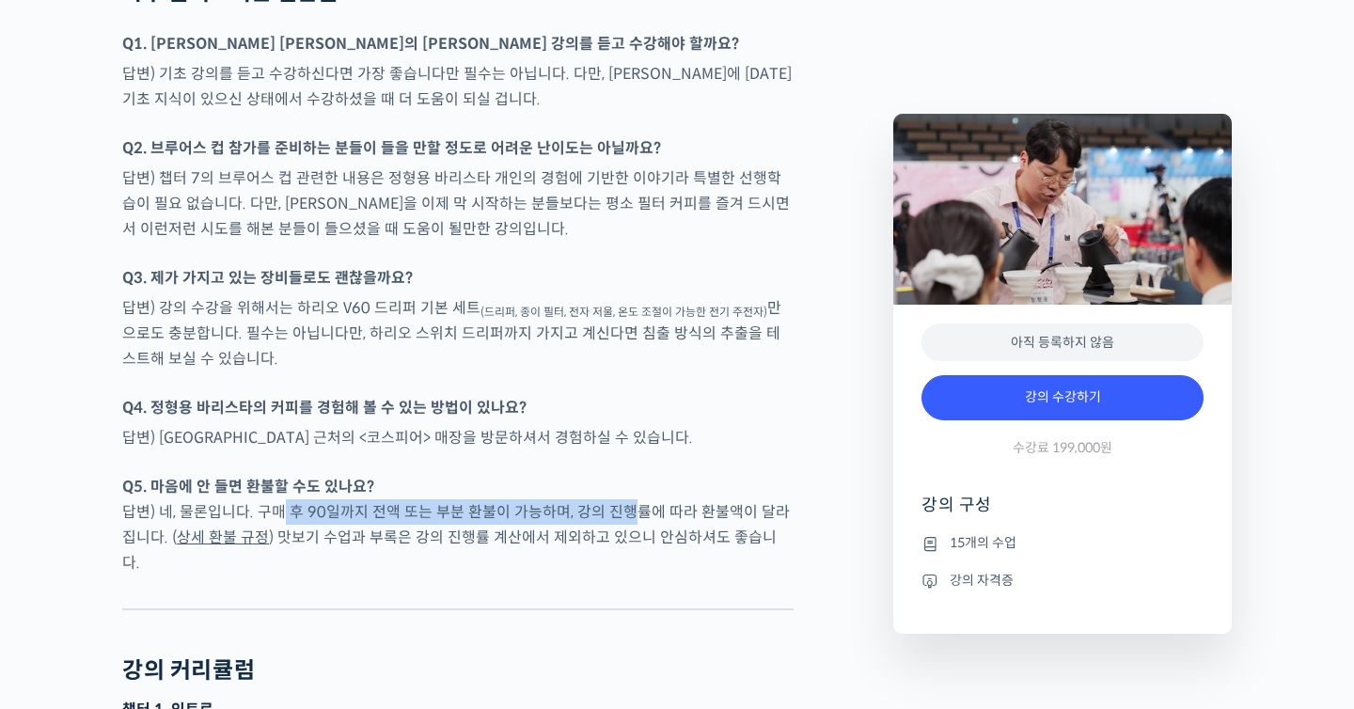
click at [640, 560] on p "Q5. 마음에 안 들면 환불할 수도 있나요? 답변) 네, 물론입니다. 구매 후 90일까지 전액 또는 부분 환불이 가능하며, 강의 진행률에 따라…" at bounding box center [458, 525] width 672 height 102
click at [647, 557] on p "Q5. 마음에 안 들면 환불할 수도 있나요? 답변) 네, 물론입니다. 구매 후 90일까지 전액 또는 부분 환불이 가능하며, 강의 진행률에 따라…" at bounding box center [458, 525] width 672 height 102
click at [489, 546] on p "Q5. 마음에 안 들면 환불할 수도 있나요? 답변) 네, 물론입니다. 구매 후 90일까지 전액 또는 부분 환불이 가능하며, 강의 진행률에 따라…" at bounding box center [458, 525] width 672 height 102
click at [479, 544] on p "Q5. 마음에 안 들면 환불할 수도 있나요? 답변) 네, 물론입니다. 구매 후 90일까지 전액 또는 부분 환불이 가능하며, 강의 진행률에 따라…" at bounding box center [458, 525] width 672 height 102
click at [680, 563] on p "Q5. 마음에 안 들면 환불할 수도 있나요? 답변) 네, 물론입니다. 구매 후 90일까지 전액 또는 부분 환불이 가능하며, 강의 진행률에 따라…" at bounding box center [458, 525] width 672 height 102
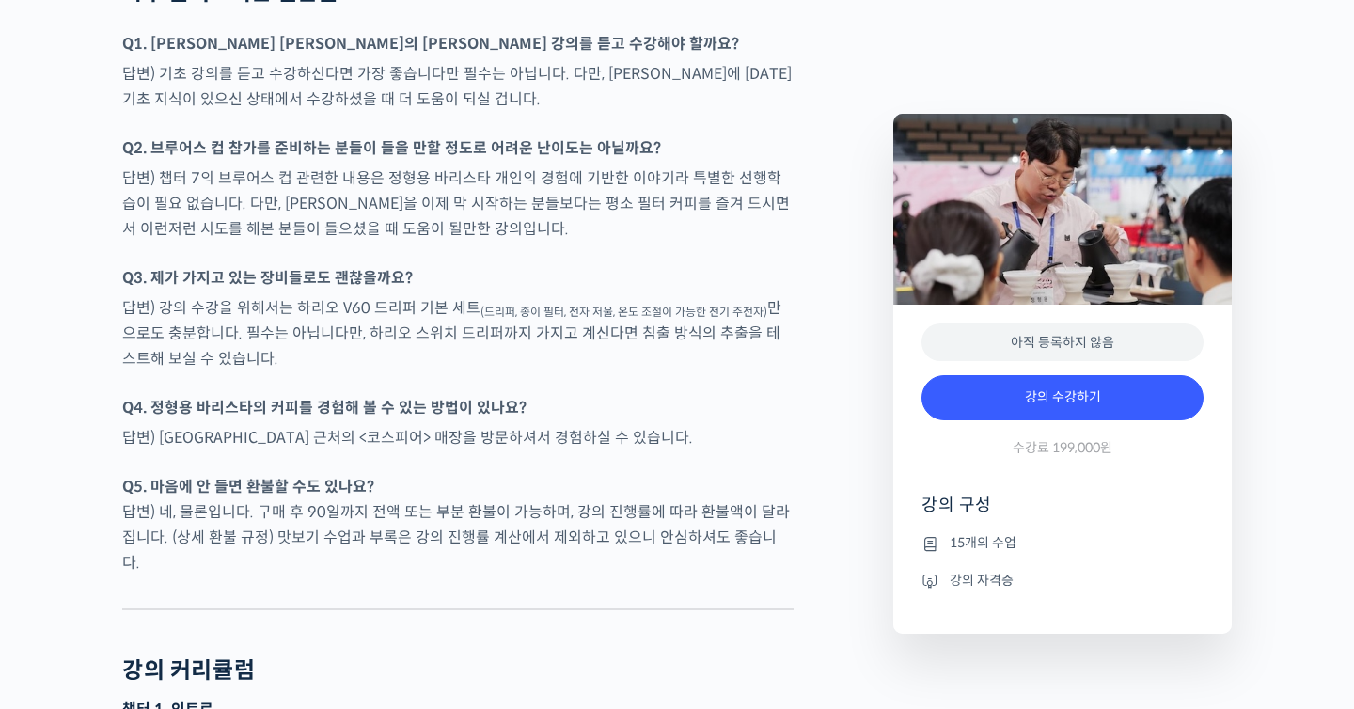
click at [685, 563] on p "Q5. 마음에 안 들면 환불할 수도 있나요? 답변) 네, 물론입니다. 구매 후 90일까지 전액 또는 부분 환불이 가능하며, 강의 진행률에 따라…" at bounding box center [458, 525] width 672 height 102
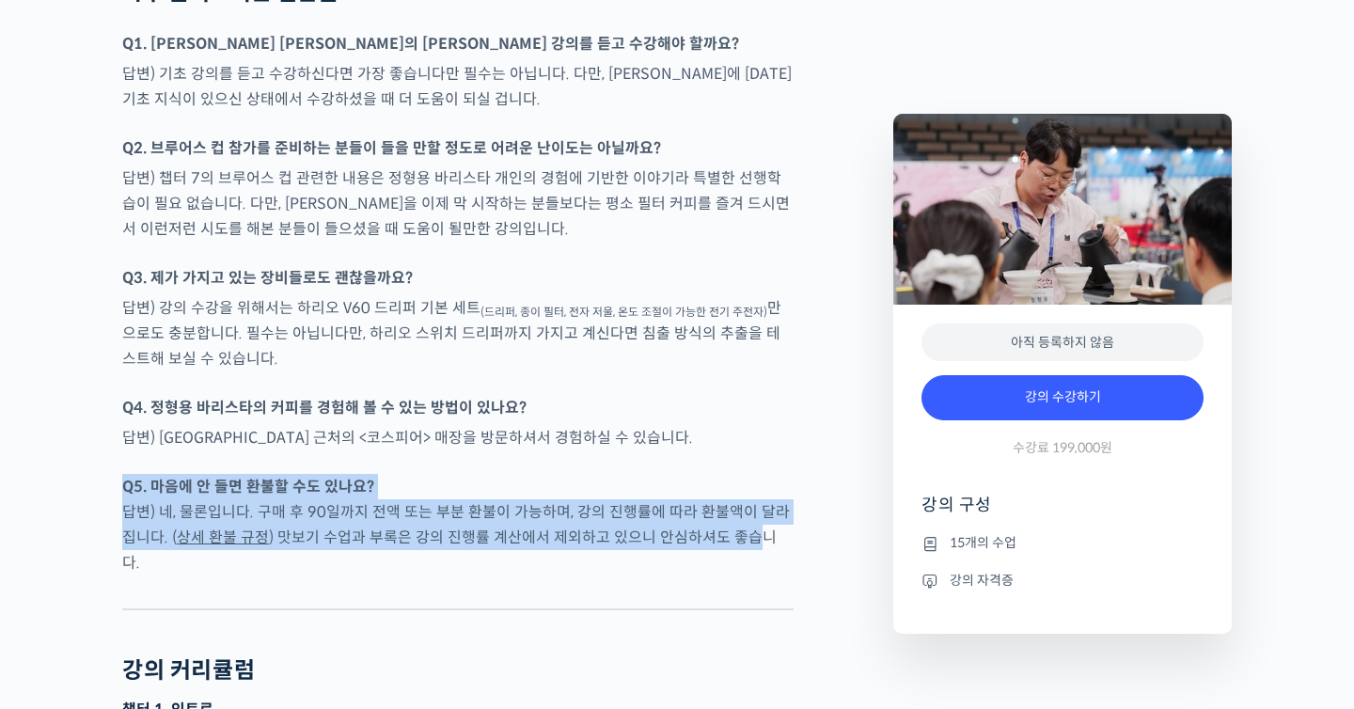
click at [573, 522] on p "Q5. 마음에 안 들면 환불할 수도 있나요? 답변) 네, 물론입니다. 구매 후 90일까지 전액 또는 부분 환불이 가능하며, 강의 진행률에 따라…" at bounding box center [458, 525] width 672 height 102
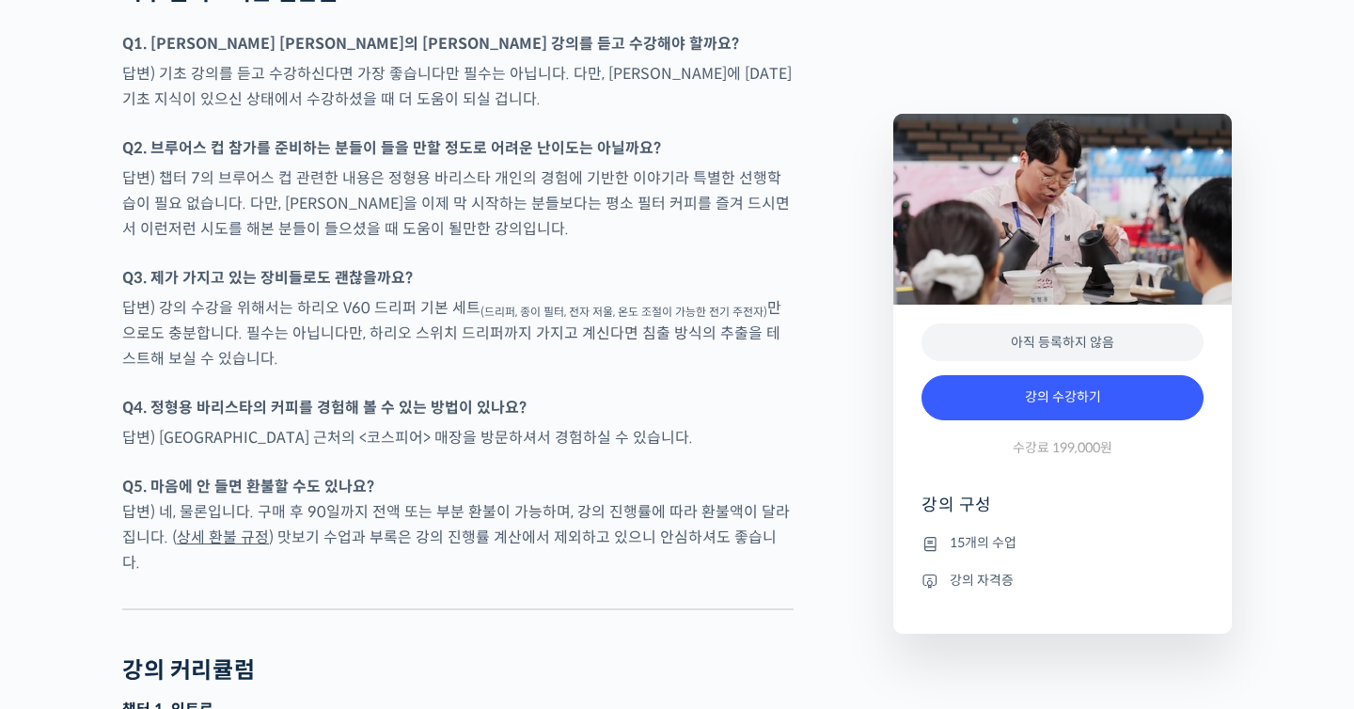
click at [564, 474] on div at bounding box center [458, 464] width 672 height 19
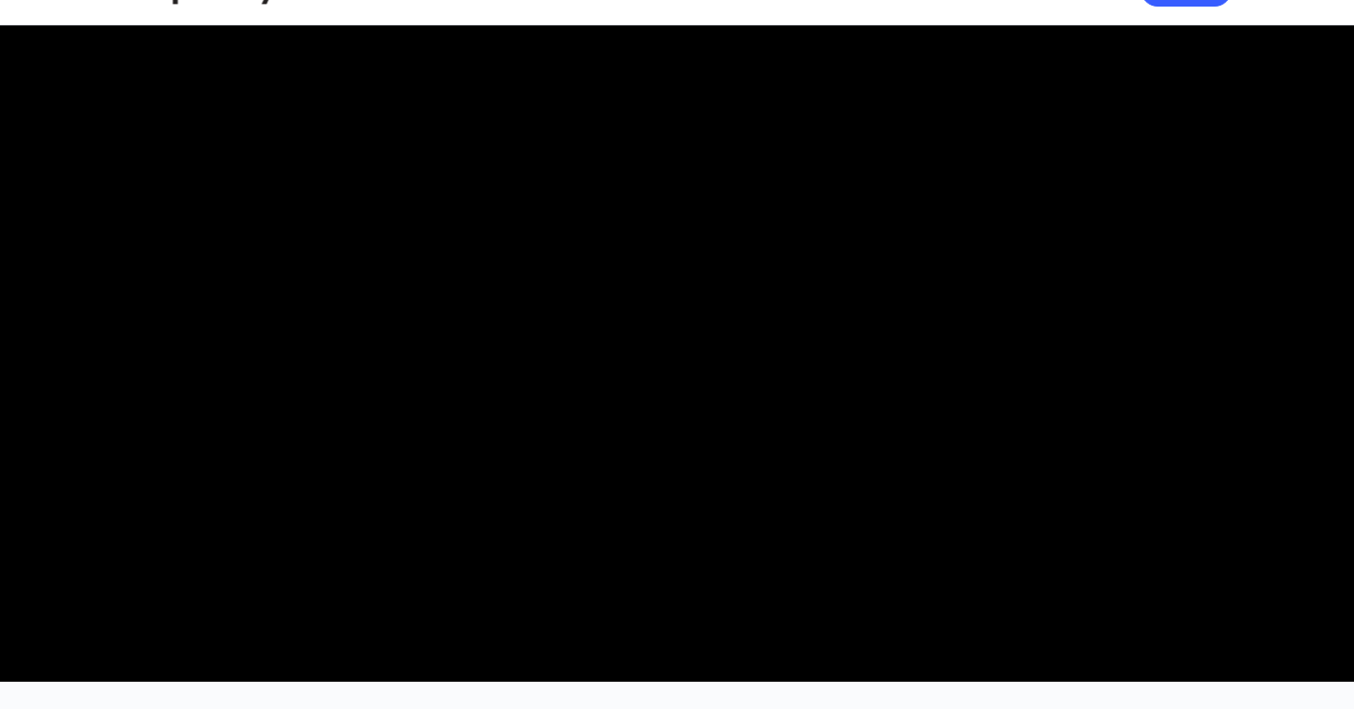
scroll to position [0, 0]
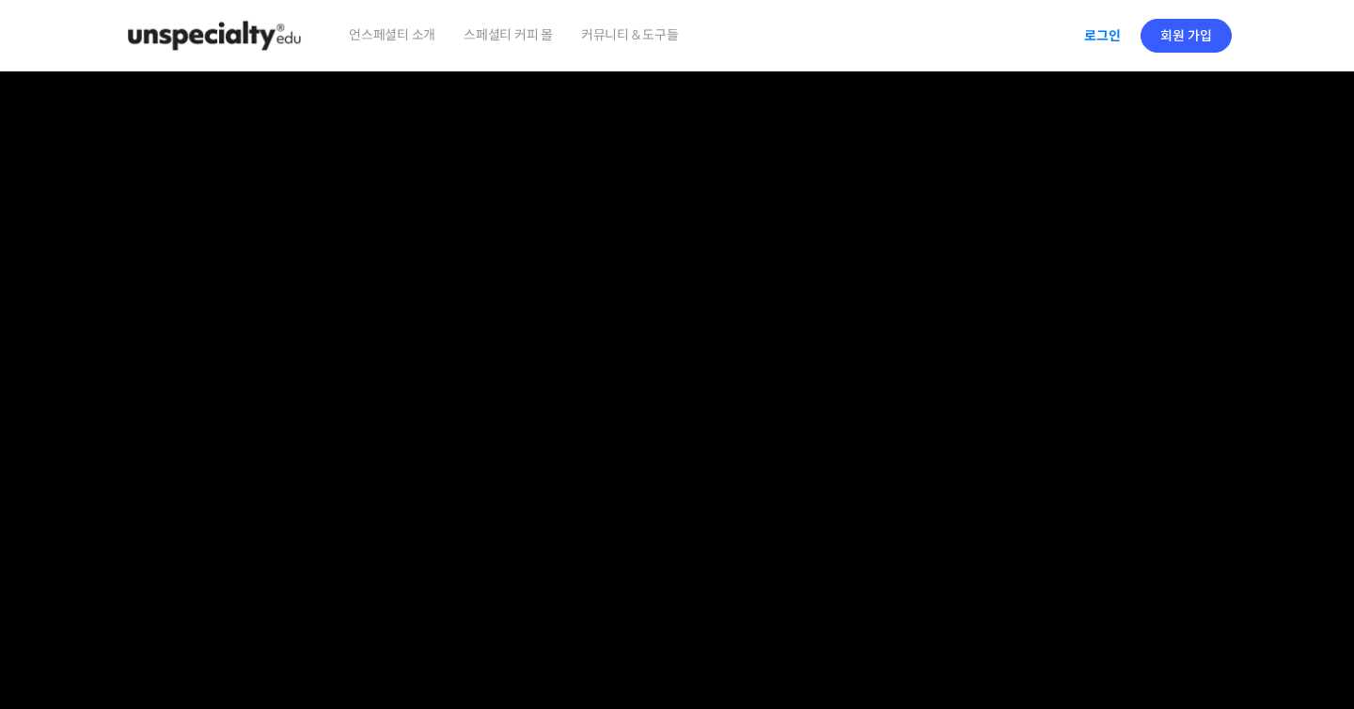
click at [1123, 32] on link "로그인" at bounding box center [1102, 35] width 59 height 43
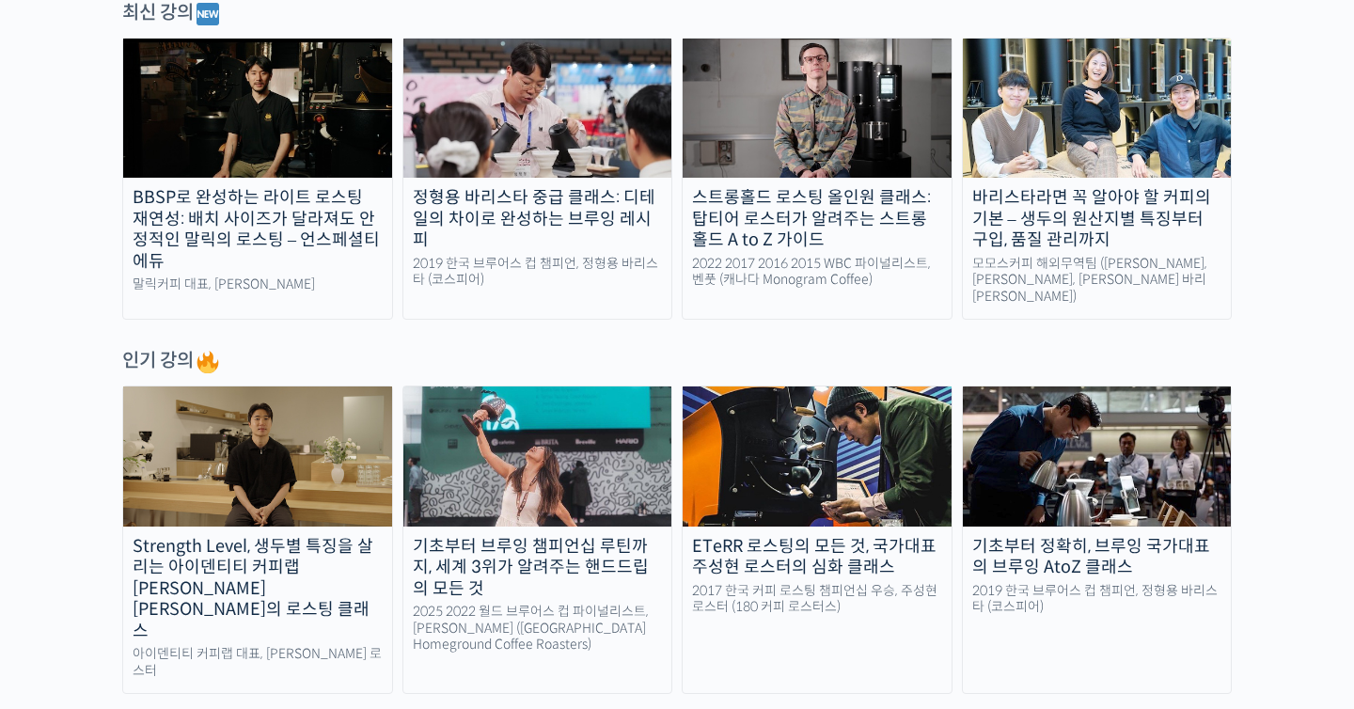
scroll to position [445, 0]
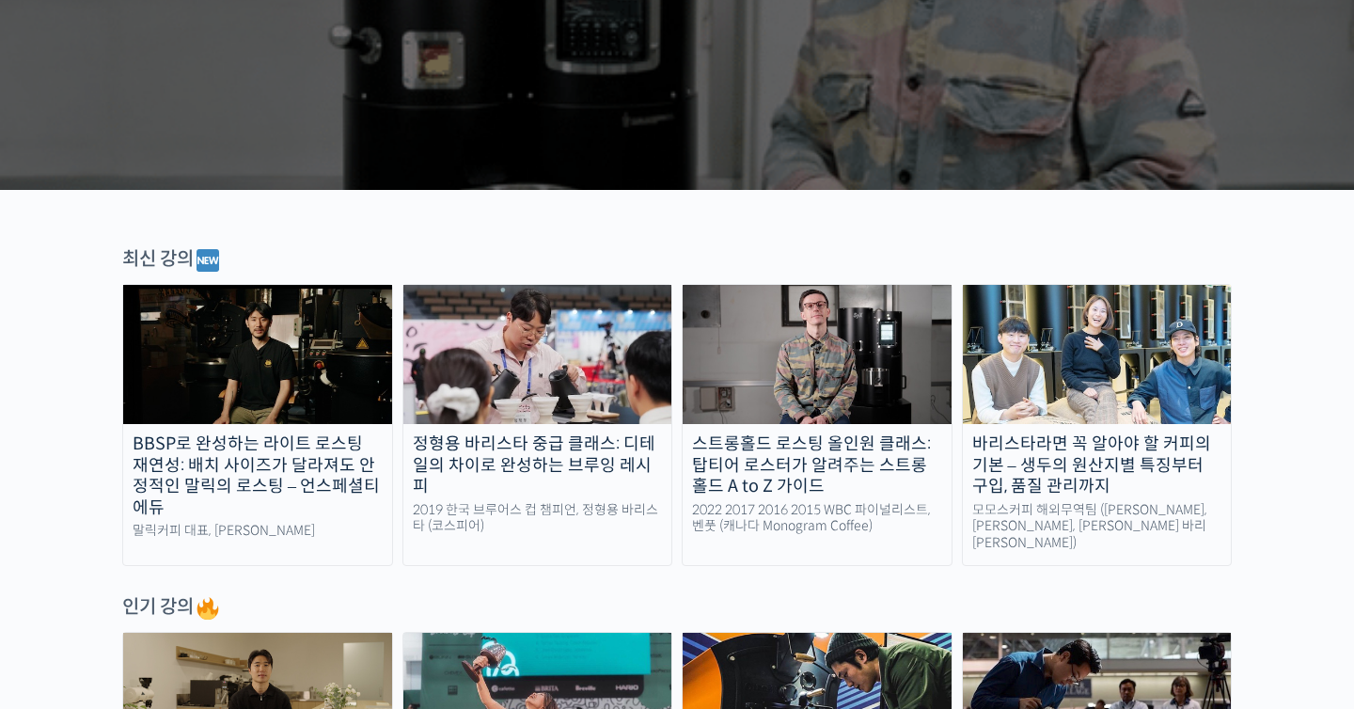
click at [616, 364] on img at bounding box center [537, 354] width 269 height 139
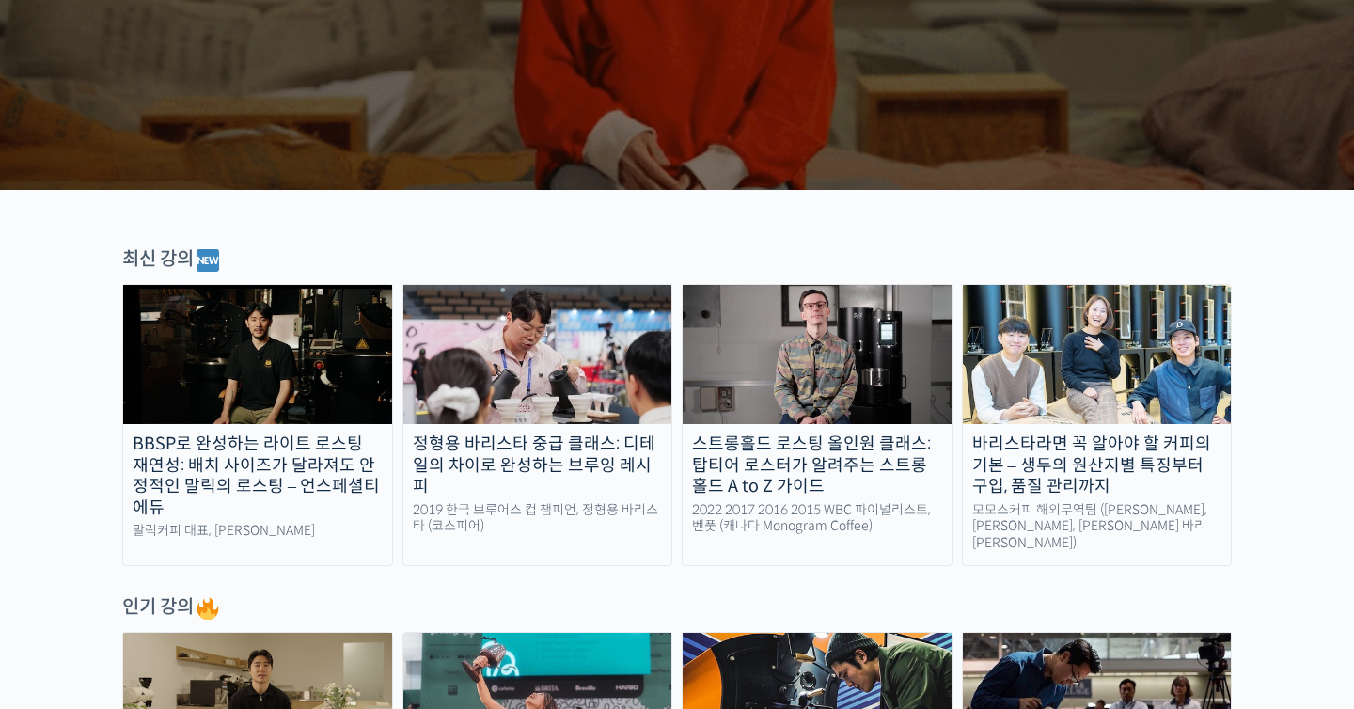
click at [571, 350] on img at bounding box center [537, 354] width 269 height 139
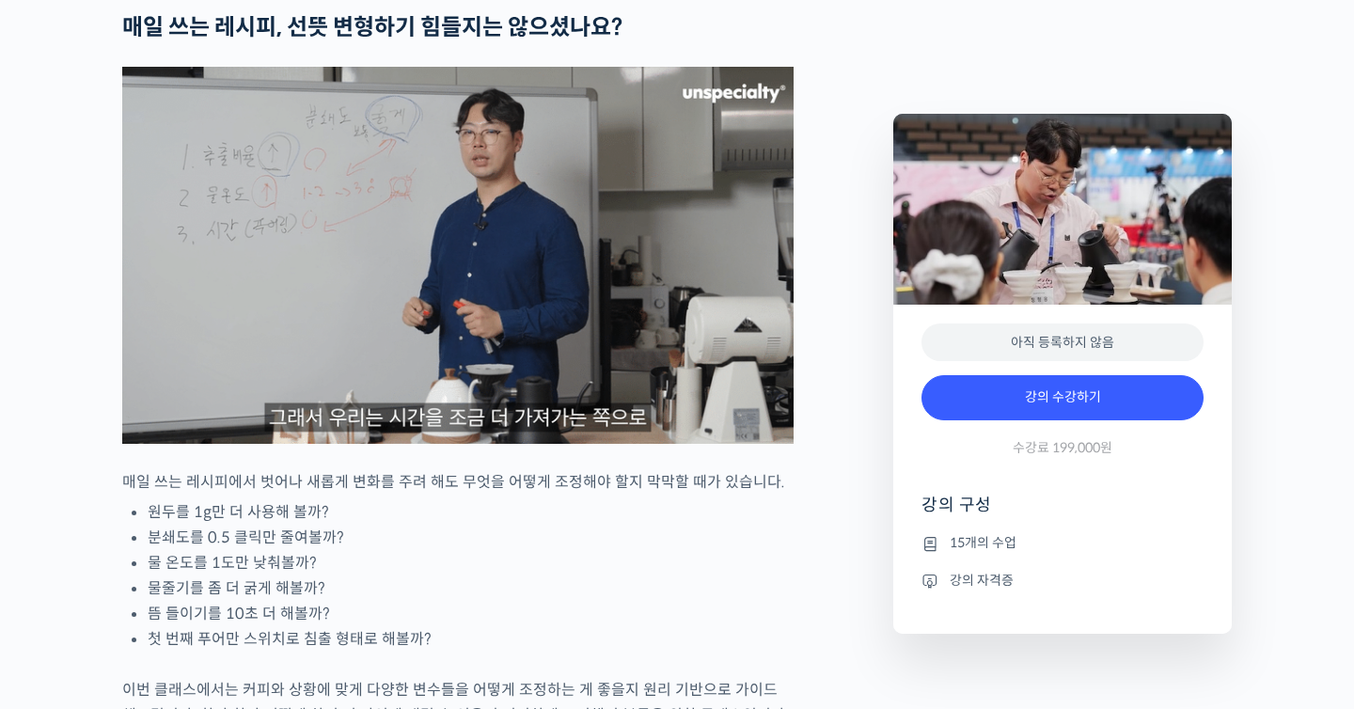
scroll to position [2127, 0]
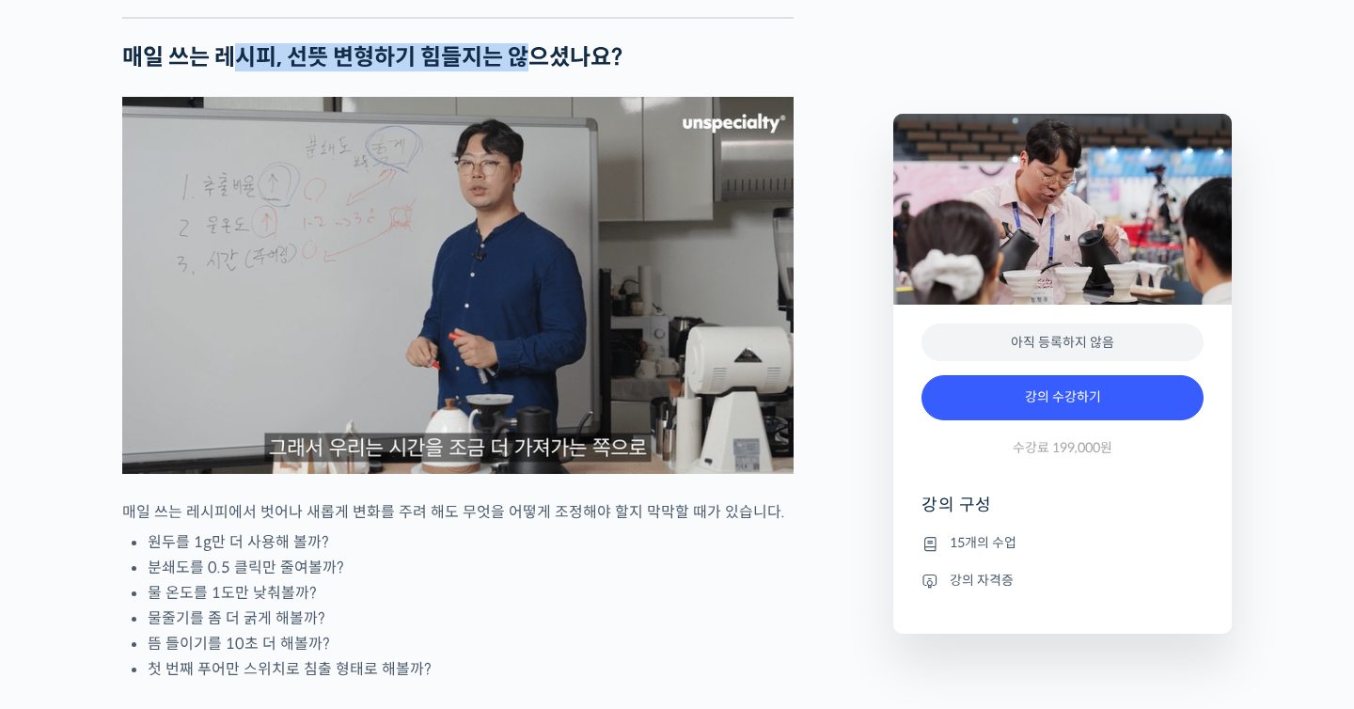
drag, startPoint x: 232, startPoint y: 124, endPoint x: 547, endPoint y: 126, distance: 315.1
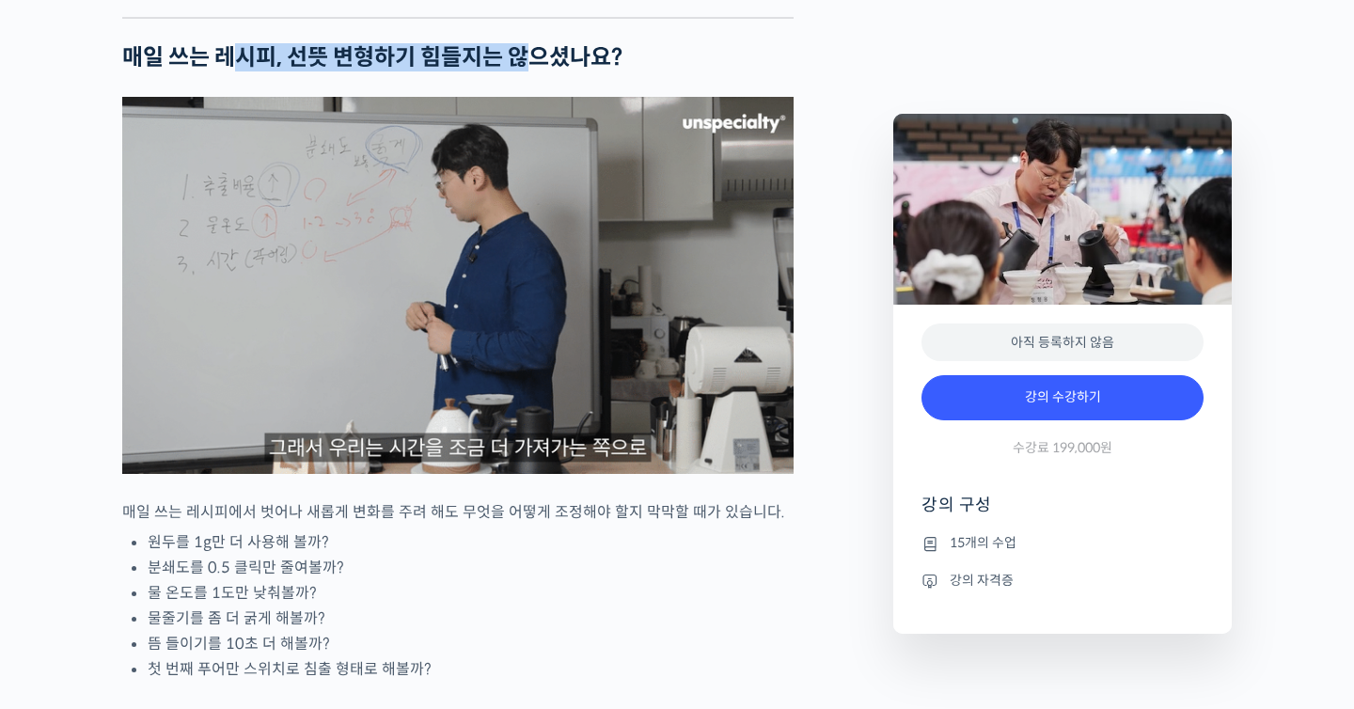
click at [537, 71] on h2 "매일 쓰는 레시피, 선뜻 변형하기 힘들지는 않으셨나요?" at bounding box center [458, 57] width 672 height 27
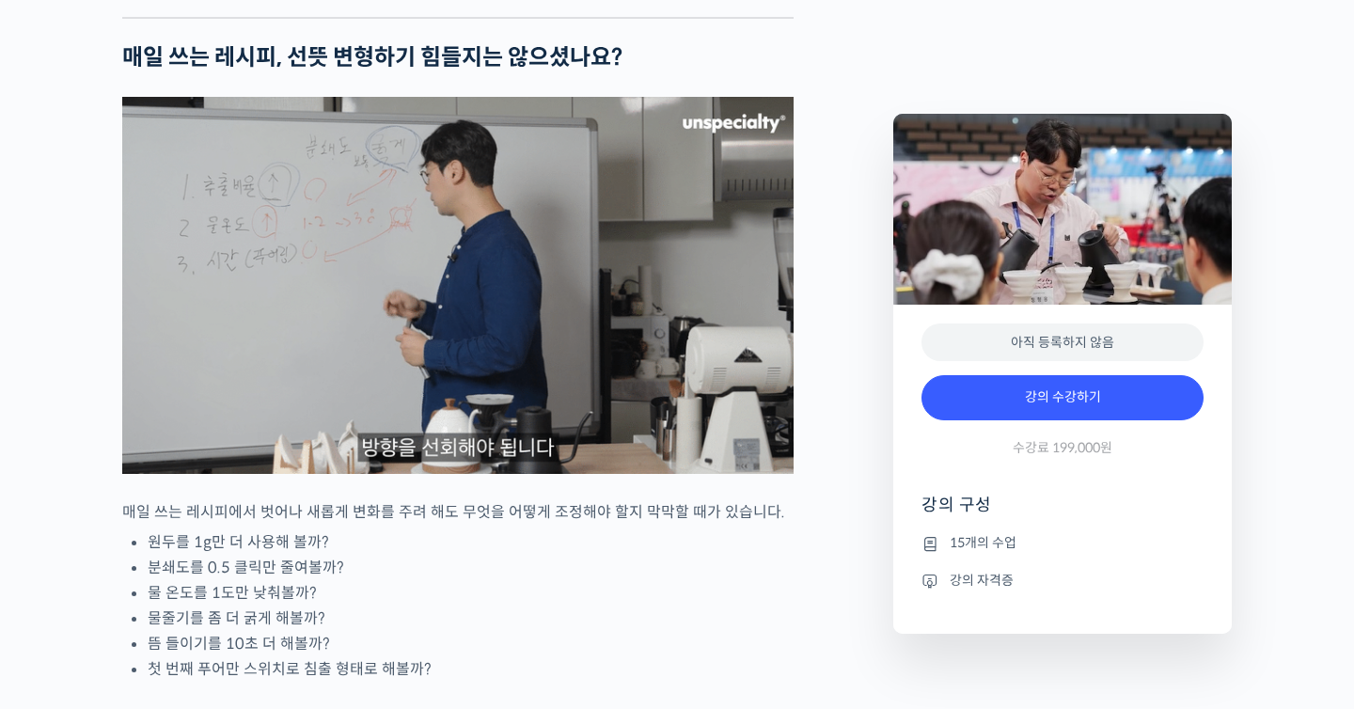
click at [547, 71] on h2 "매일 쓰는 레시피, 선뜻 변형하기 힘들지는 않으셨나요?" at bounding box center [458, 57] width 672 height 27
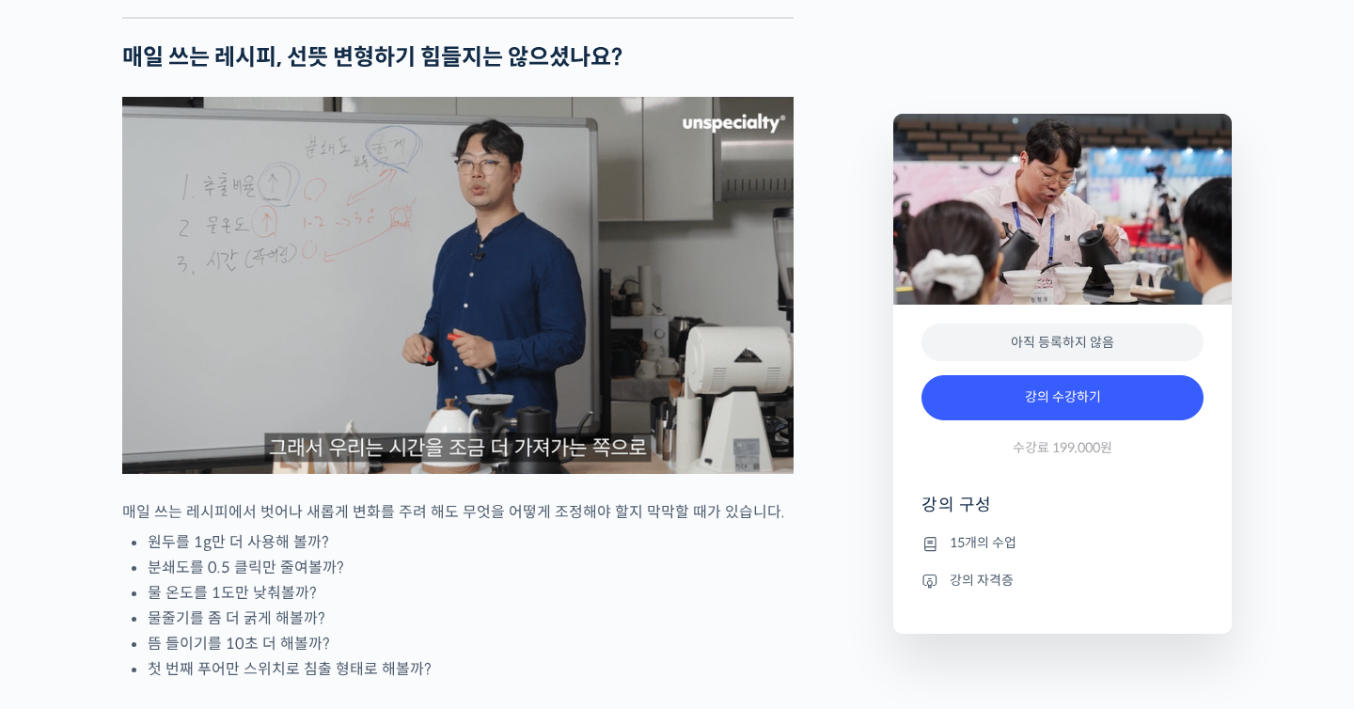
click at [536, 452] on img at bounding box center [458, 285] width 672 height 377
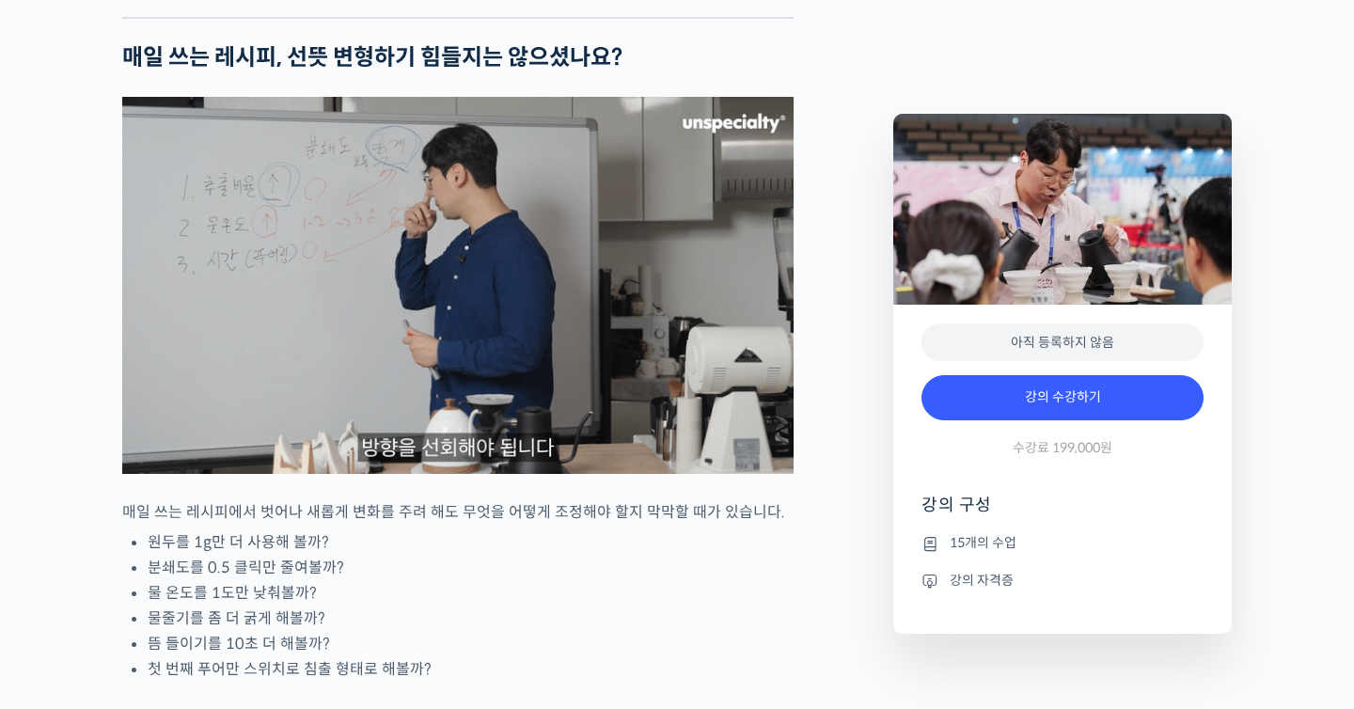
click at [439, 606] on li "물 온도를 1도만 낮춰볼까?" at bounding box center [471, 592] width 646 height 25
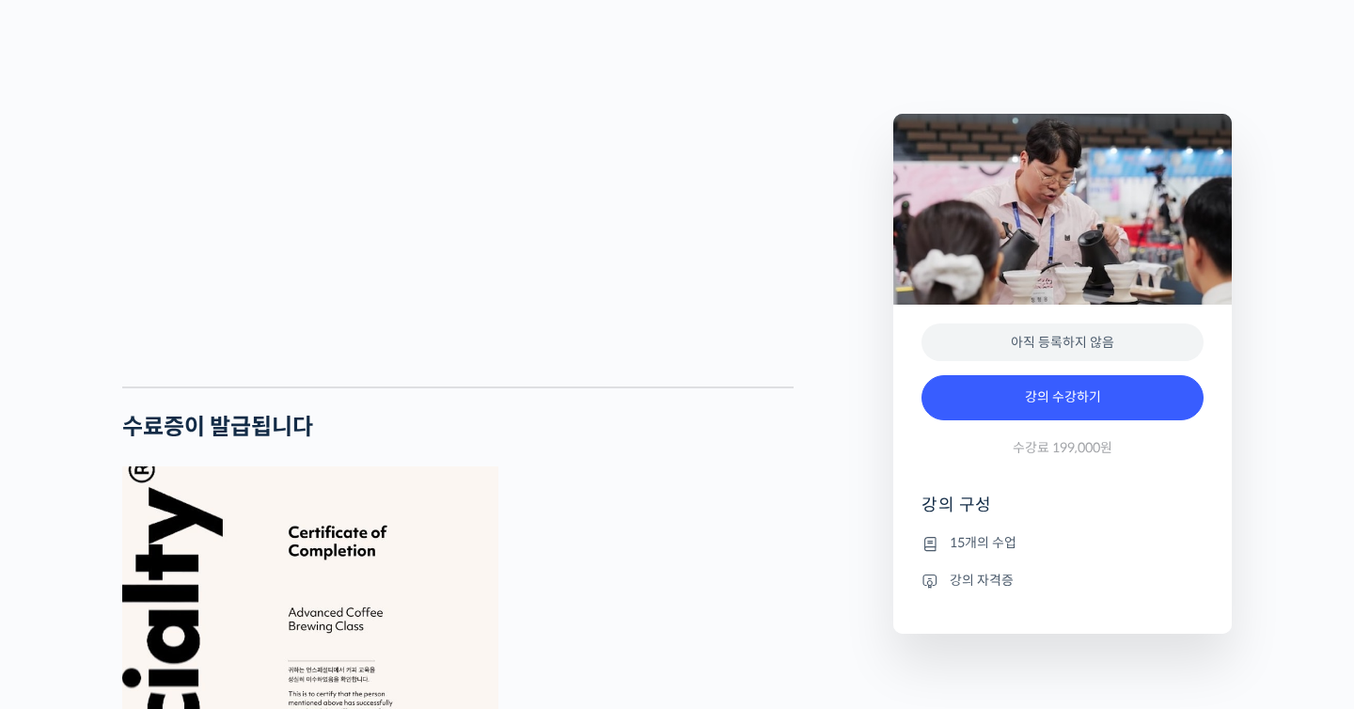
scroll to position [3763, 0]
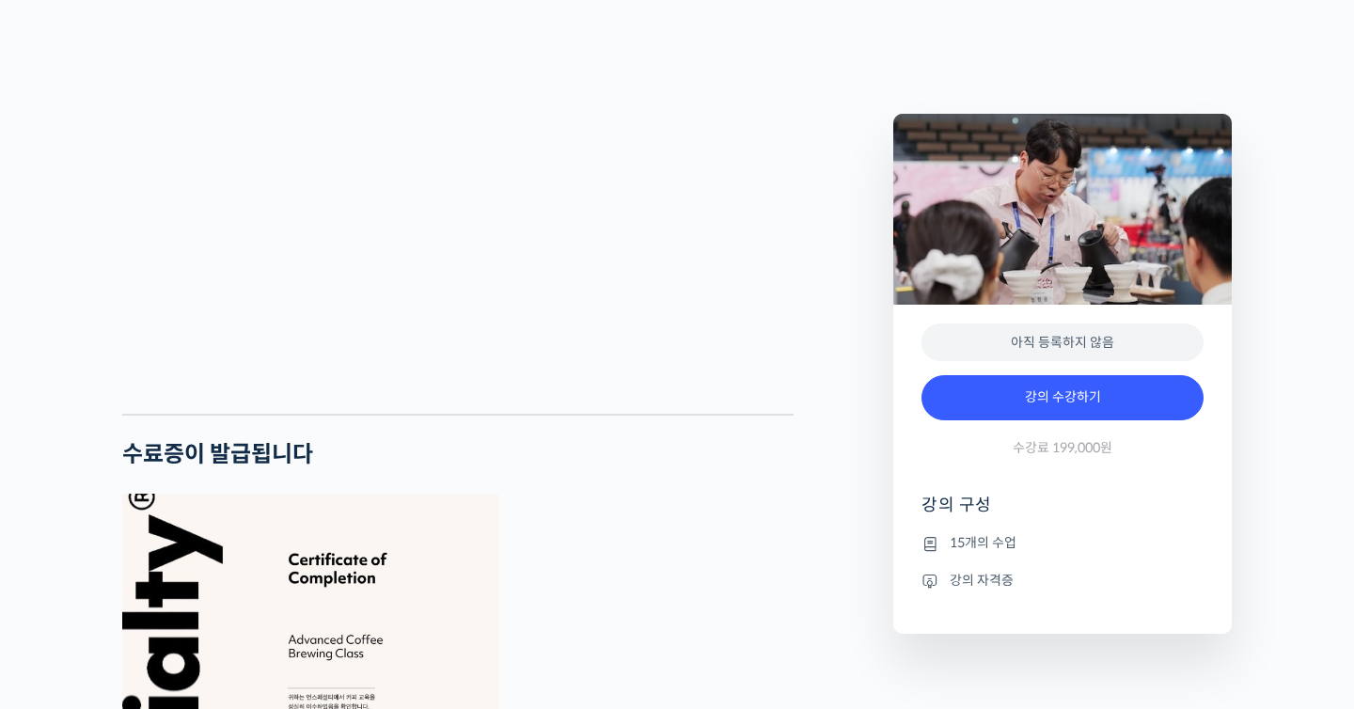
click at [975, 546] on li "15개의 수업" at bounding box center [1063, 543] width 282 height 23
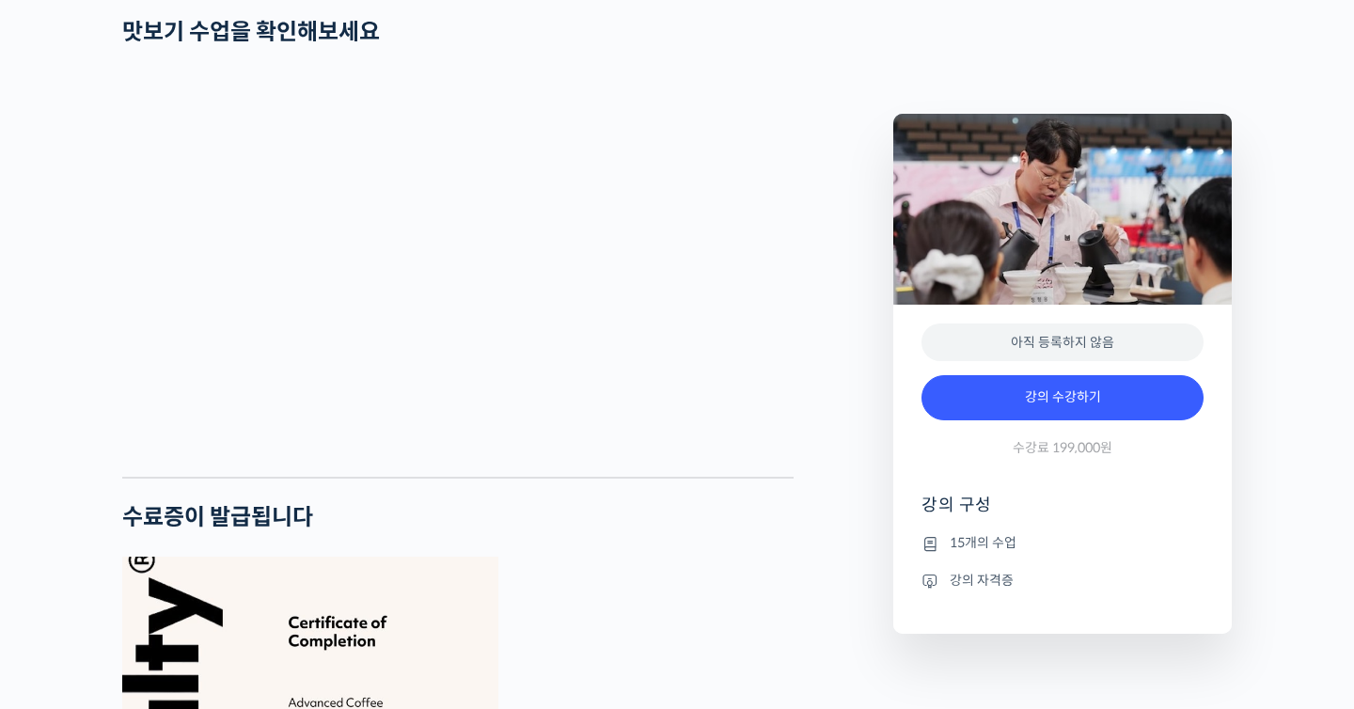
scroll to position [3681, 0]
